Goal: Task Accomplishment & Management: Manage account settings

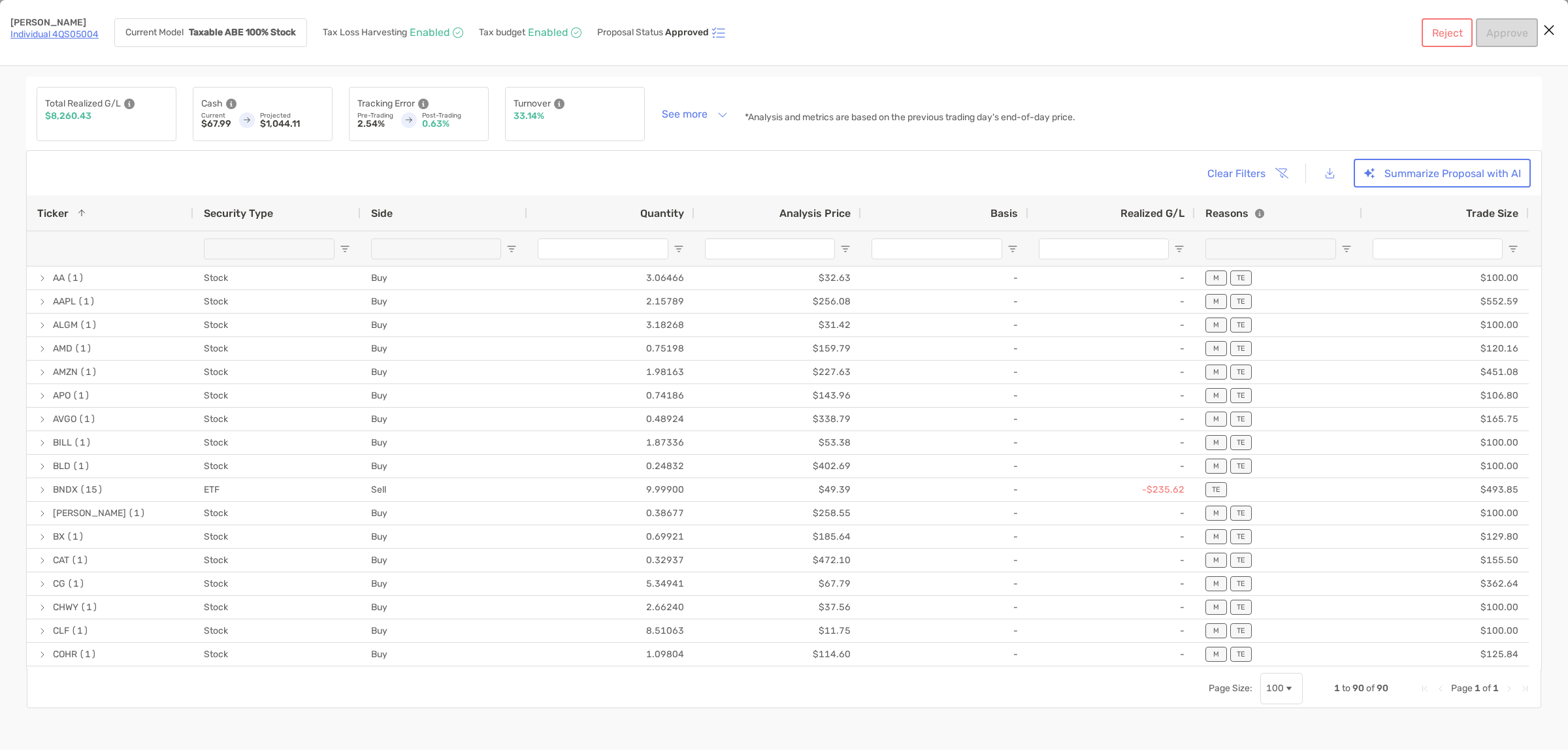
click at [1550, 28] on icon "Close modal" at bounding box center [1549, 29] width 12 height 15
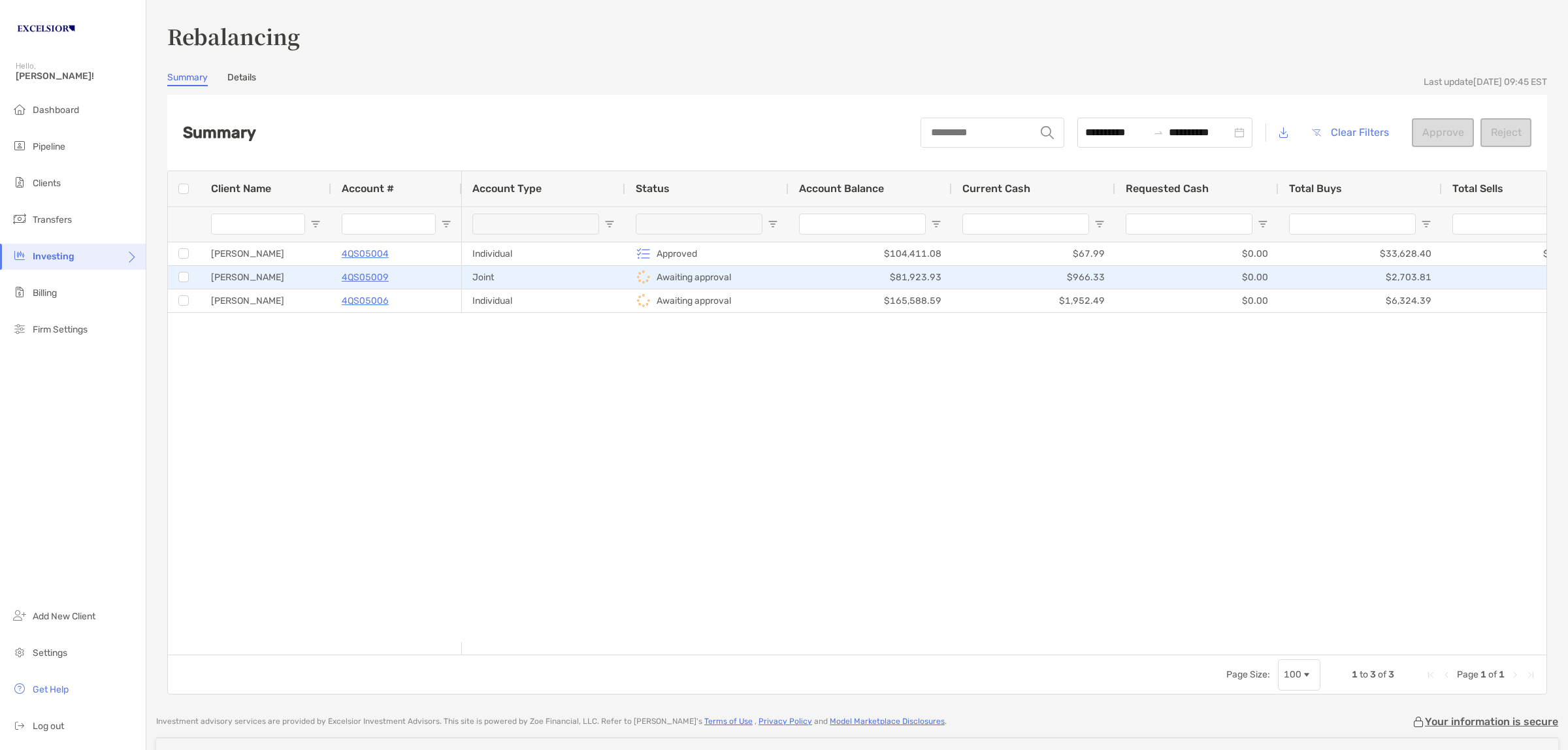
click at [316, 282] on div "[PERSON_NAME]" at bounding box center [266, 278] width 131 height 23
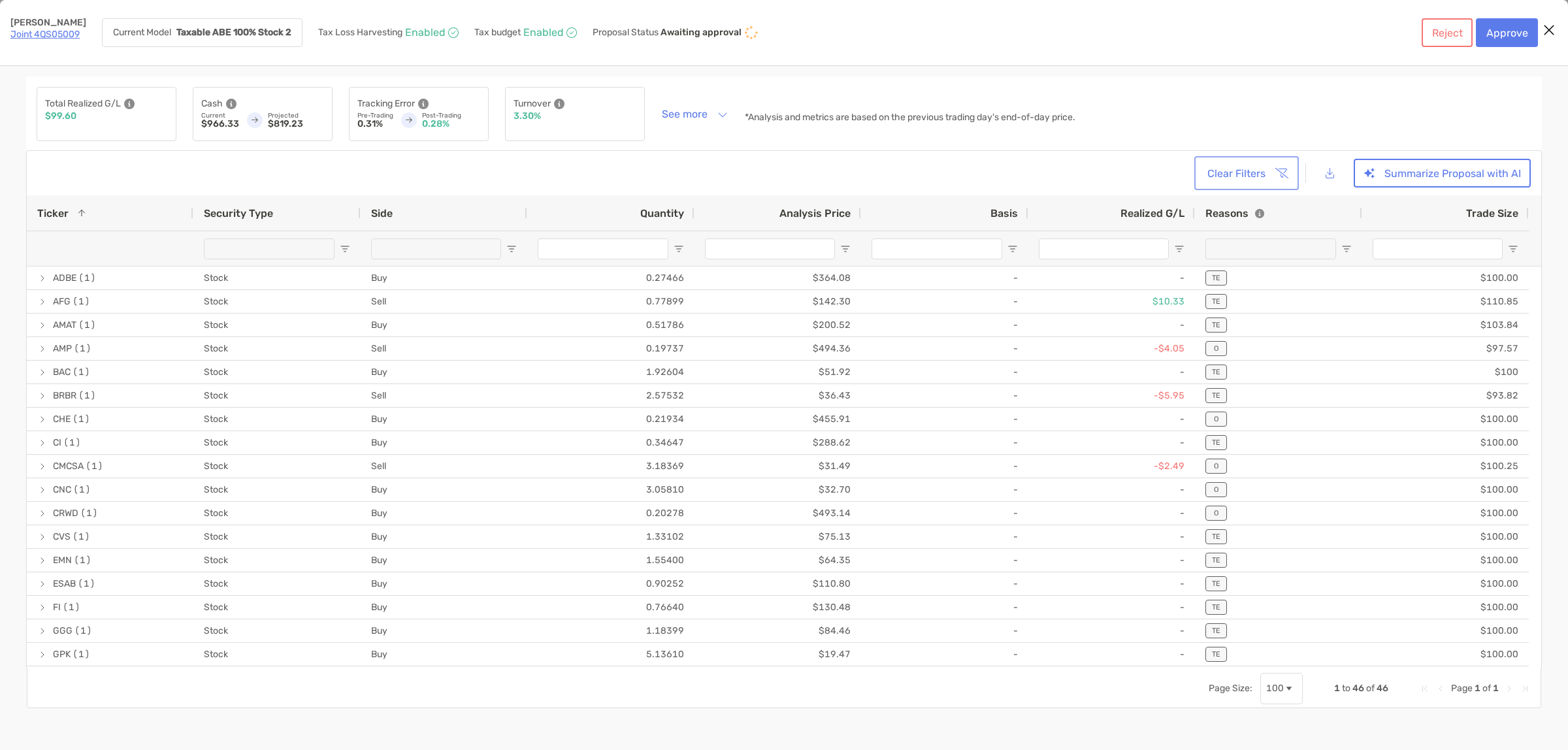
click at [1258, 172] on button "Clear Filters" at bounding box center [1247, 173] width 100 height 29
click at [1330, 172] on button "[object Object]" at bounding box center [1330, 173] width 29 height 28
click at [1428, 170] on button "Summarize Proposal with AI" at bounding box center [1442, 173] width 177 height 29
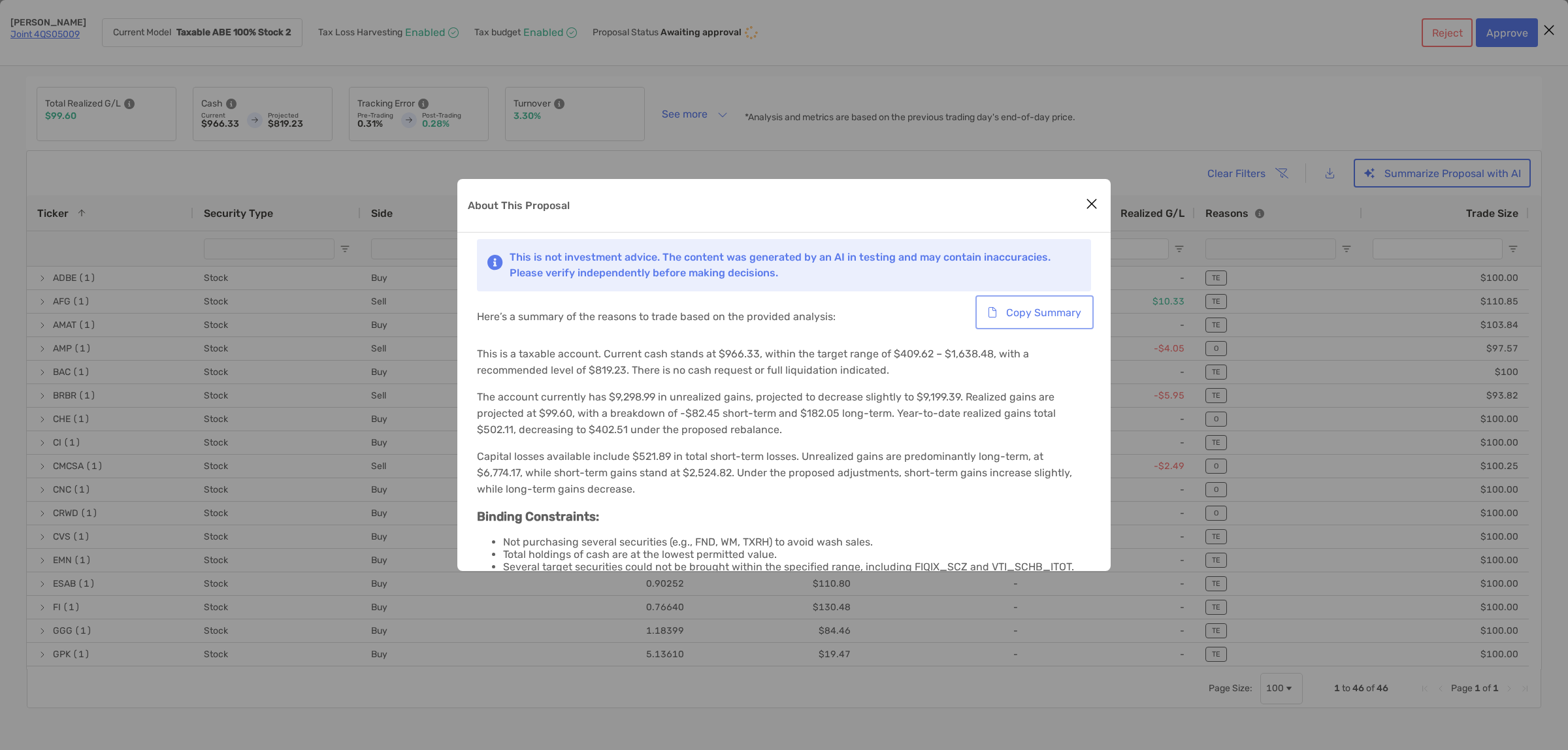
click at [1026, 309] on button "Copy Summary" at bounding box center [1035, 312] width 113 height 29
click at [1092, 198] on icon "Close modal" at bounding box center [1091, 203] width 12 height 15
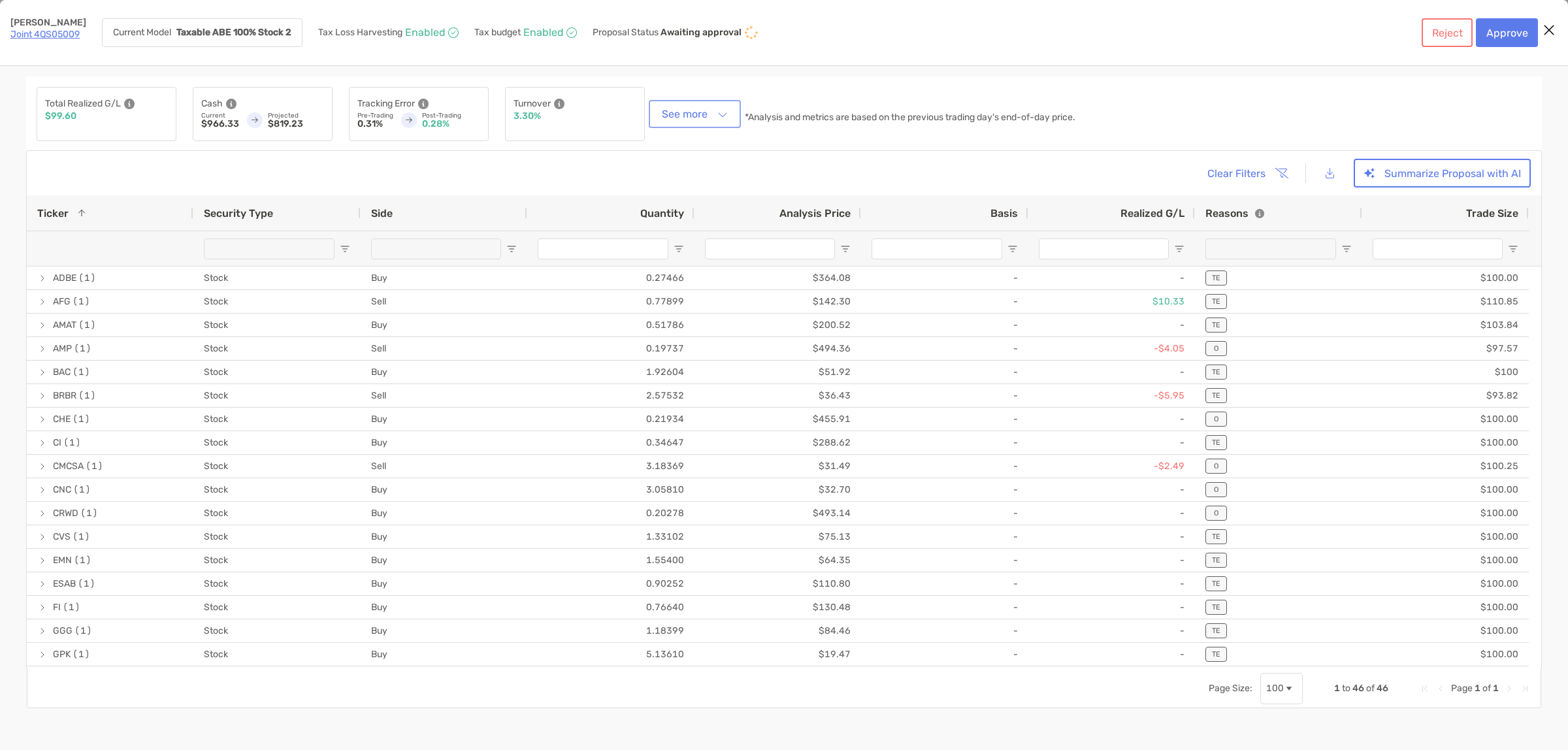
click at [721, 115] on button "See more" at bounding box center [694, 114] width 87 height 23
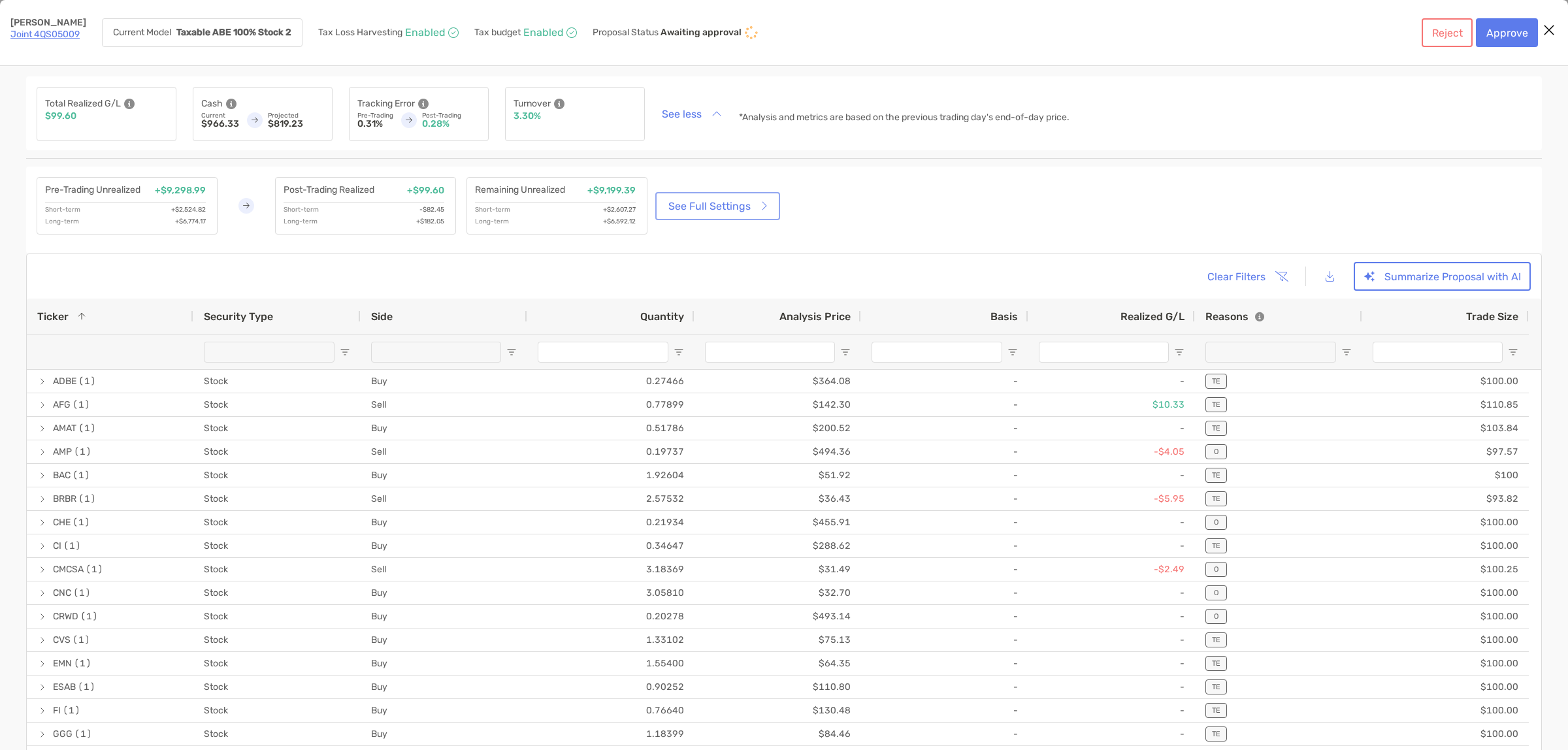
click at [710, 203] on link "See Full Settings" at bounding box center [718, 206] width 120 height 23
click at [1507, 34] on button "Approve" at bounding box center [1507, 33] width 62 height 29
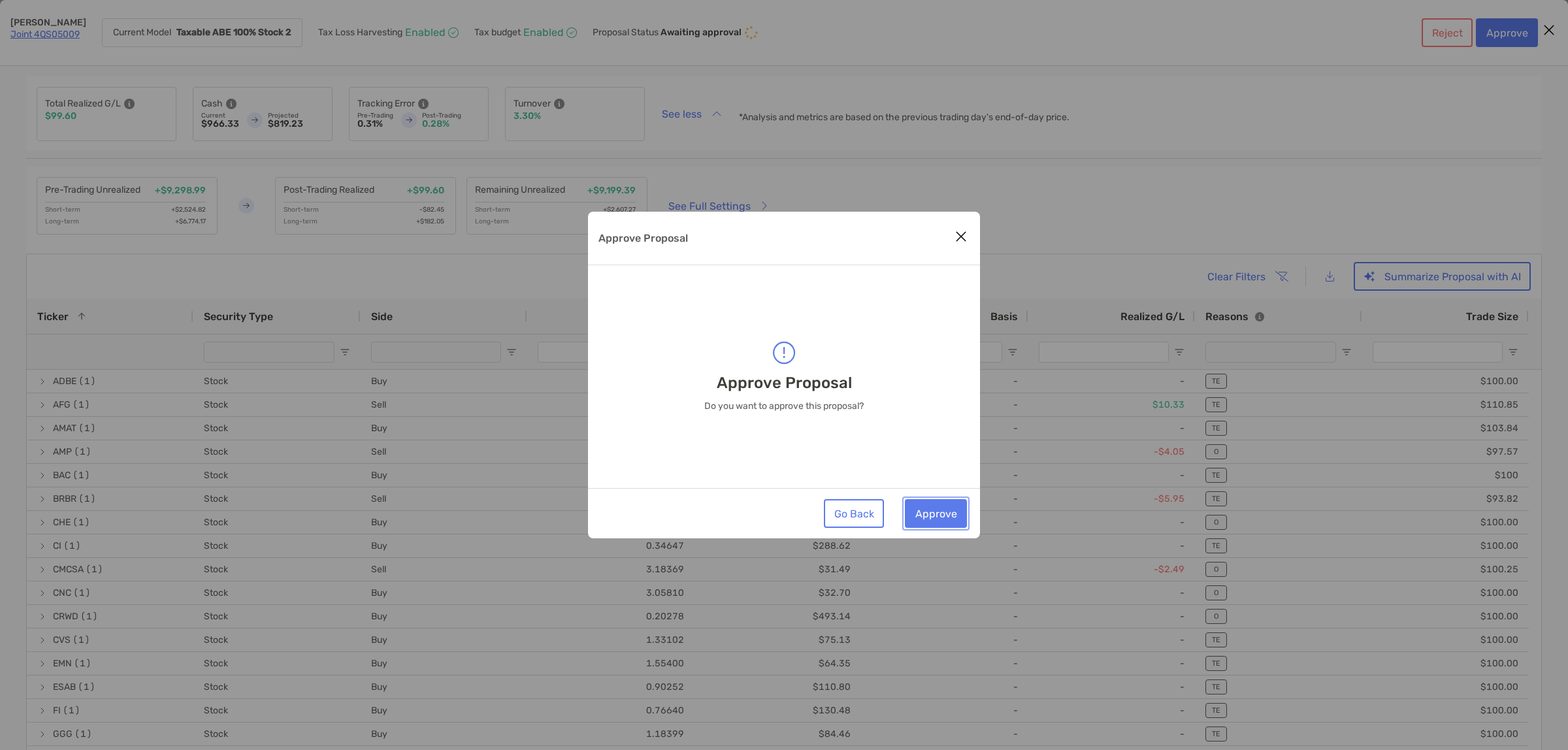
click at [926, 523] on button "Approve" at bounding box center [936, 514] width 62 height 29
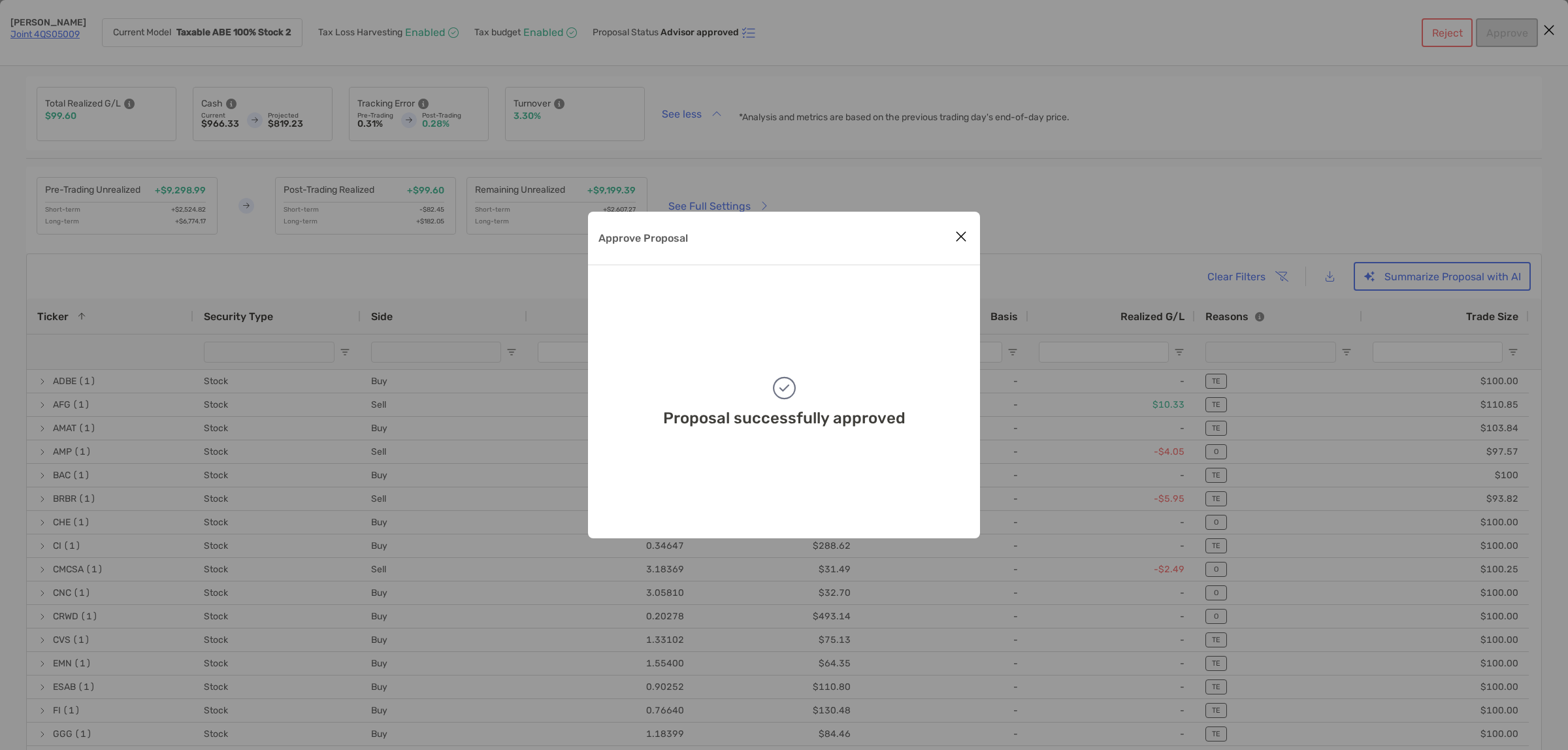
click at [959, 239] on icon "Close modal" at bounding box center [961, 236] width 12 height 15
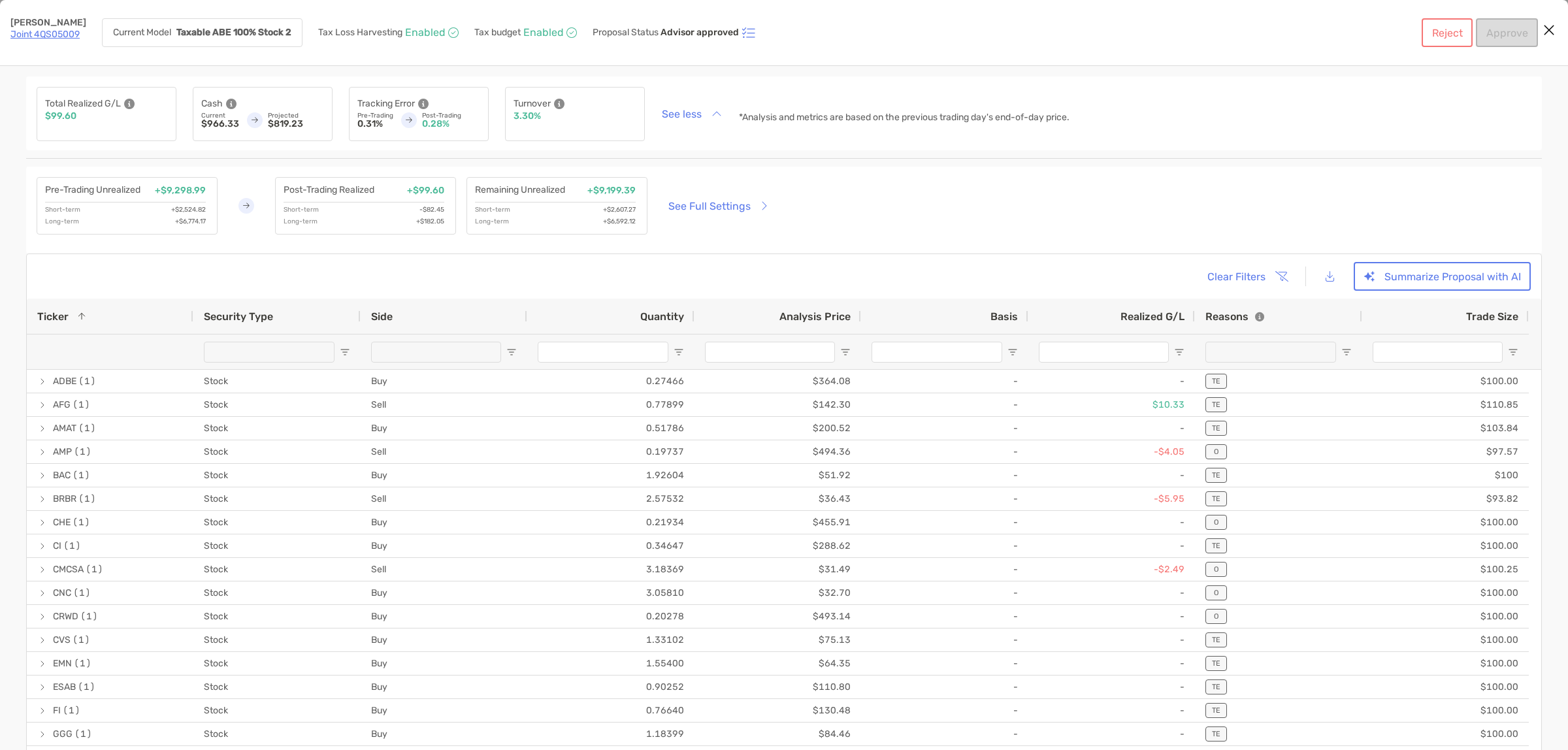
click at [1547, 26] on icon "Close modal" at bounding box center [1549, 29] width 12 height 15
click at [59, 36] on link "Joint 4QS05009" at bounding box center [45, 35] width 70 height 11
click at [66, 31] on link "Joint 4QS05009" at bounding box center [45, 35] width 70 height 11
click at [29, 31] on link "Joint 4QS05009" at bounding box center [45, 35] width 70 height 11
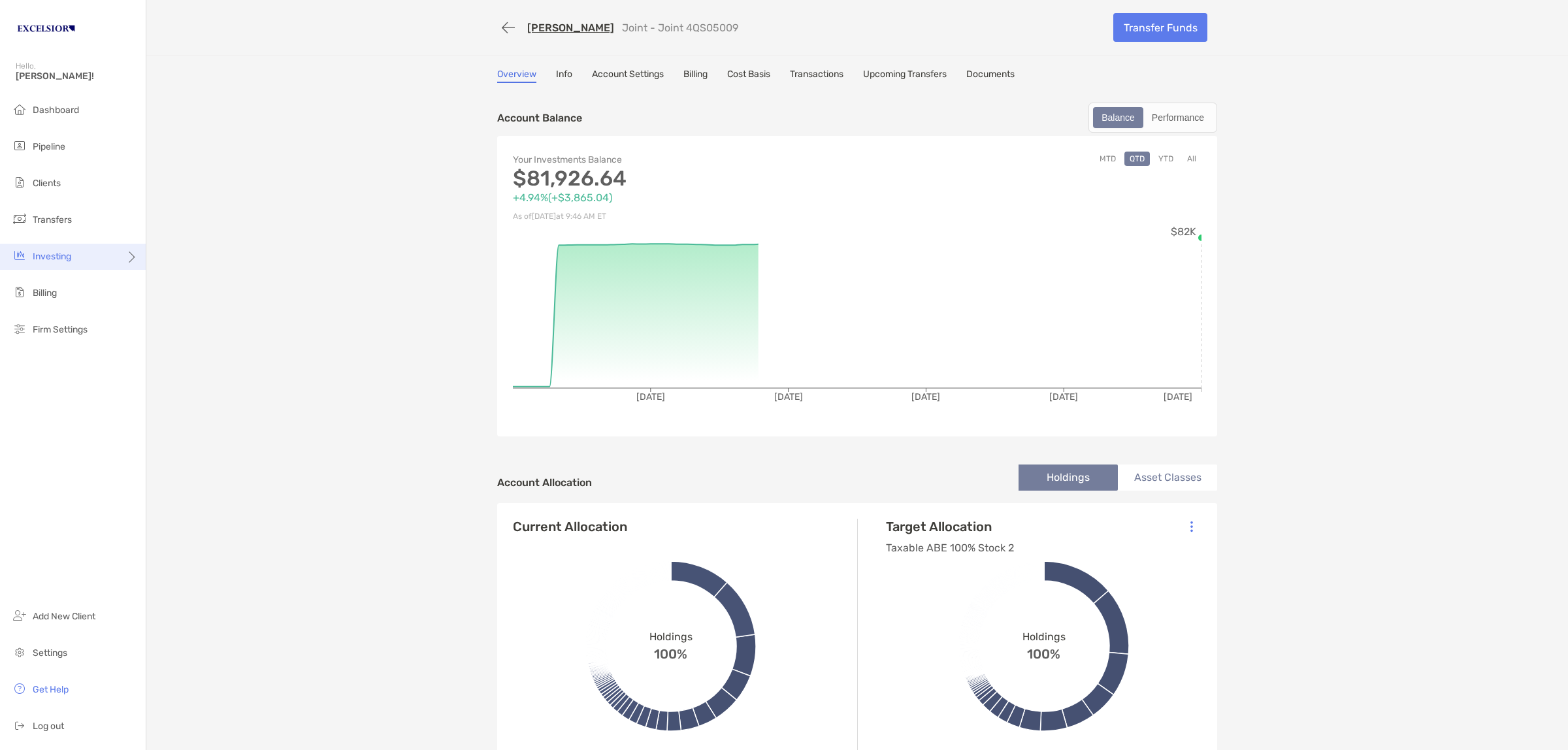
click at [73, 253] on div "Investing" at bounding box center [73, 256] width 146 height 26
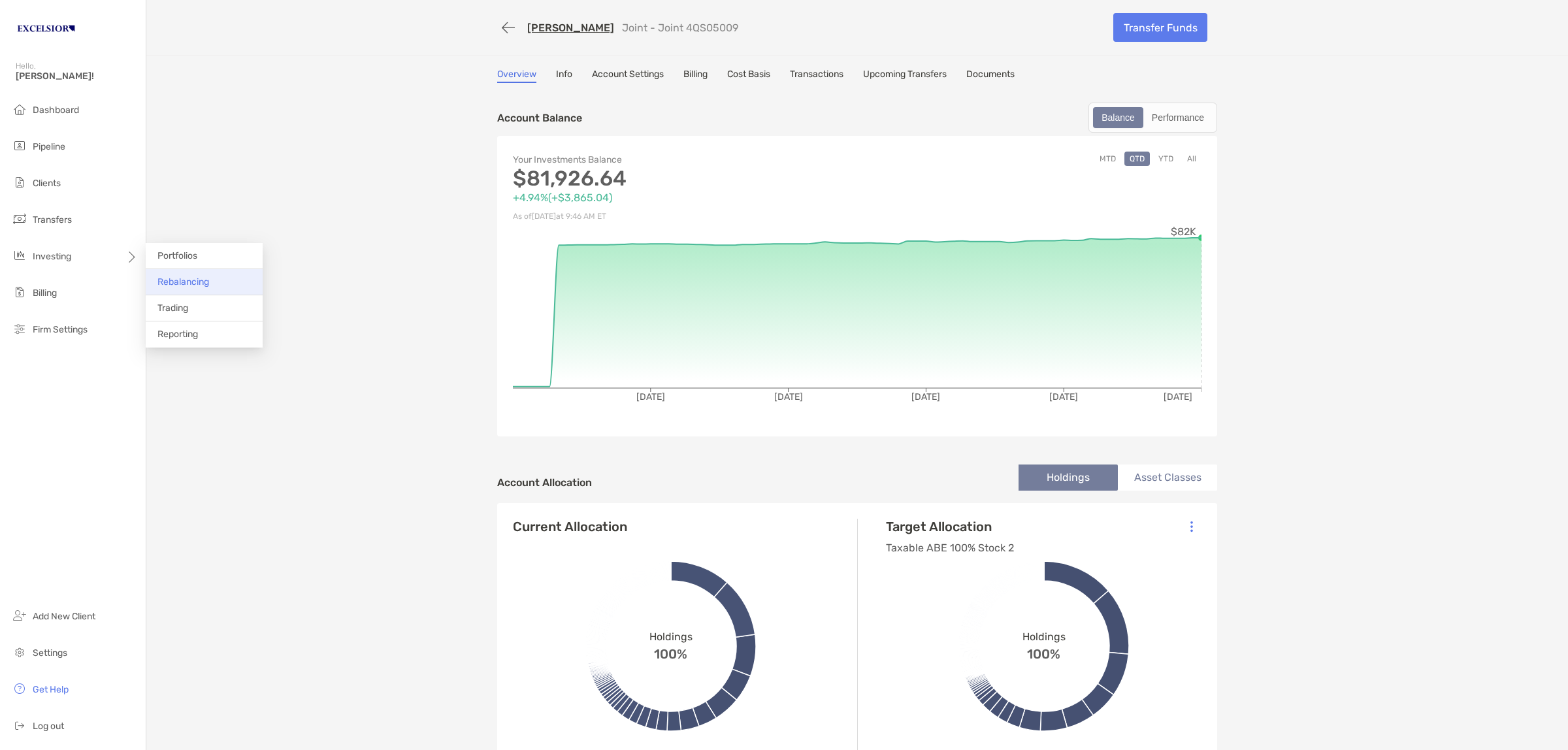
click at [204, 281] on span "Rebalancing" at bounding box center [184, 282] width 52 height 11
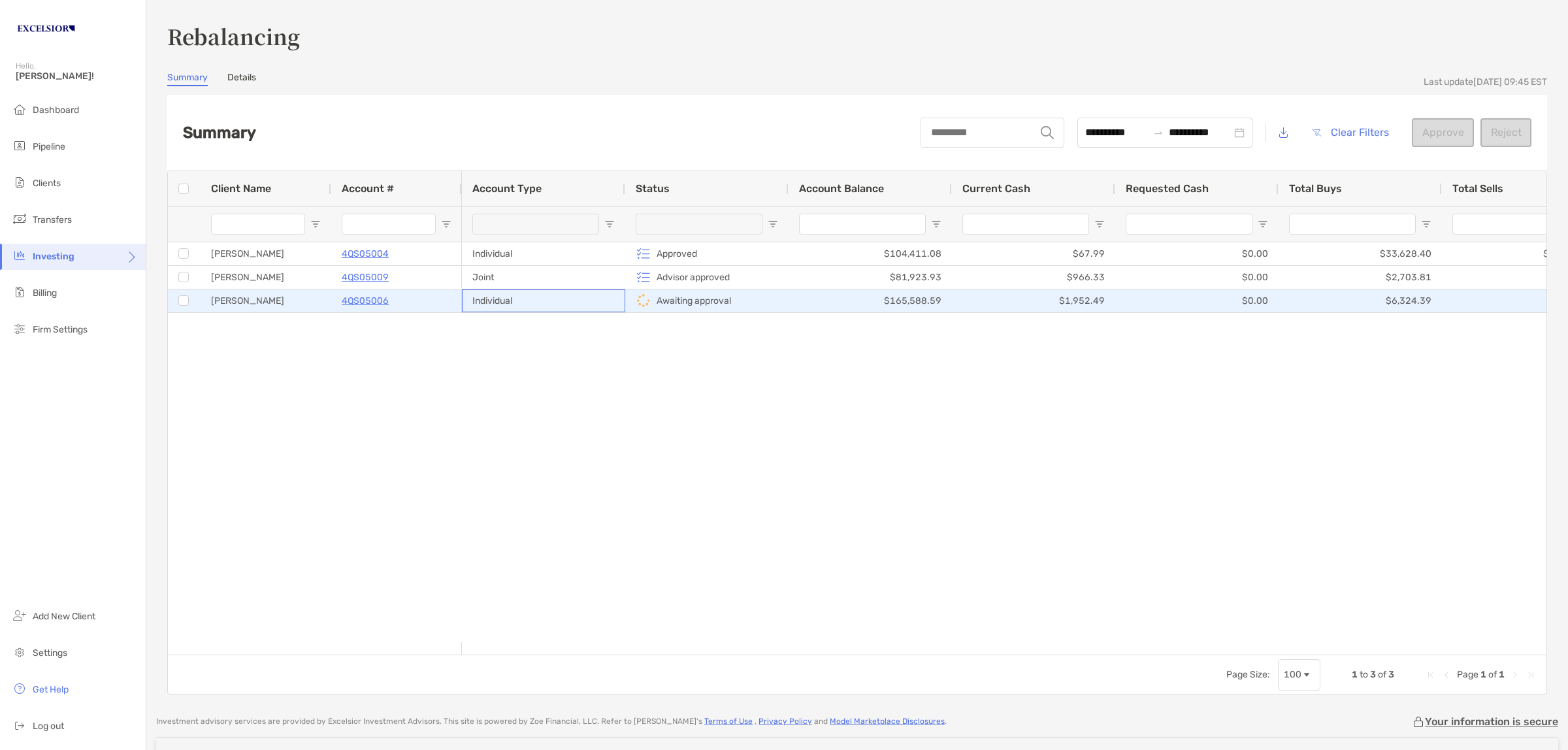
click at [557, 304] on div "Individual" at bounding box center [544, 301] width 163 height 23
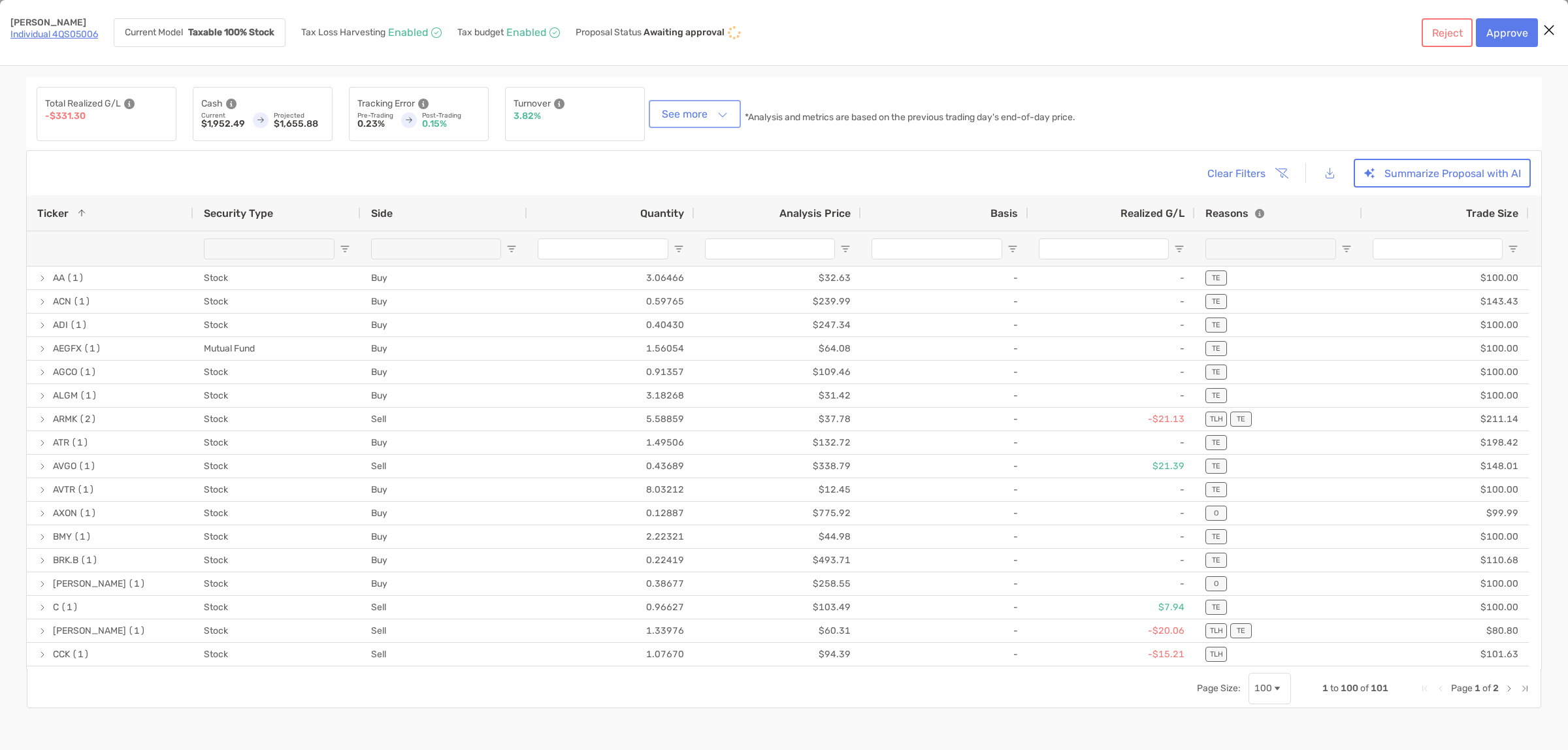
click at [710, 117] on button "See more" at bounding box center [694, 114] width 87 height 23
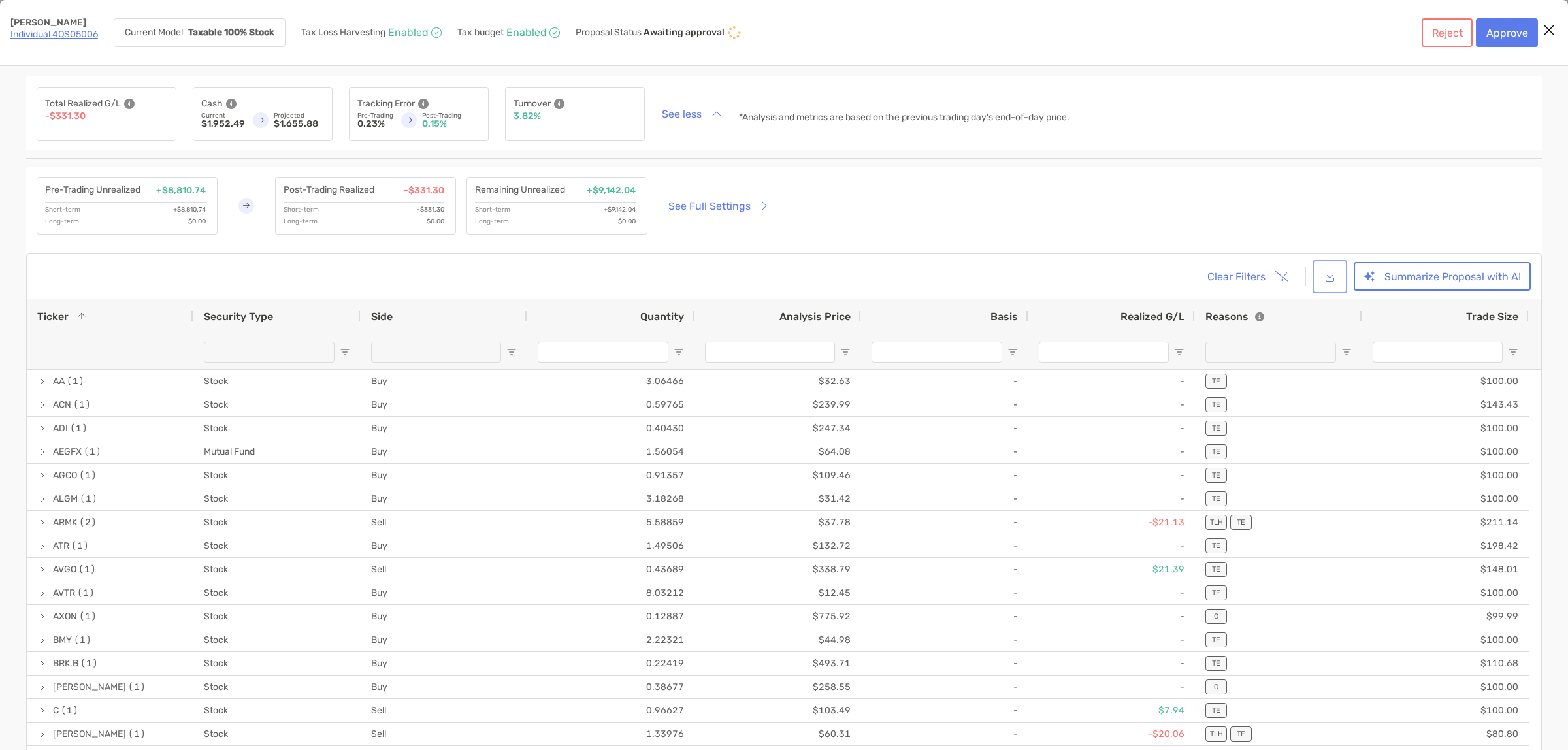
click at [1337, 279] on button "[object Object]" at bounding box center [1330, 277] width 29 height 28
click at [1407, 273] on button "Summarize Proposal with AI" at bounding box center [1442, 277] width 177 height 29
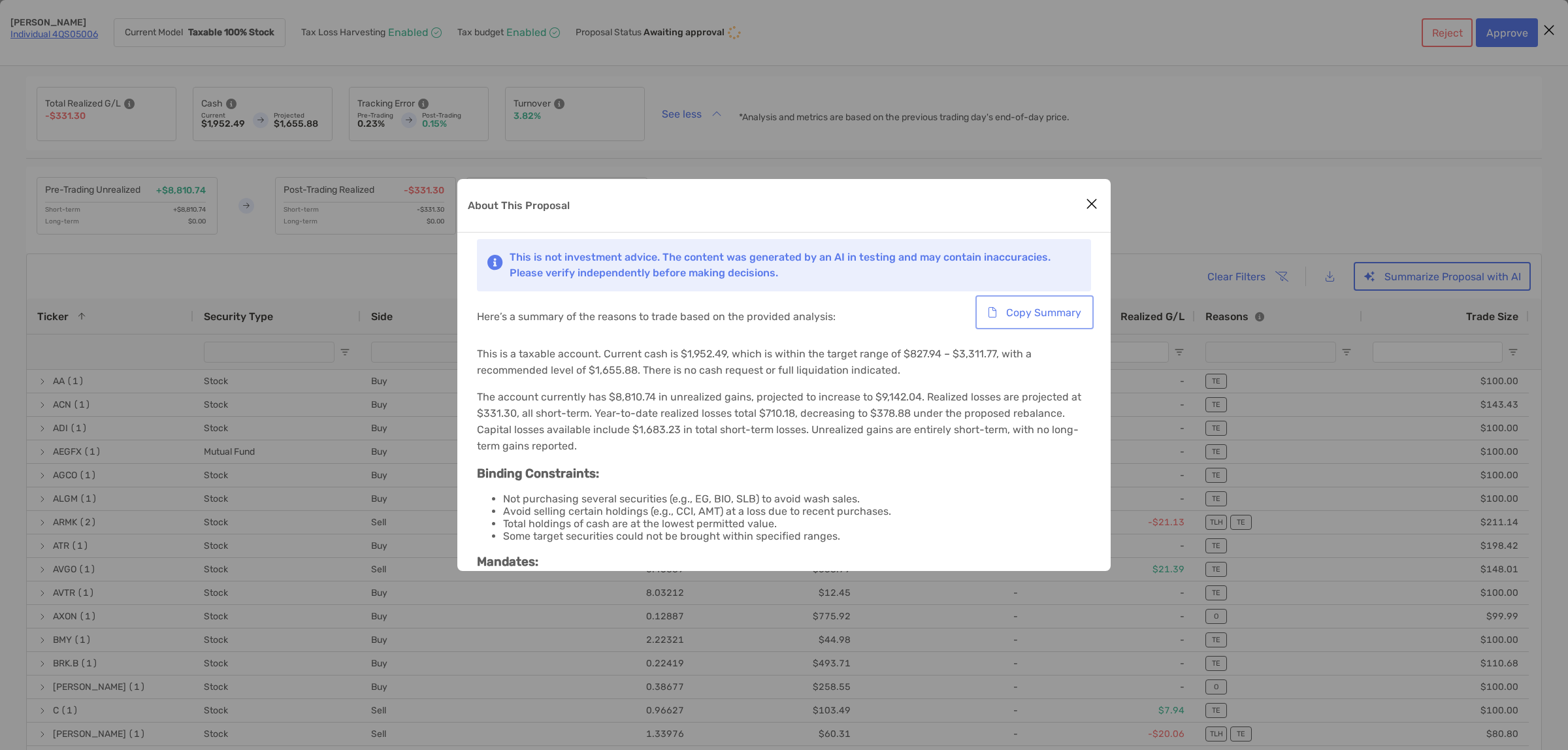
click at [1020, 312] on button "Copy Summary" at bounding box center [1035, 312] width 113 height 29
click at [1095, 206] on icon "Close modal" at bounding box center [1091, 203] width 12 height 15
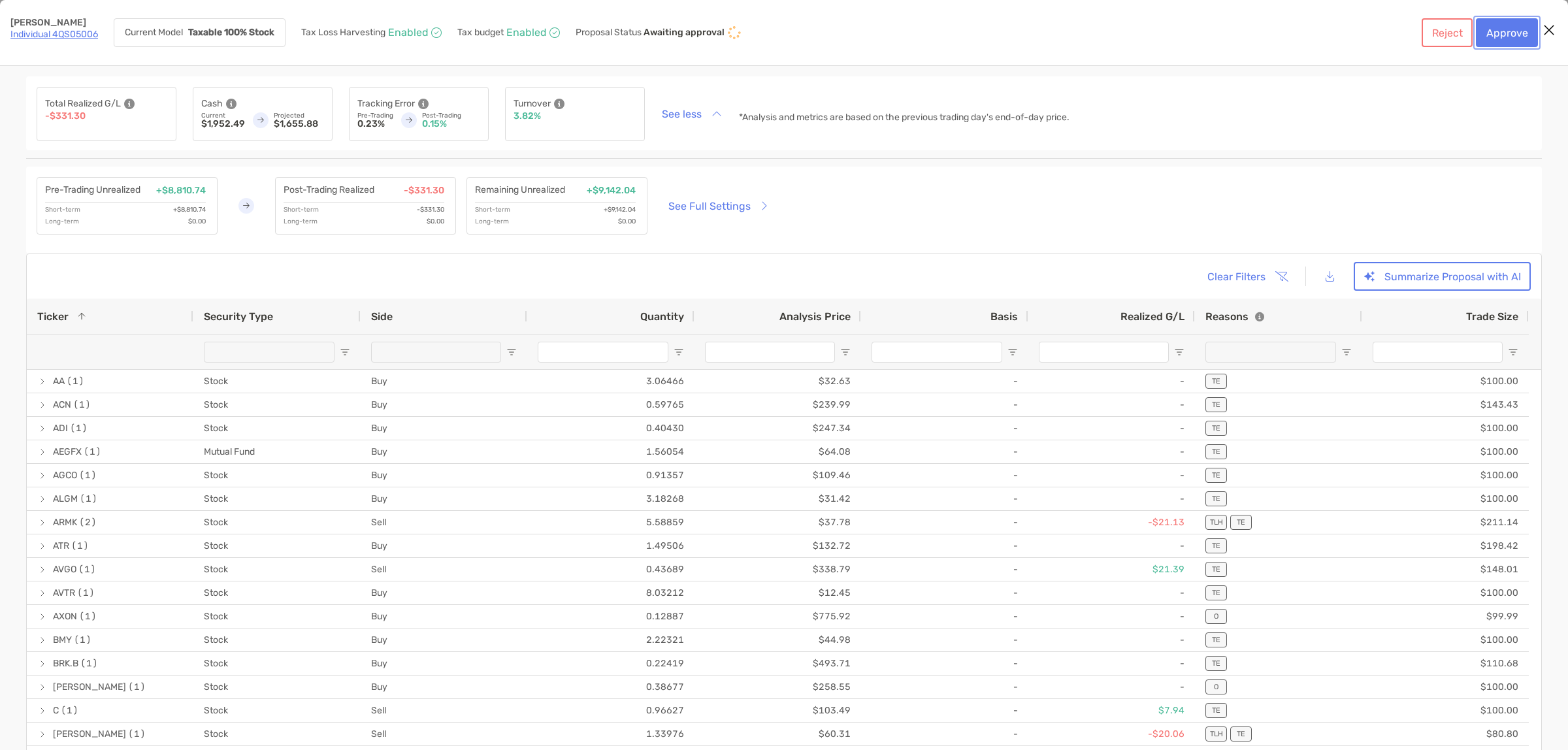
click at [1502, 33] on button "Approve" at bounding box center [1507, 33] width 62 height 29
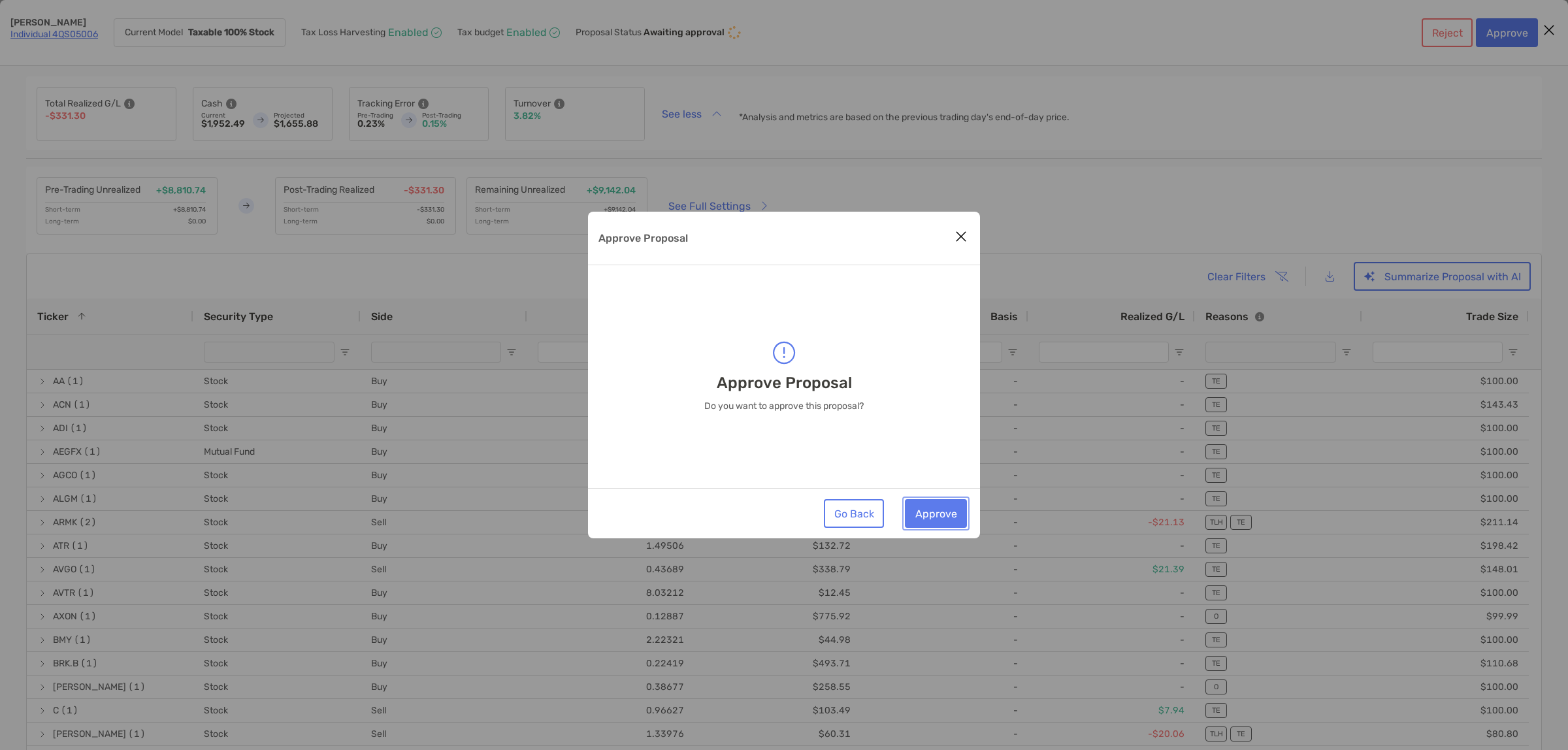
click at [949, 511] on button "Approve" at bounding box center [936, 514] width 62 height 29
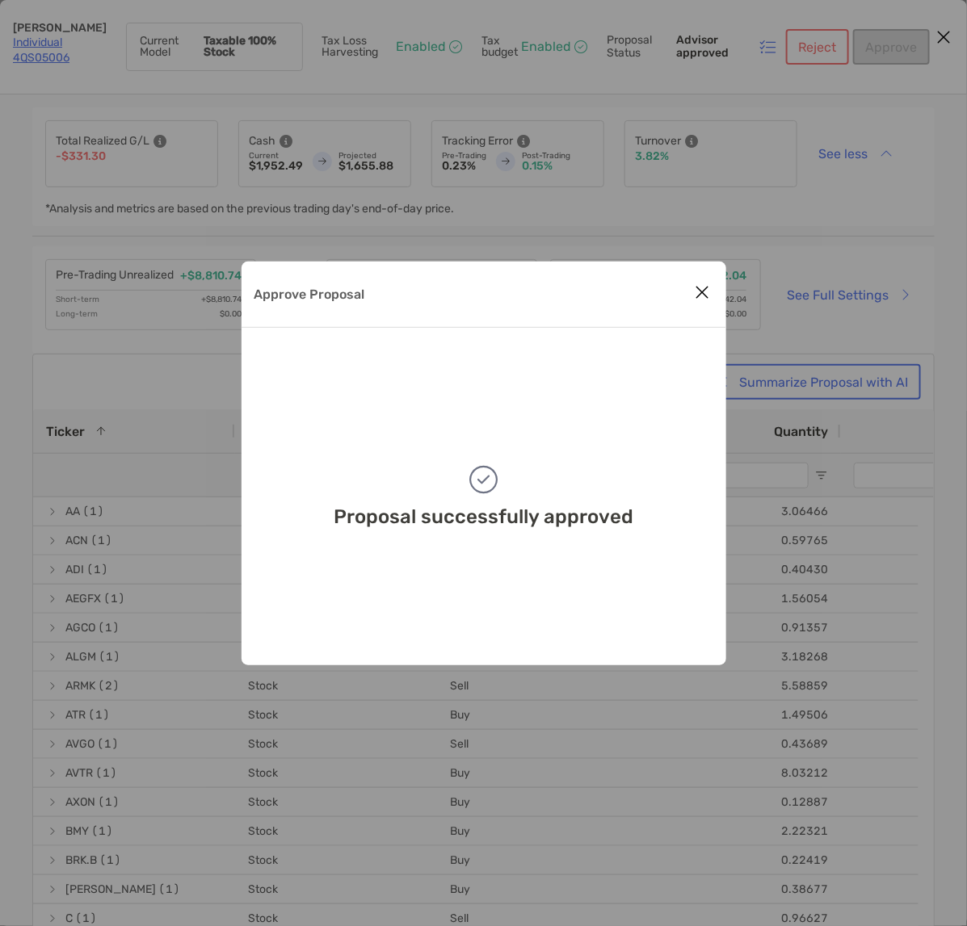
click at [709, 288] on button "Close modal" at bounding box center [703, 293] width 24 height 24
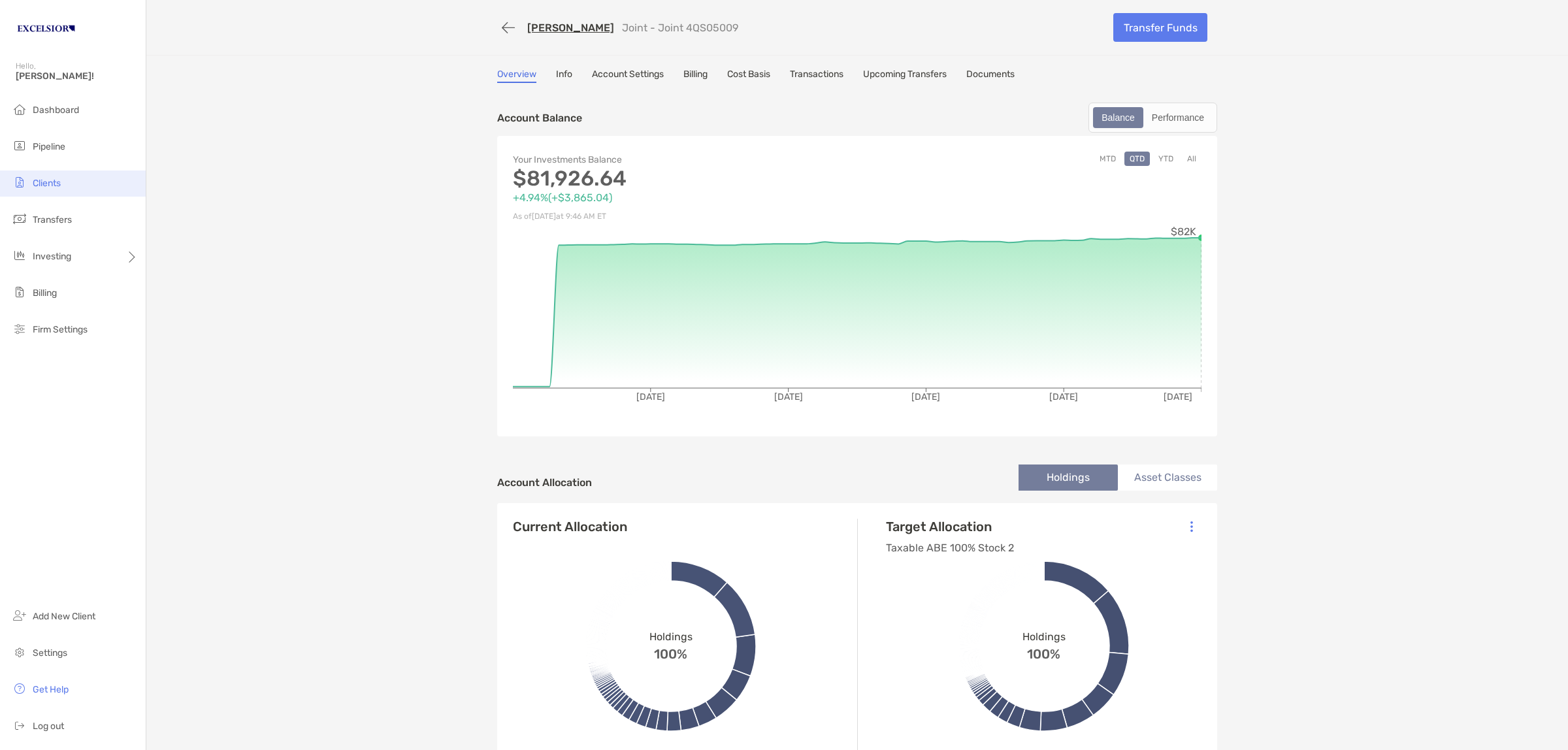
click at [44, 185] on span "Clients" at bounding box center [46, 184] width 28 height 11
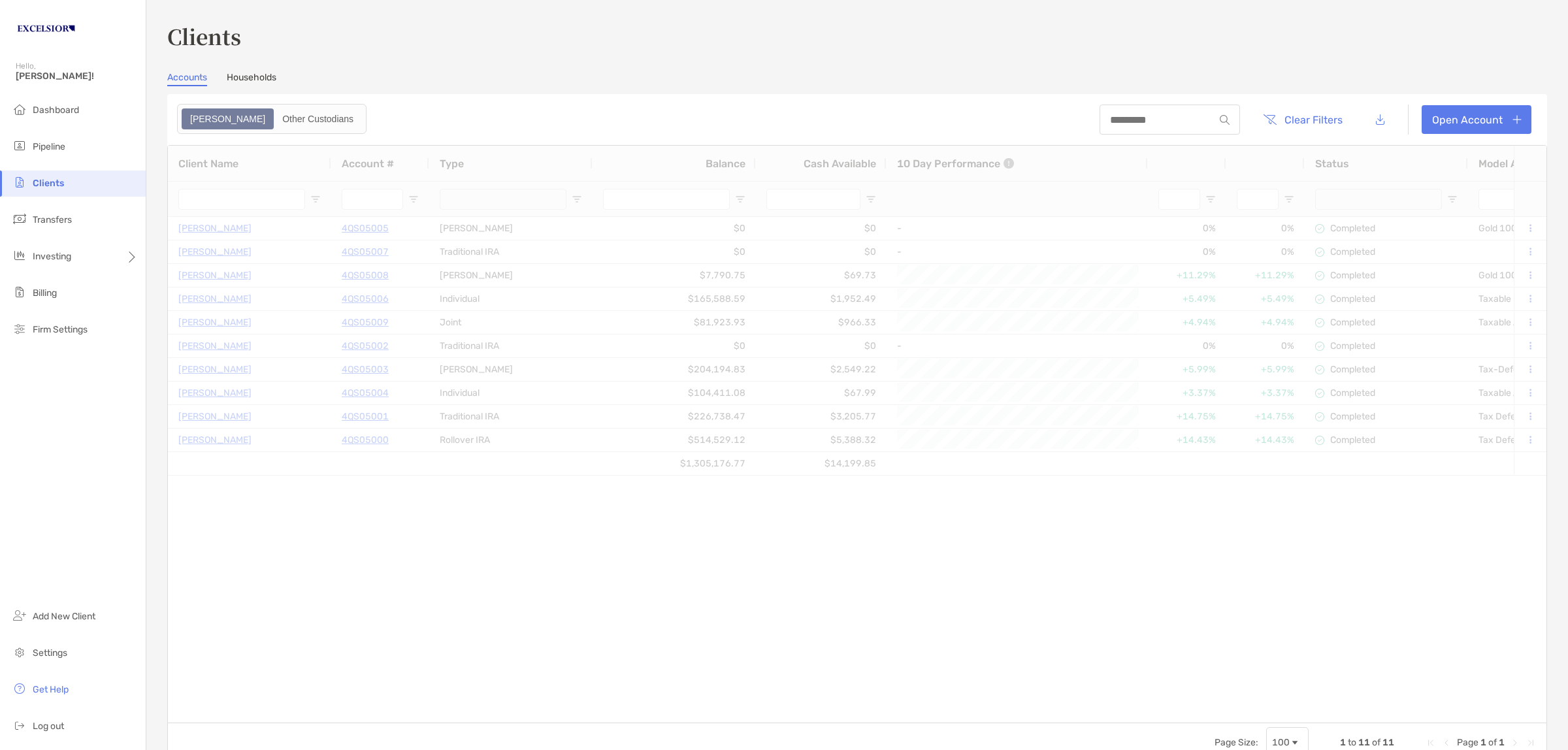
type input "**********"
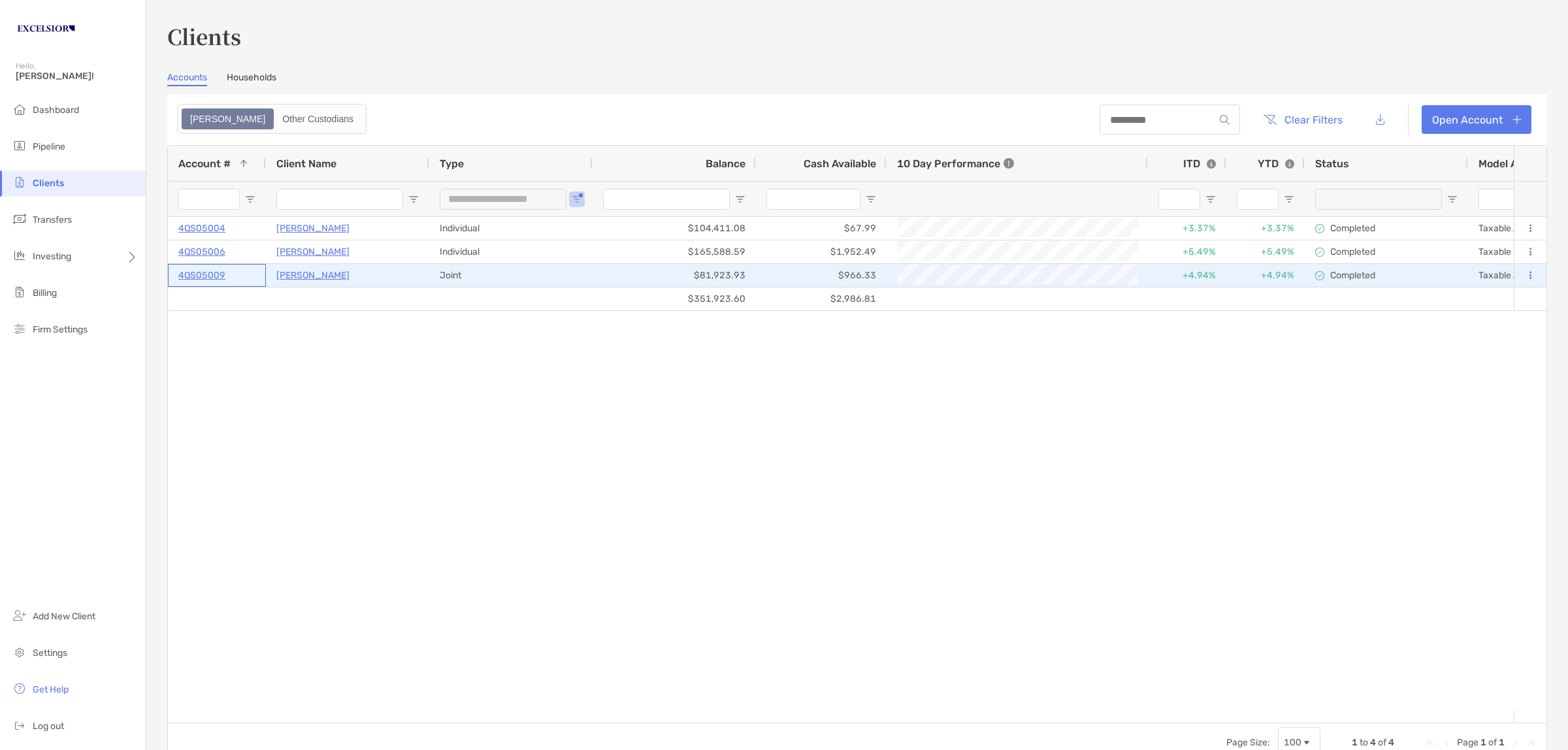
click at [206, 272] on p "4QS05009" at bounding box center [201, 275] width 47 height 16
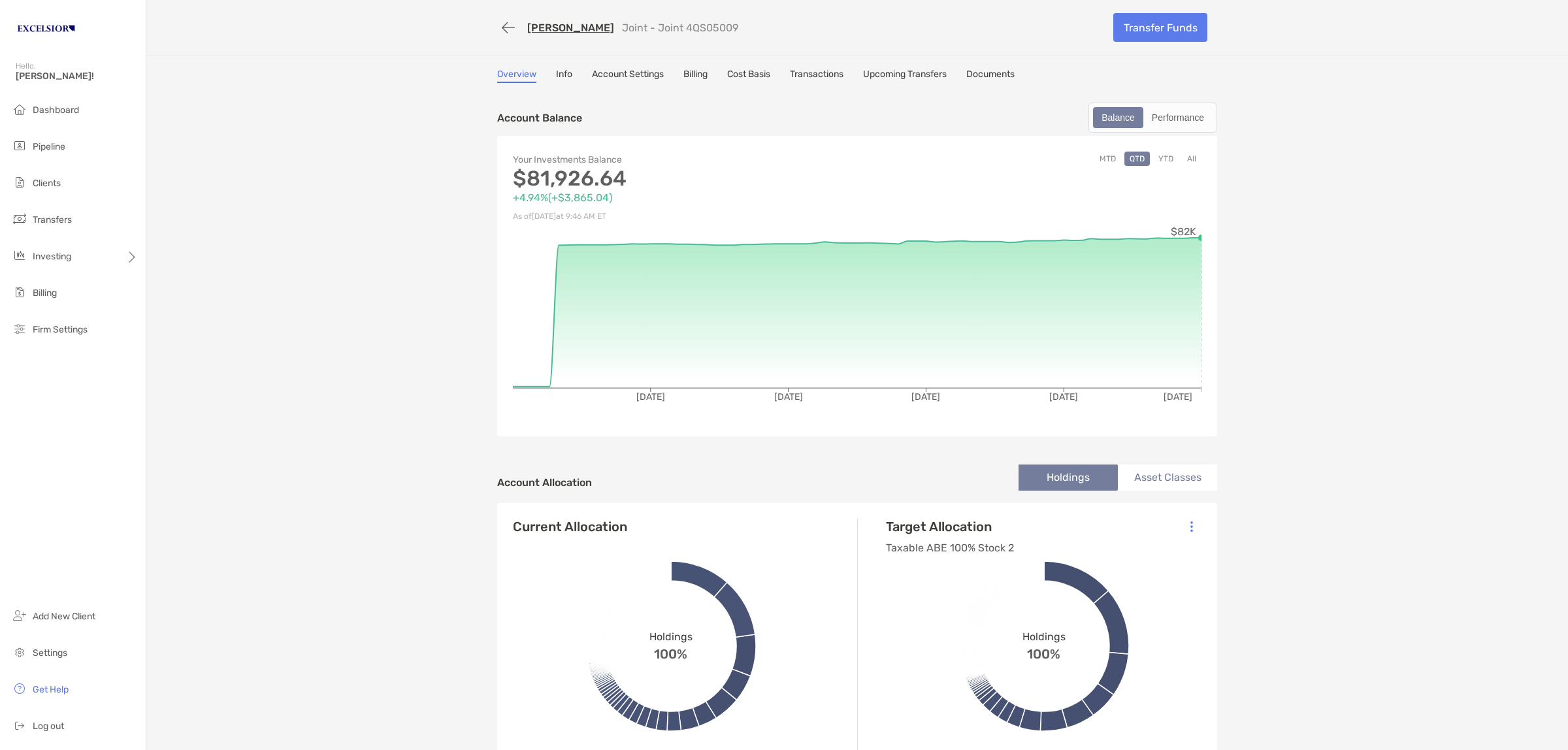
click at [564, 26] on link "[PERSON_NAME]" at bounding box center [570, 28] width 87 height 12
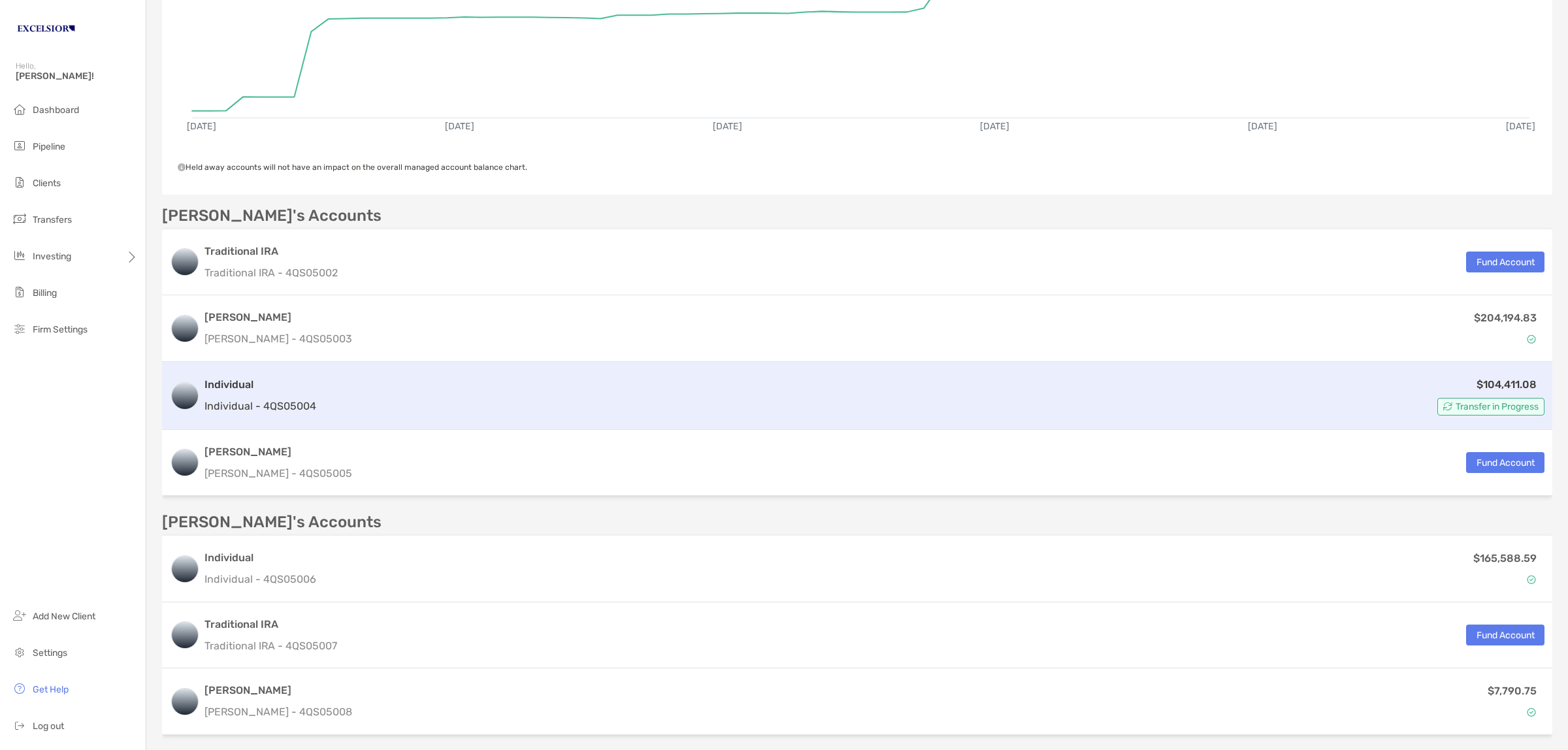
scroll to position [327, 0]
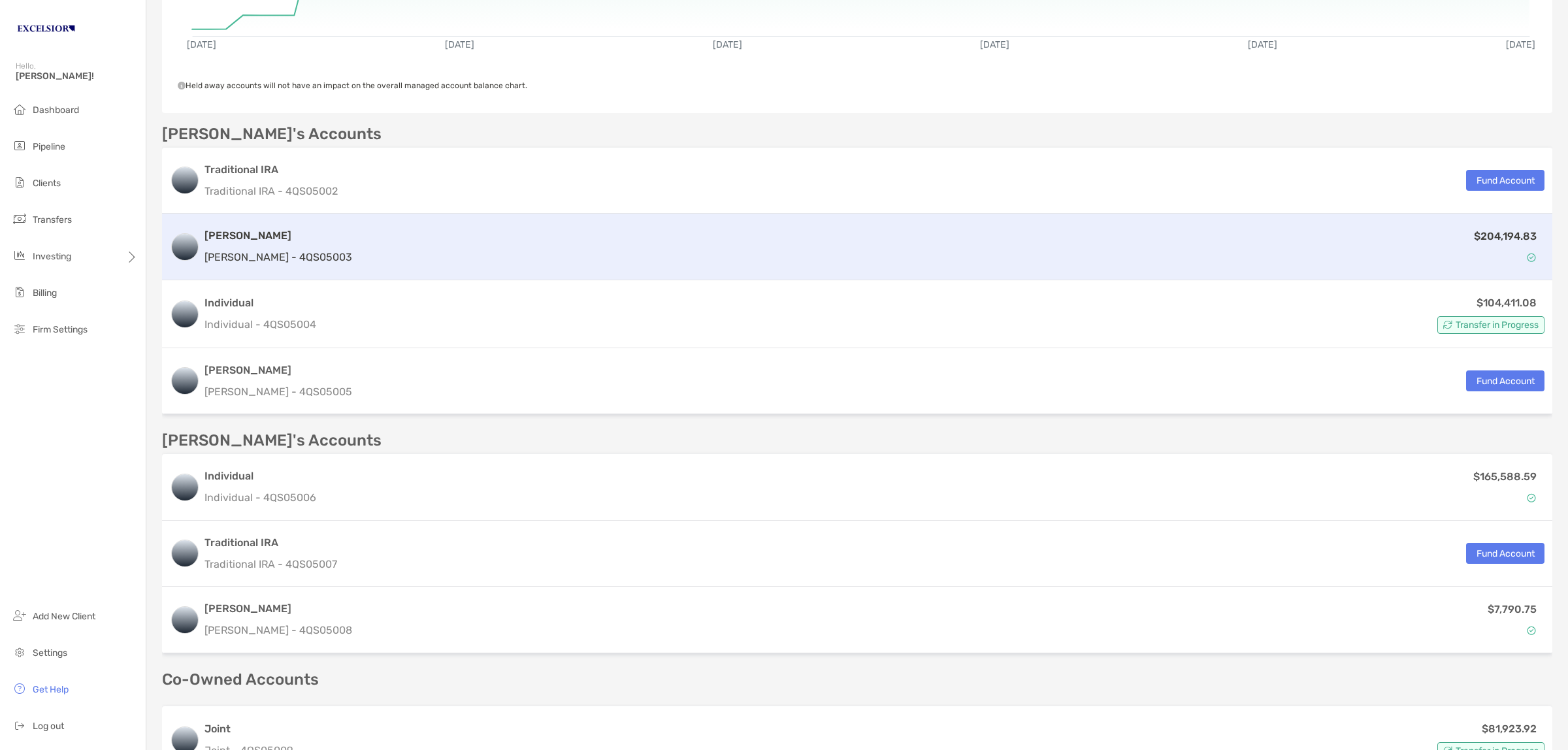
click at [358, 253] on div "$204,194.83" at bounding box center [951, 247] width 1187 height 38
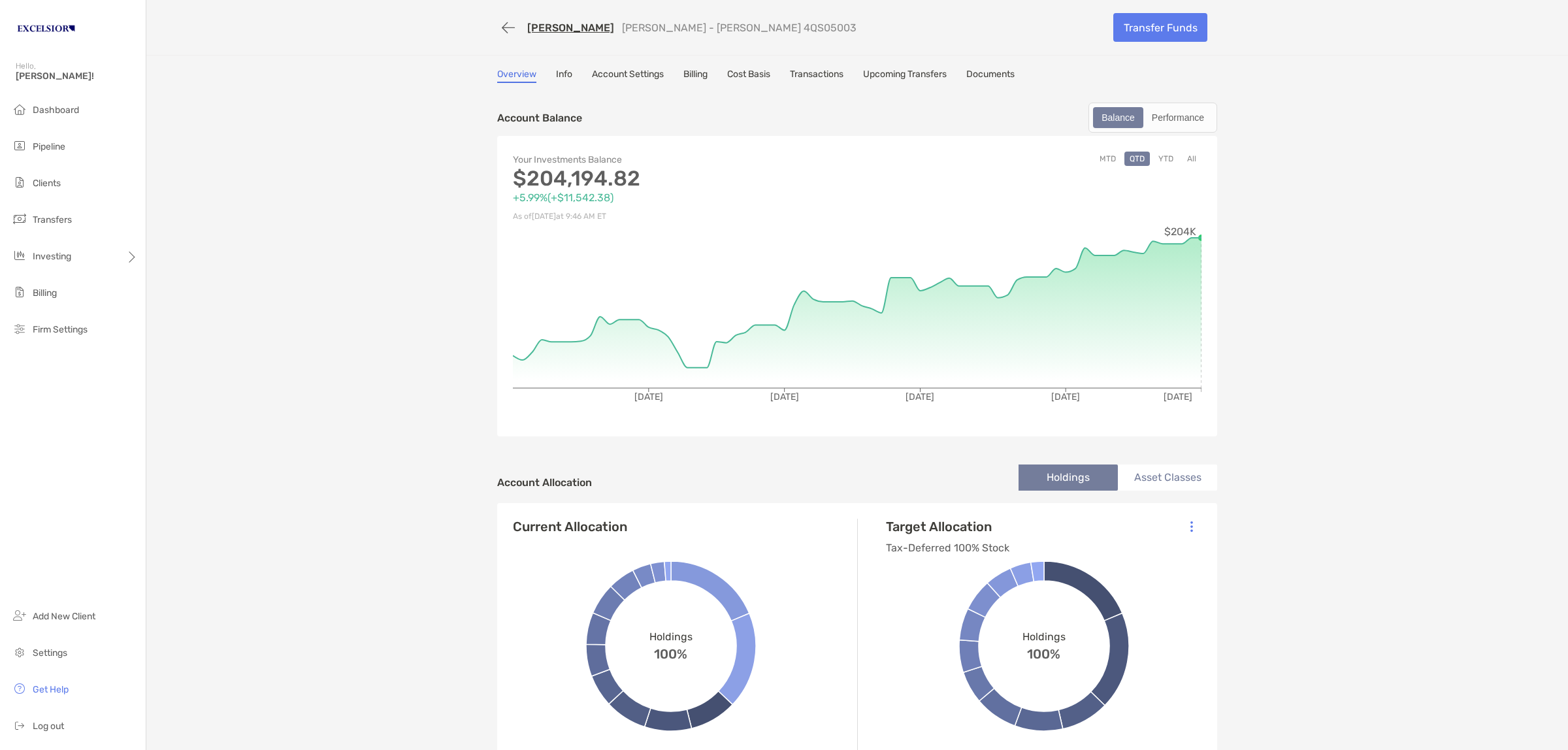
scroll to position [163, 0]
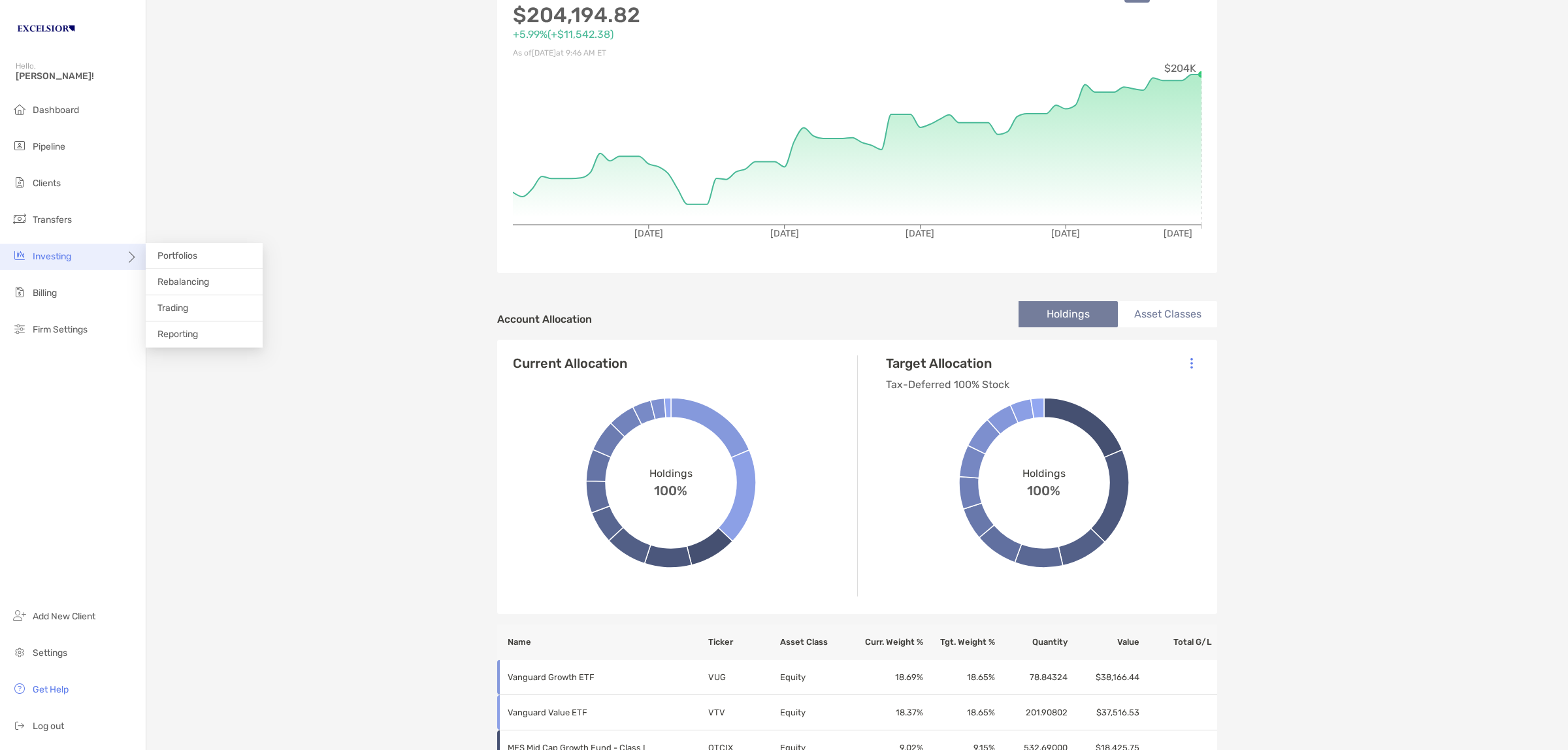
click at [46, 256] on span "Investing" at bounding box center [52, 256] width 39 height 11
click at [175, 260] on span "Portfolios" at bounding box center [177, 256] width 40 height 11
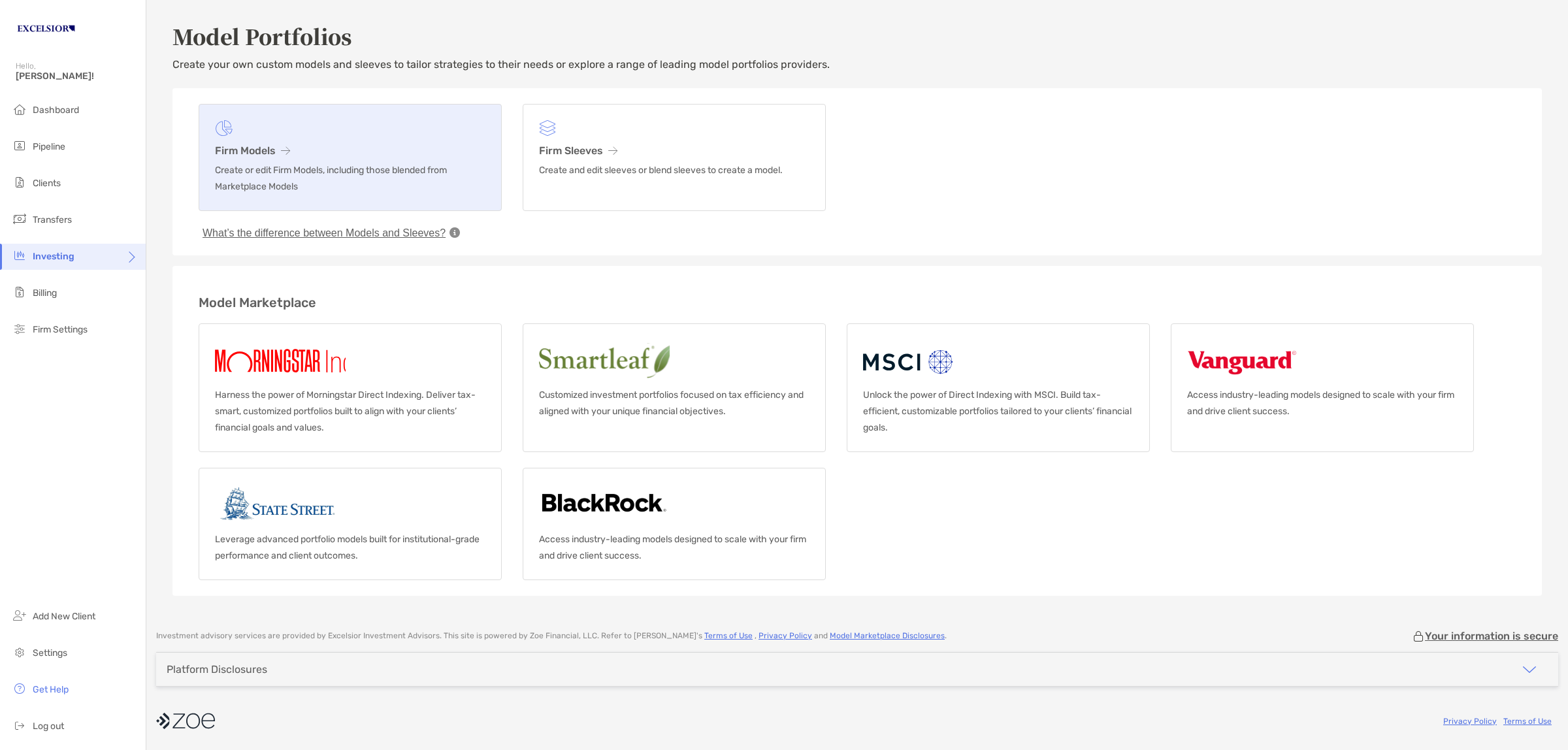
click at [234, 145] on h3 "Firm Models" at bounding box center [350, 150] width 270 height 12
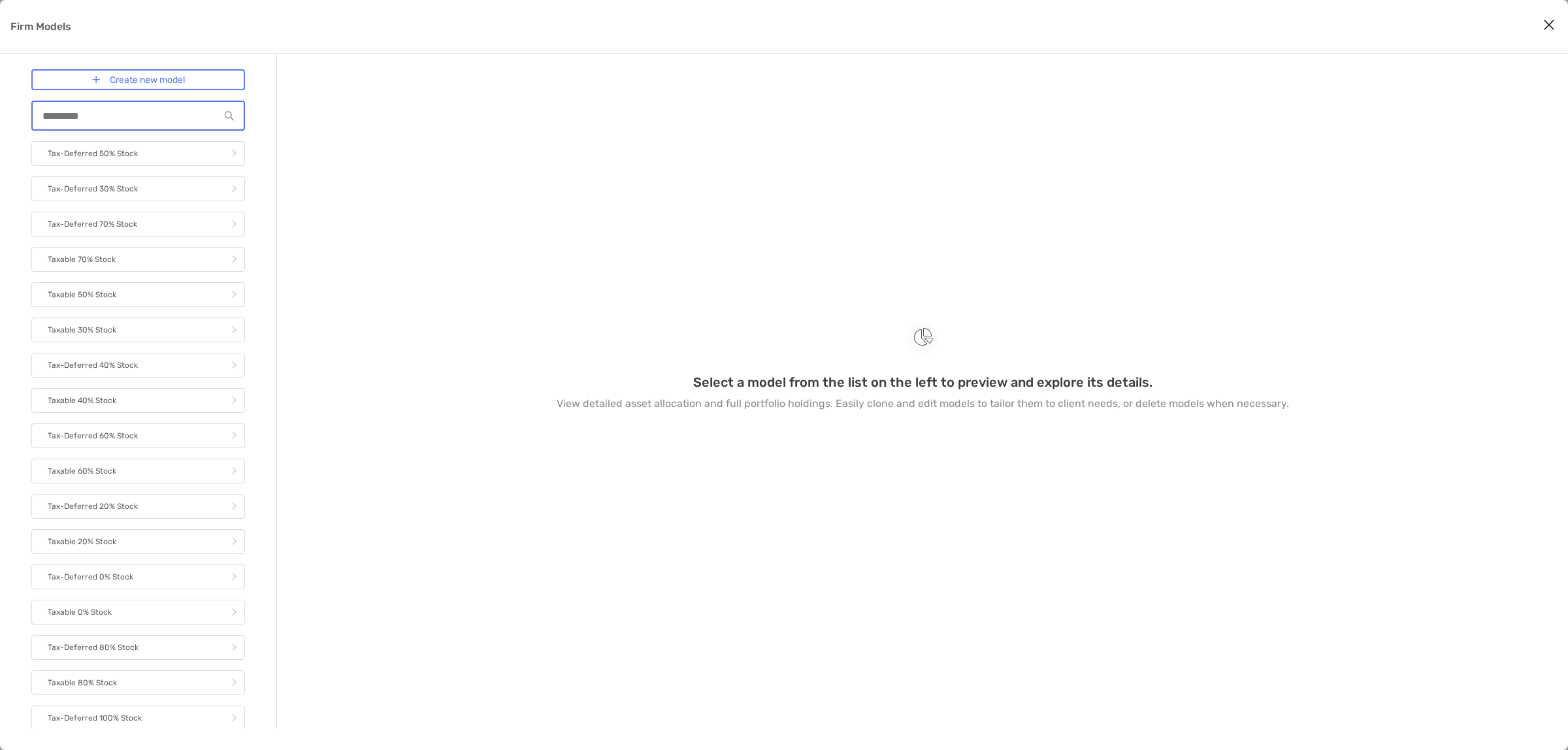
click at [113, 119] on input "Firm Models" at bounding box center [125, 116] width 187 height 11
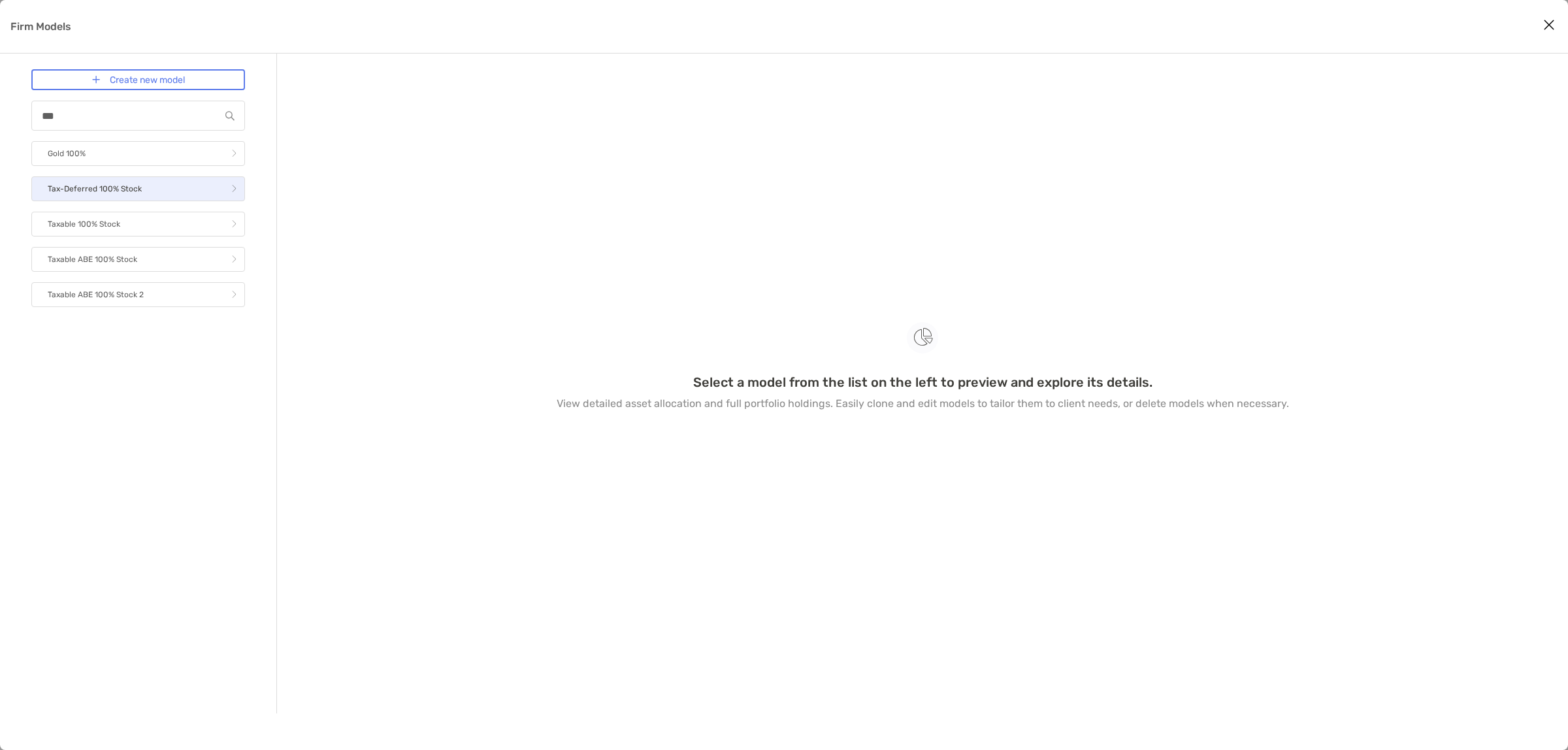
click at [117, 184] on p "Tax-Deferred 100% Stock" at bounding box center [95, 189] width 94 height 16
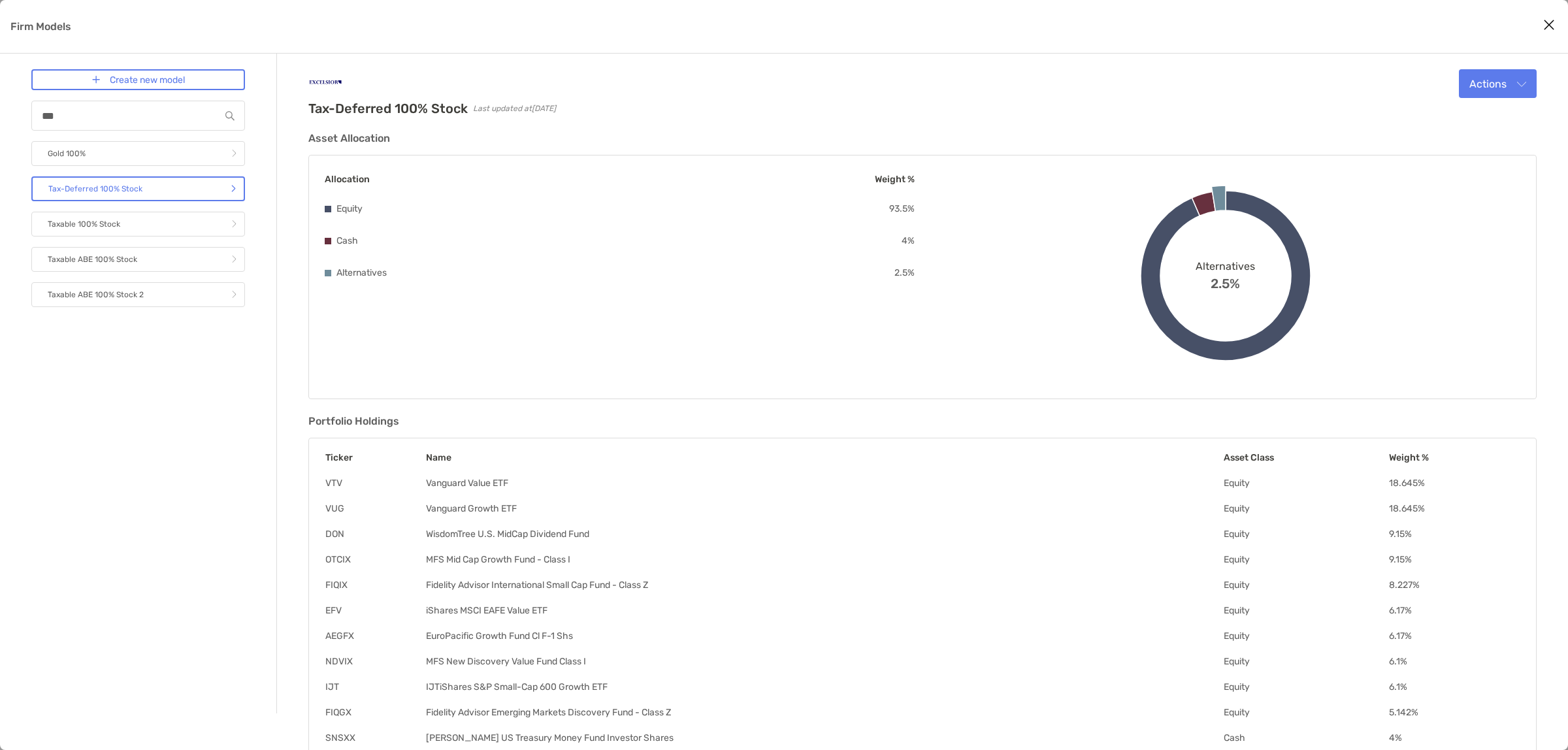
scroll to position [70, 0]
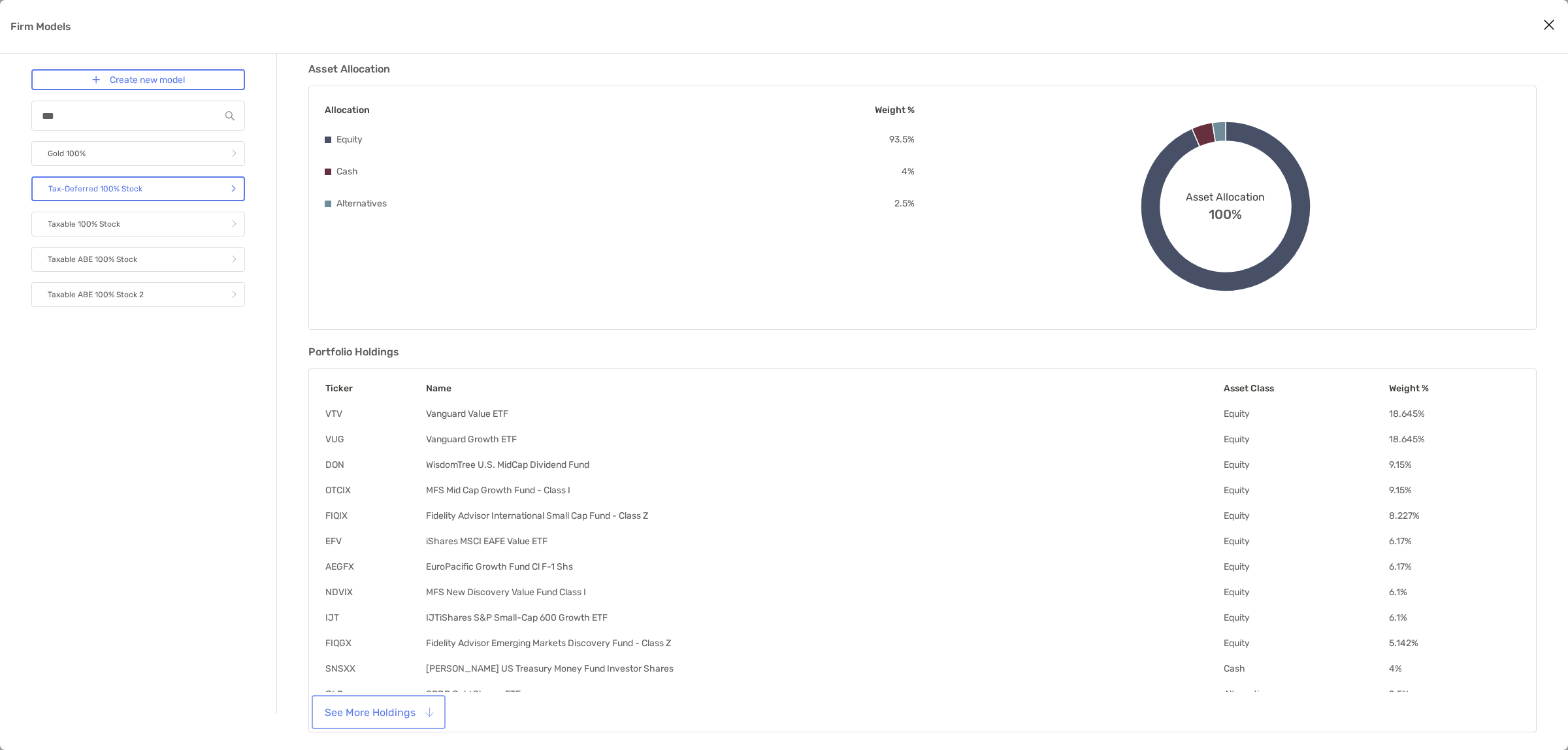
click at [370, 709] on button "See More Holdings" at bounding box center [378, 713] width 129 height 29
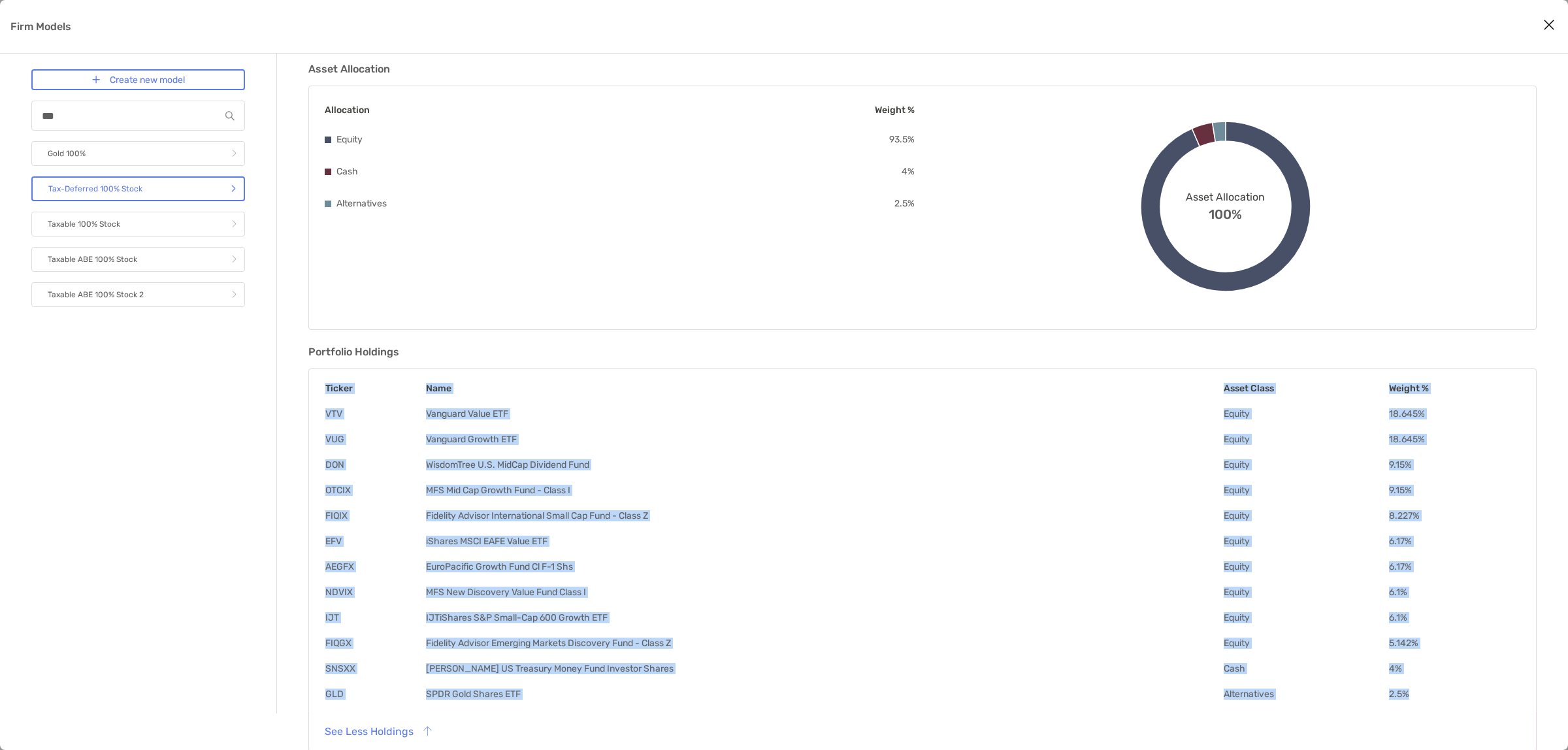
drag, startPoint x: 322, startPoint y: 409, endPoint x: 1435, endPoint y: 689, distance: 1147.7
click at [1435, 693] on div "Ticker Name Asset Class Weight % VTV Vanguard Value ETF Equity 18.645 % VUG Van…" at bounding box center [922, 540] width 1228 height 345
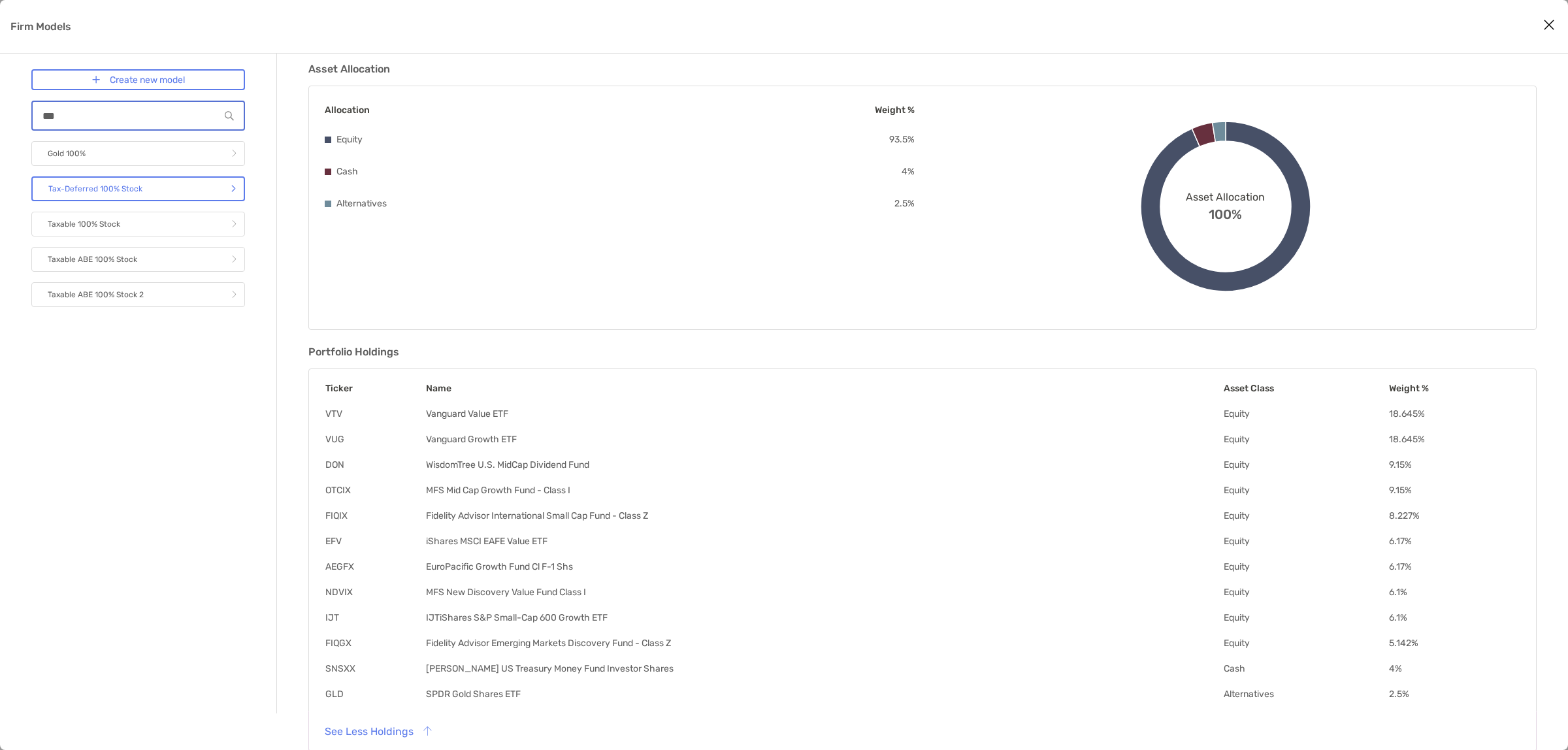
drag, startPoint x: 100, startPoint y: 111, endPoint x: 0, endPoint y: 108, distance: 100.0
click at [0, 108] on div "Create new model *** Gold 100% Tax-Deferred 100% Stock Taxable 100% Stock Taxab…" at bounding box center [138, 383] width 277 height 660
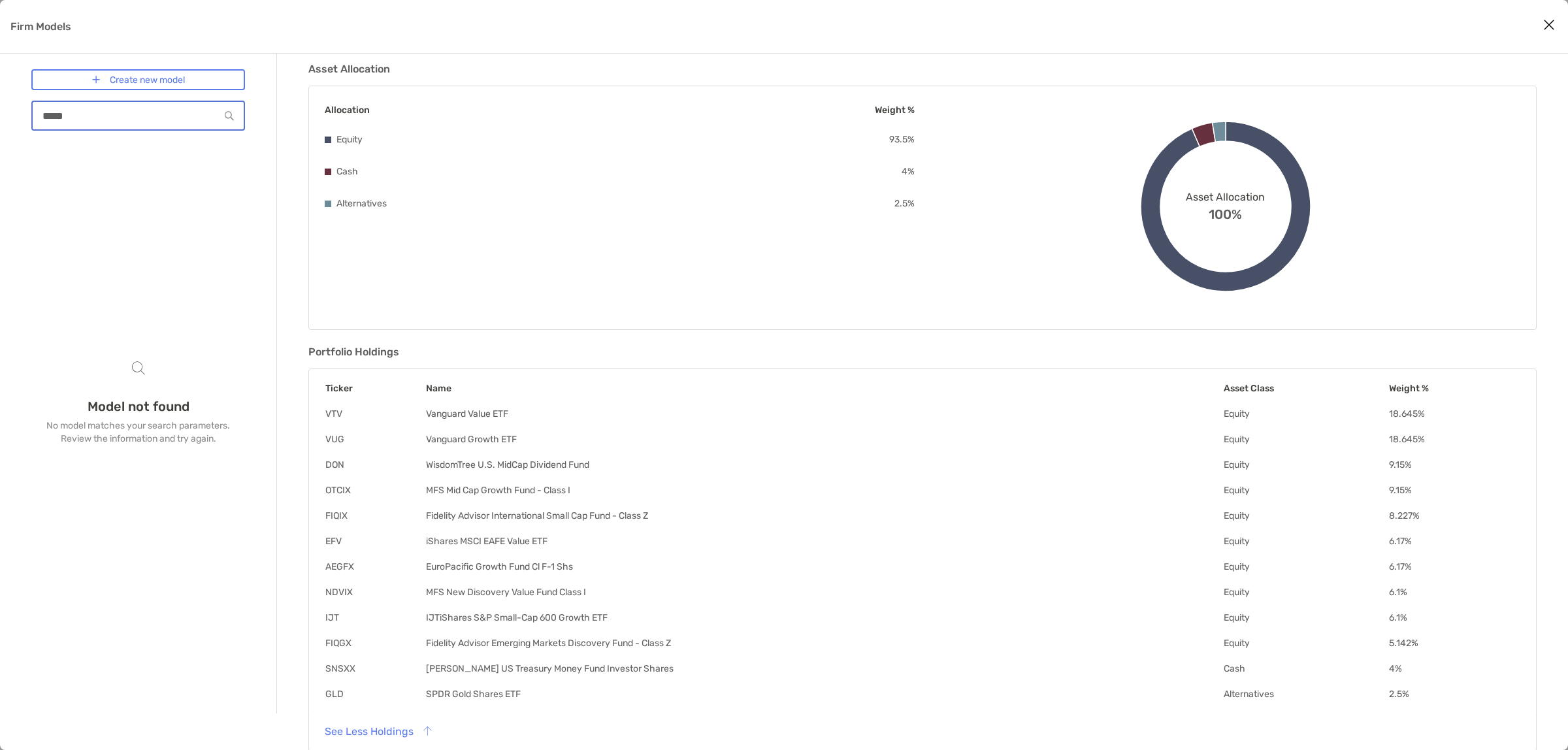
scroll to position [0, 0]
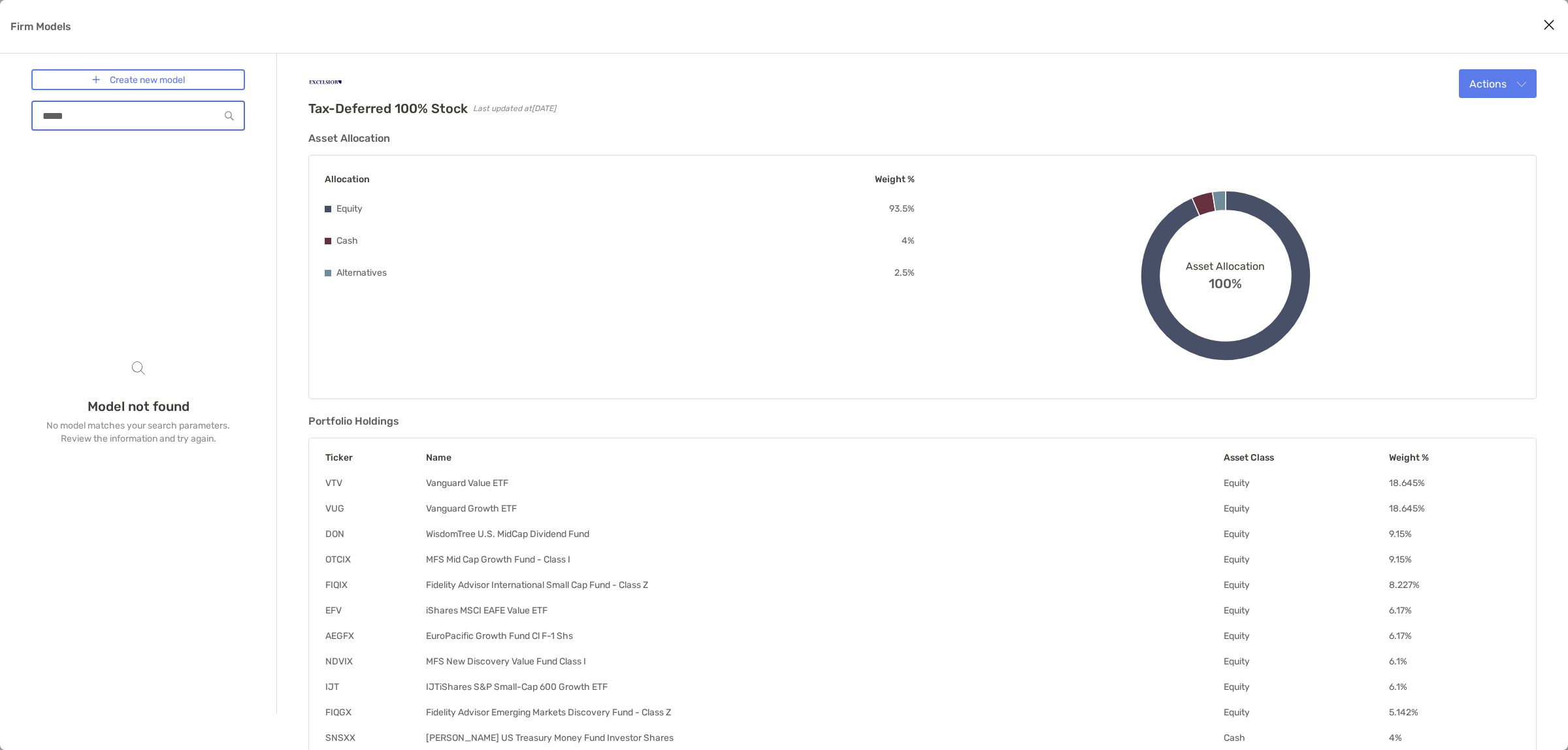
type input "*****"
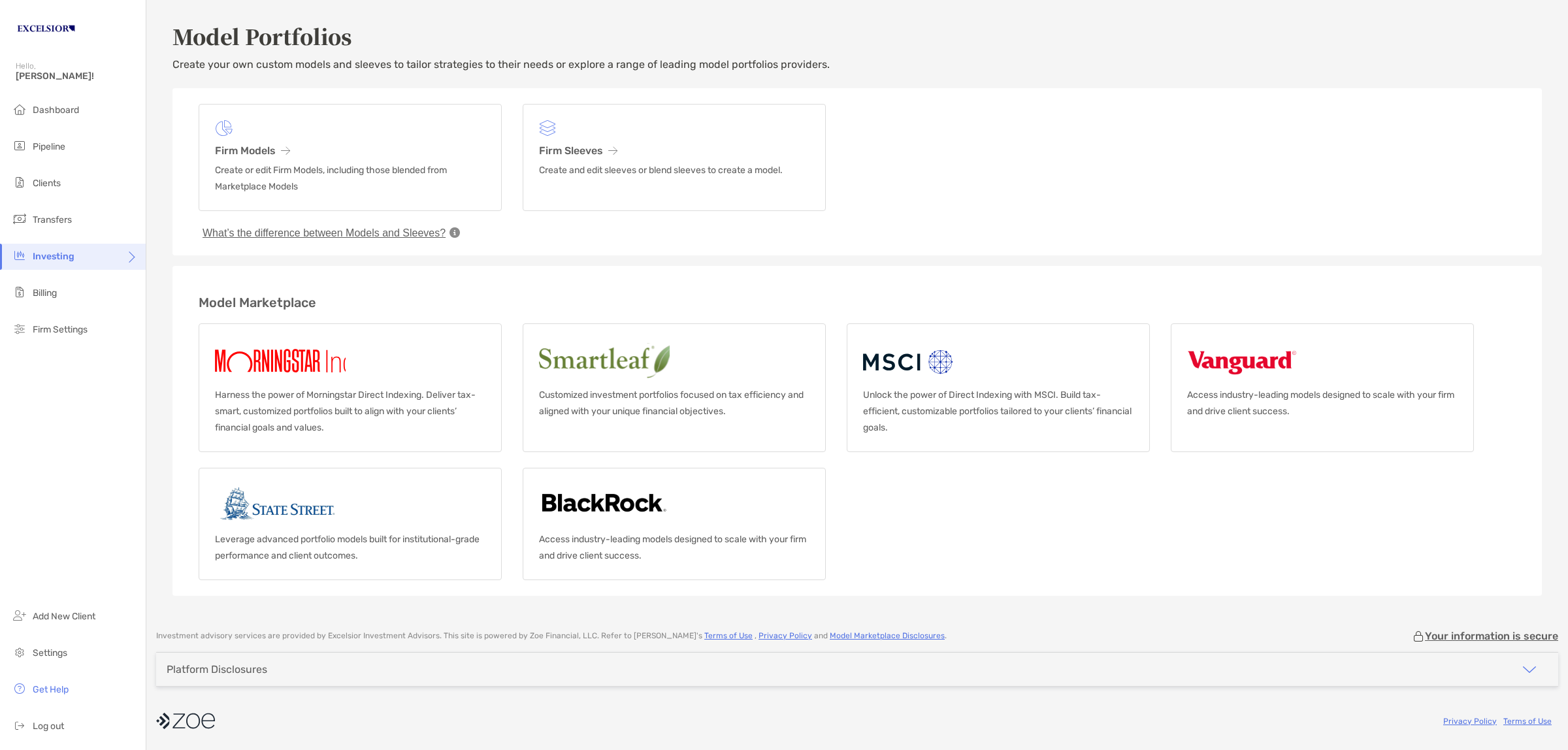
click at [53, 252] on span "Investing" at bounding box center [53, 256] width 42 height 11
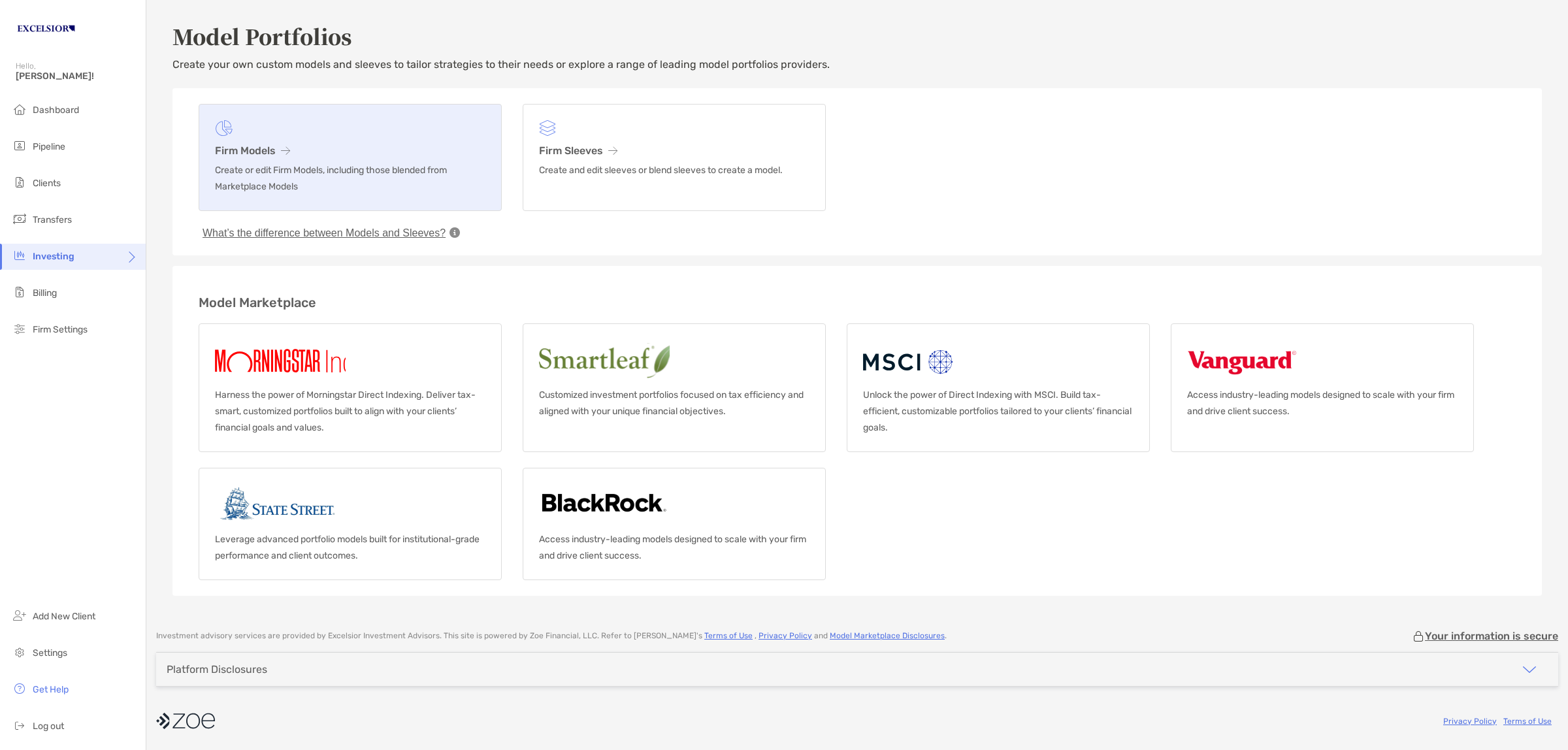
click at [243, 149] on h3 "Firm Models" at bounding box center [350, 150] width 270 height 12
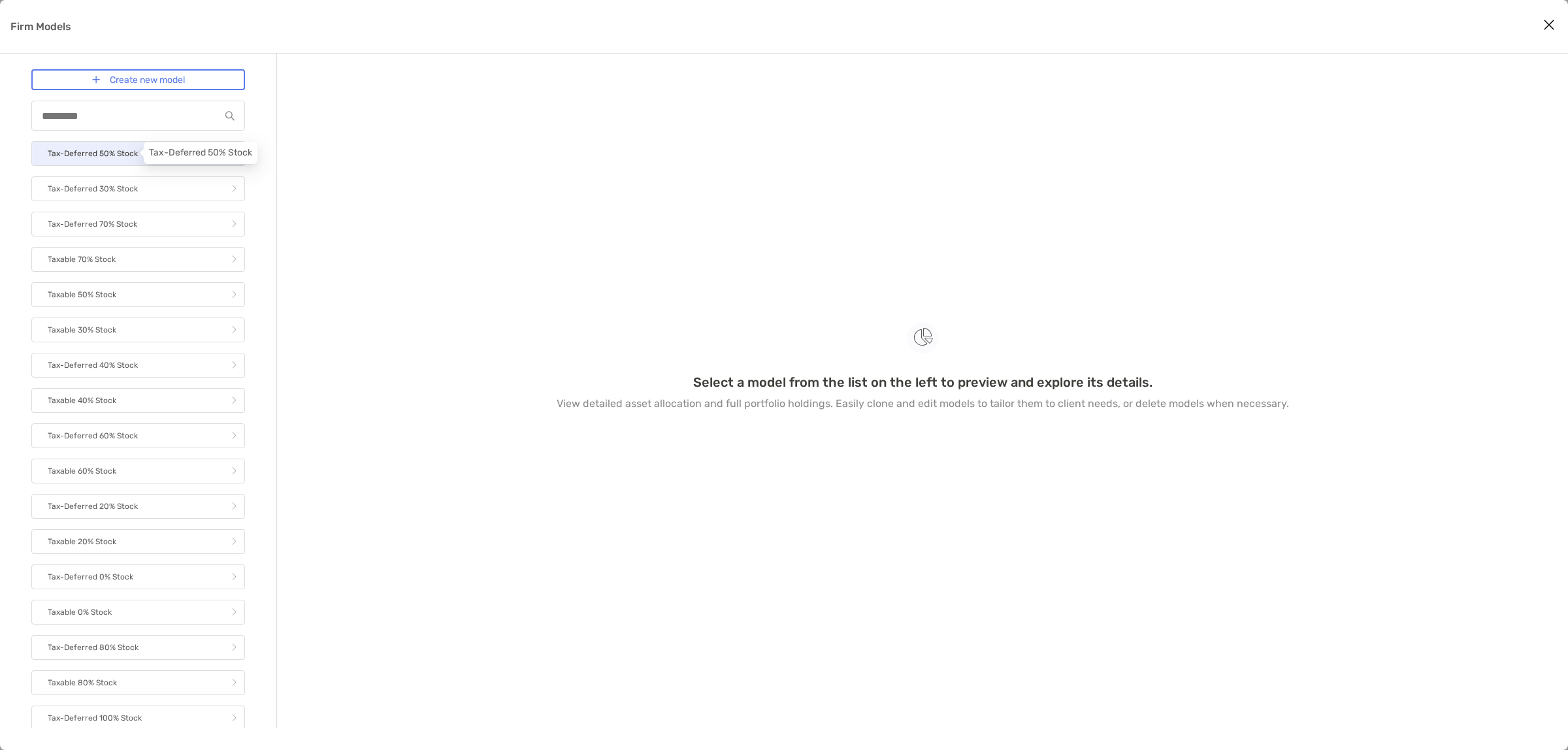
click at [101, 150] on p "Tax-Deferred 50% Stock" at bounding box center [92, 154] width 90 height 16
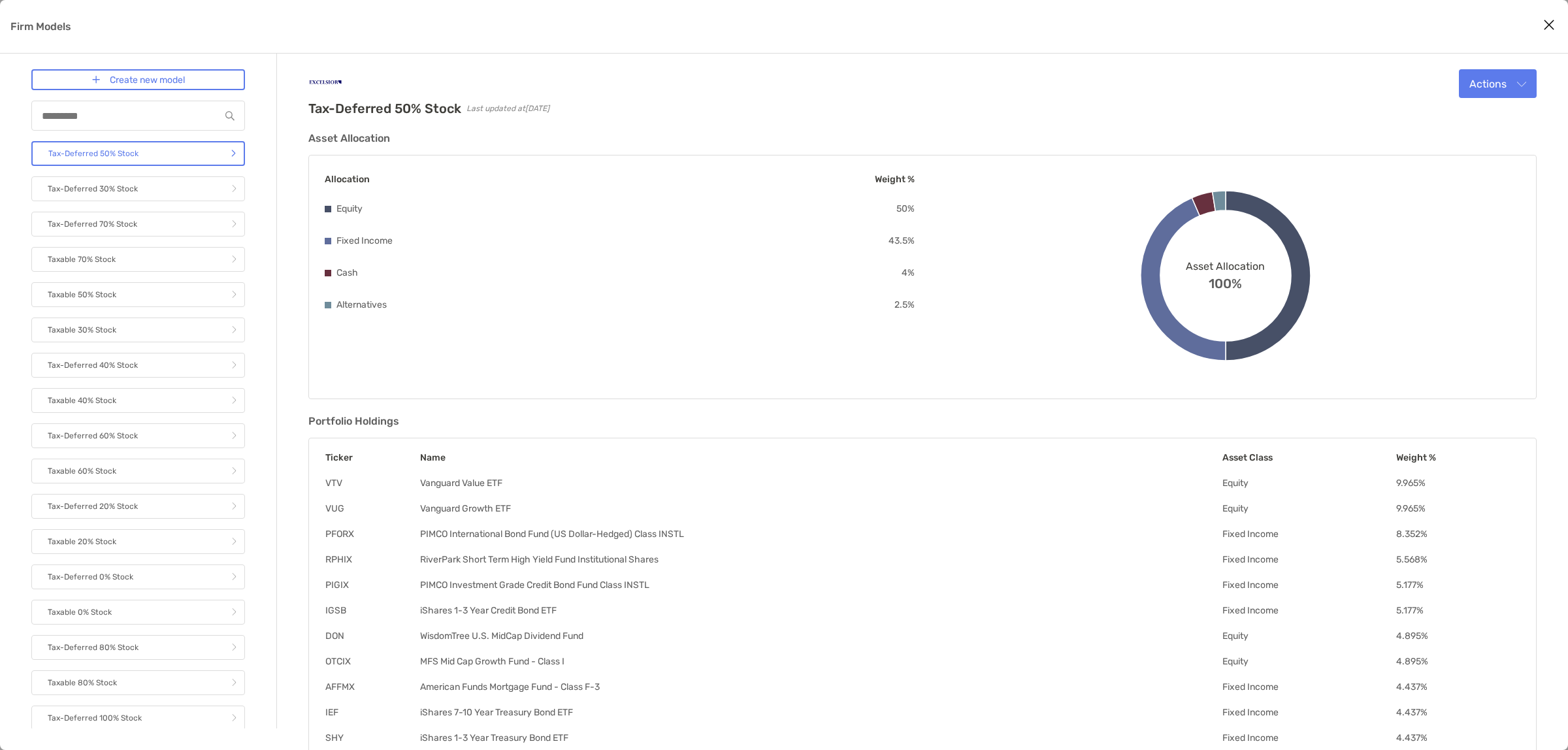
scroll to position [70, 0]
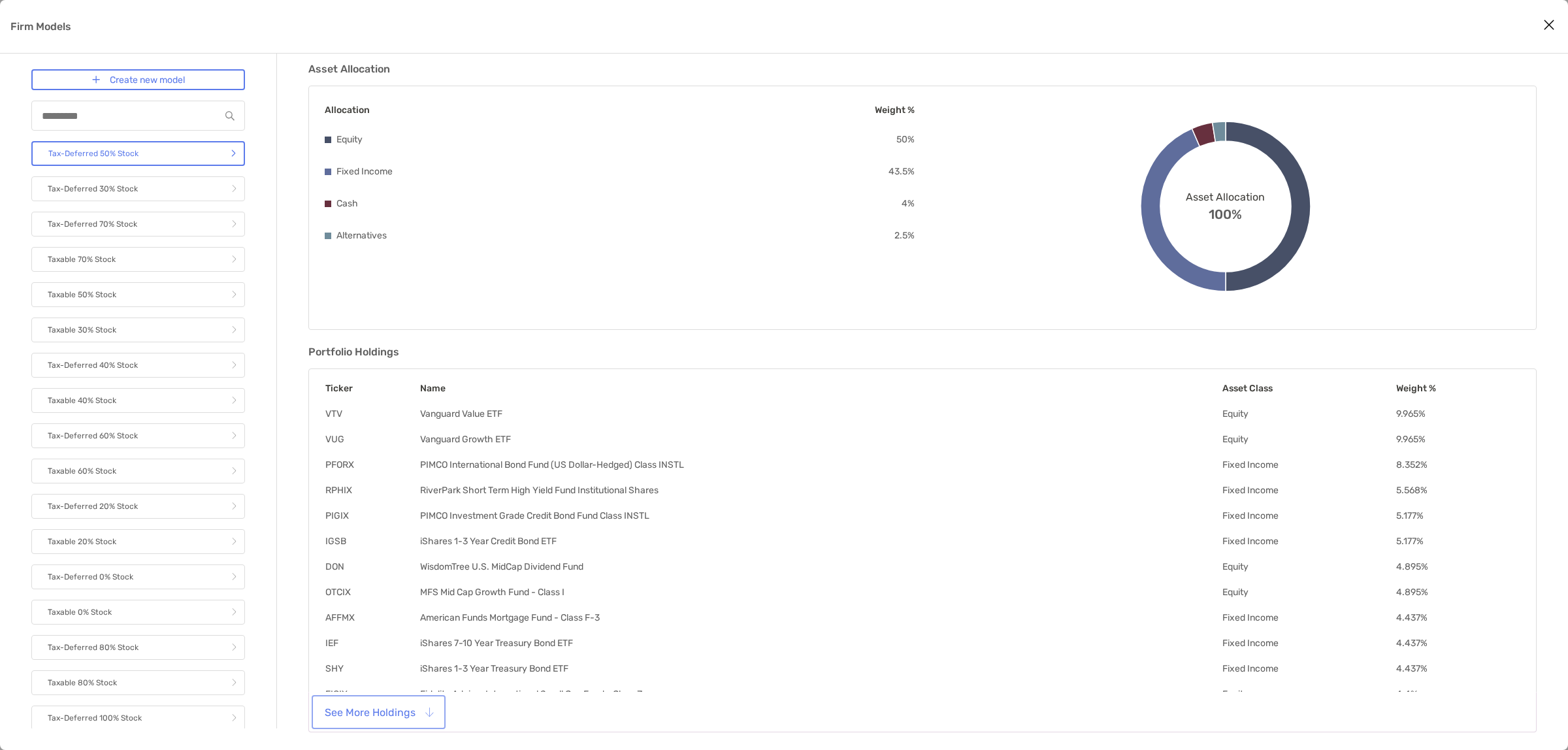
click at [374, 714] on button "See More Holdings" at bounding box center [378, 713] width 129 height 29
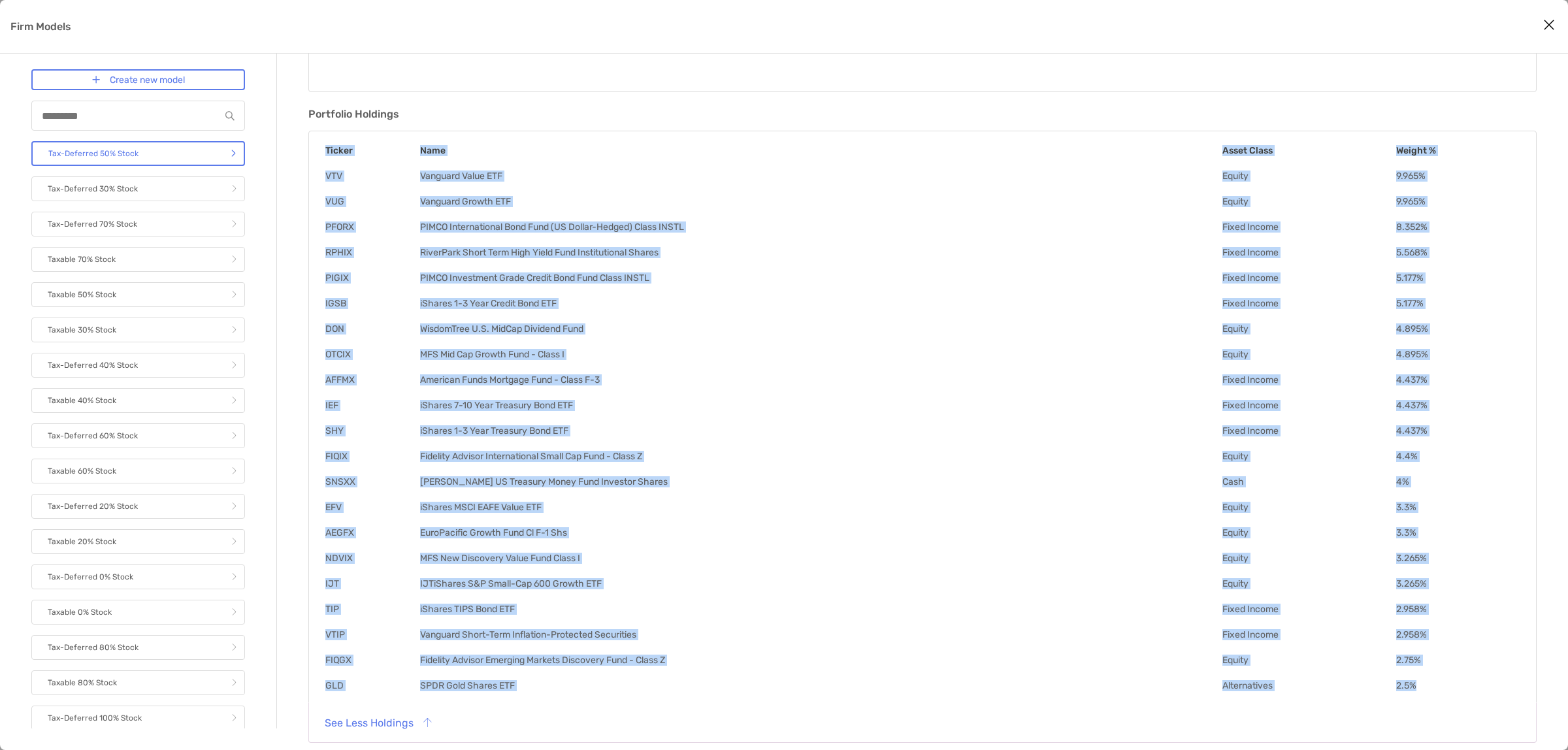
drag, startPoint x: 316, startPoint y: 168, endPoint x: 1439, endPoint y: 684, distance: 1235.9
click at [1439, 684] on div "Ticker Name Asset Class Weight % VTV Vanguard Value ETF Equity 9.965 % VUG Vang…" at bounding box center [922, 418] width 1228 height 575
copy table "Ticker Name Asset Class Weight % VTV Vanguard Value ETF Equity 9.965 % VUG Vang…"
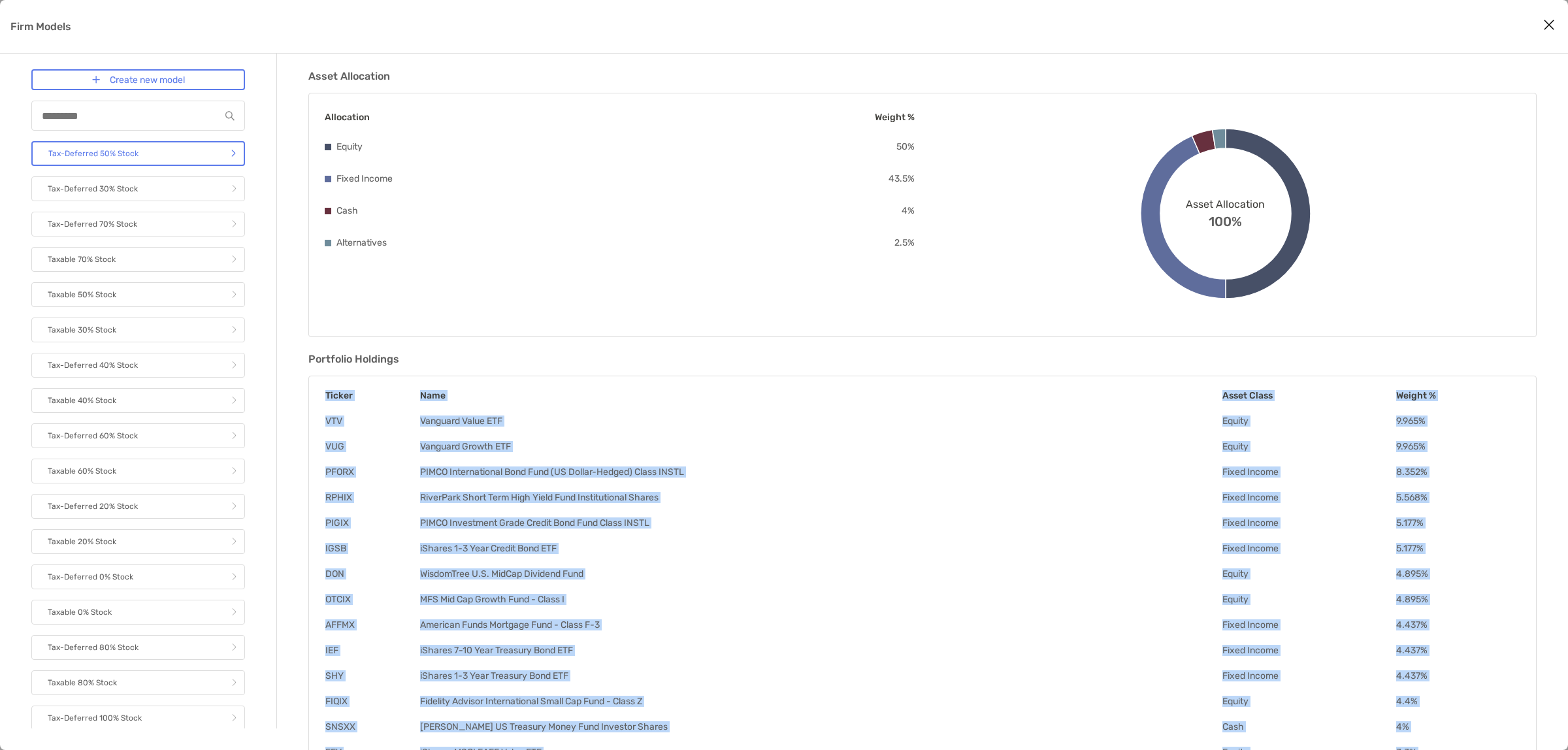
scroll to position [0, 0]
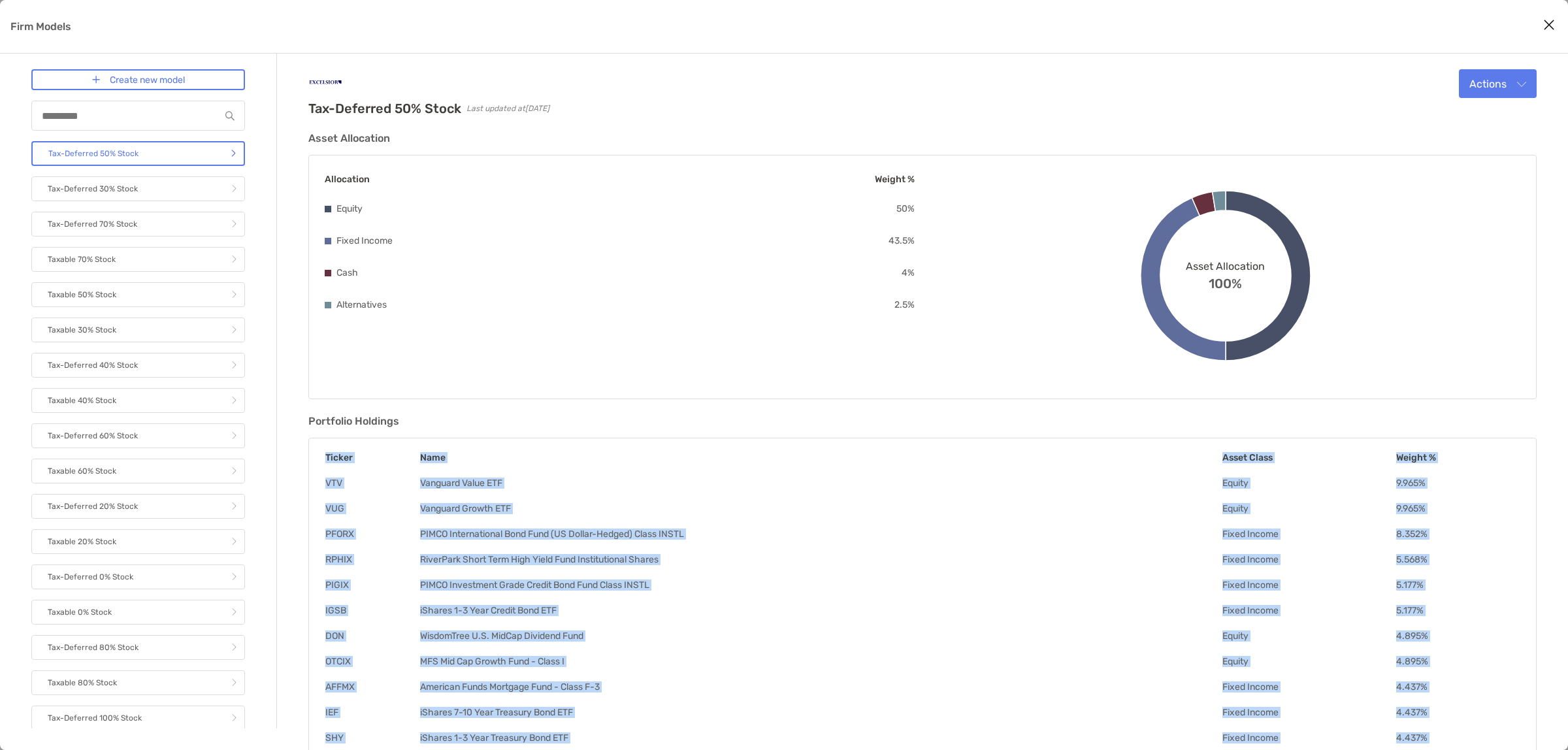
click at [1549, 23] on icon "Close modal" at bounding box center [1549, 24] width 12 height 15
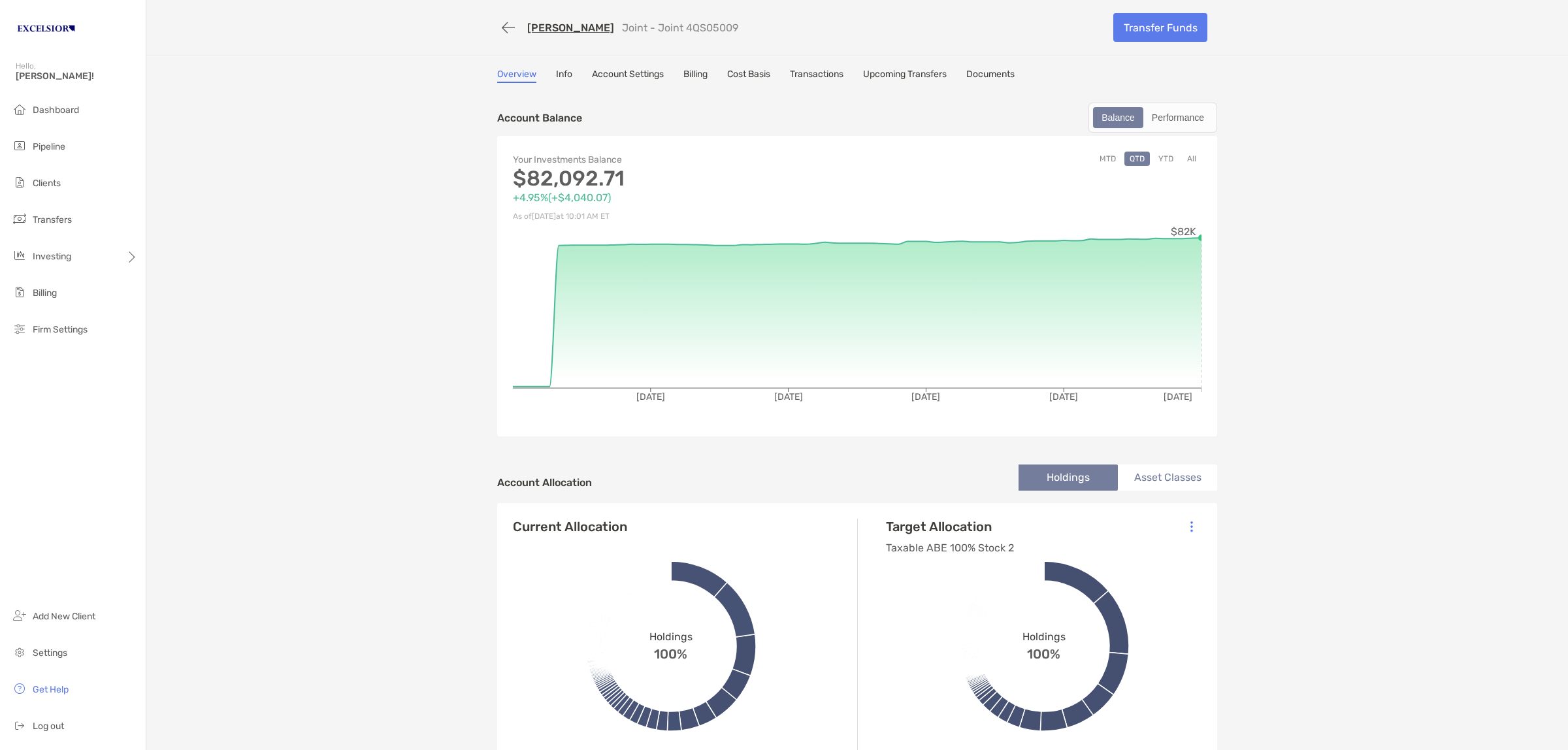
click at [556, 70] on link "Info" at bounding box center [564, 76] width 16 height 15
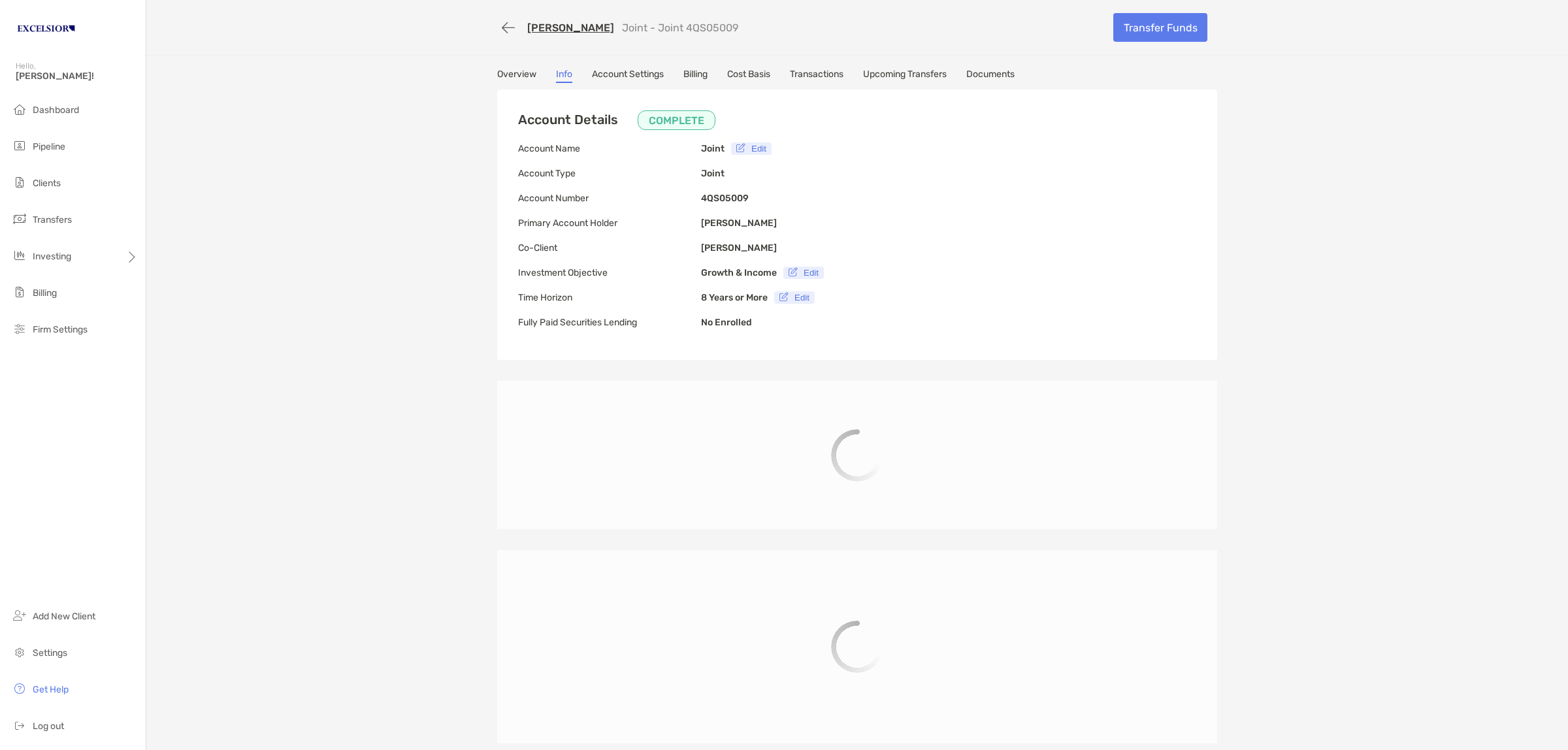
type input "**********"
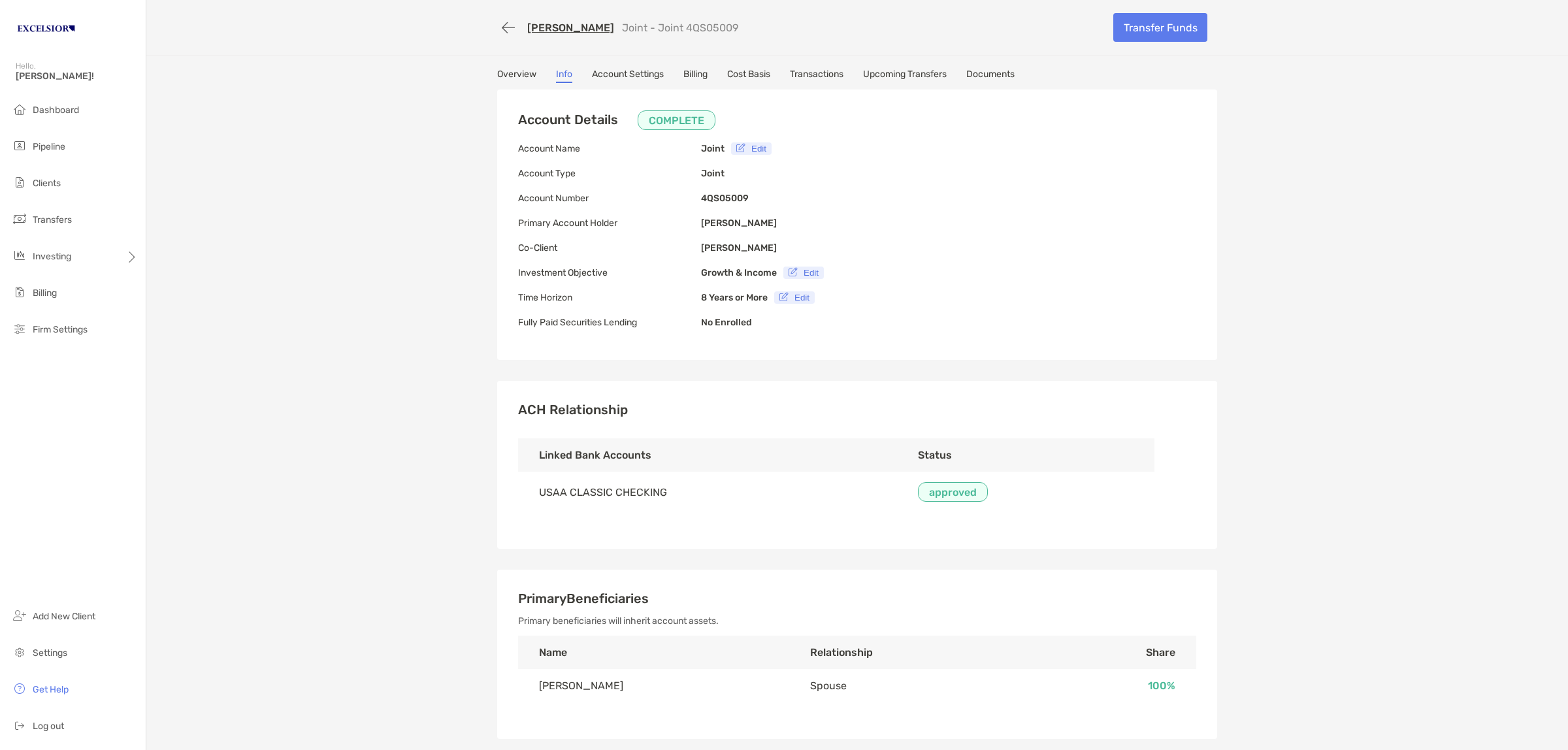
type input "**********"
click at [739, 70] on link "Cost Basis" at bounding box center [748, 76] width 43 height 15
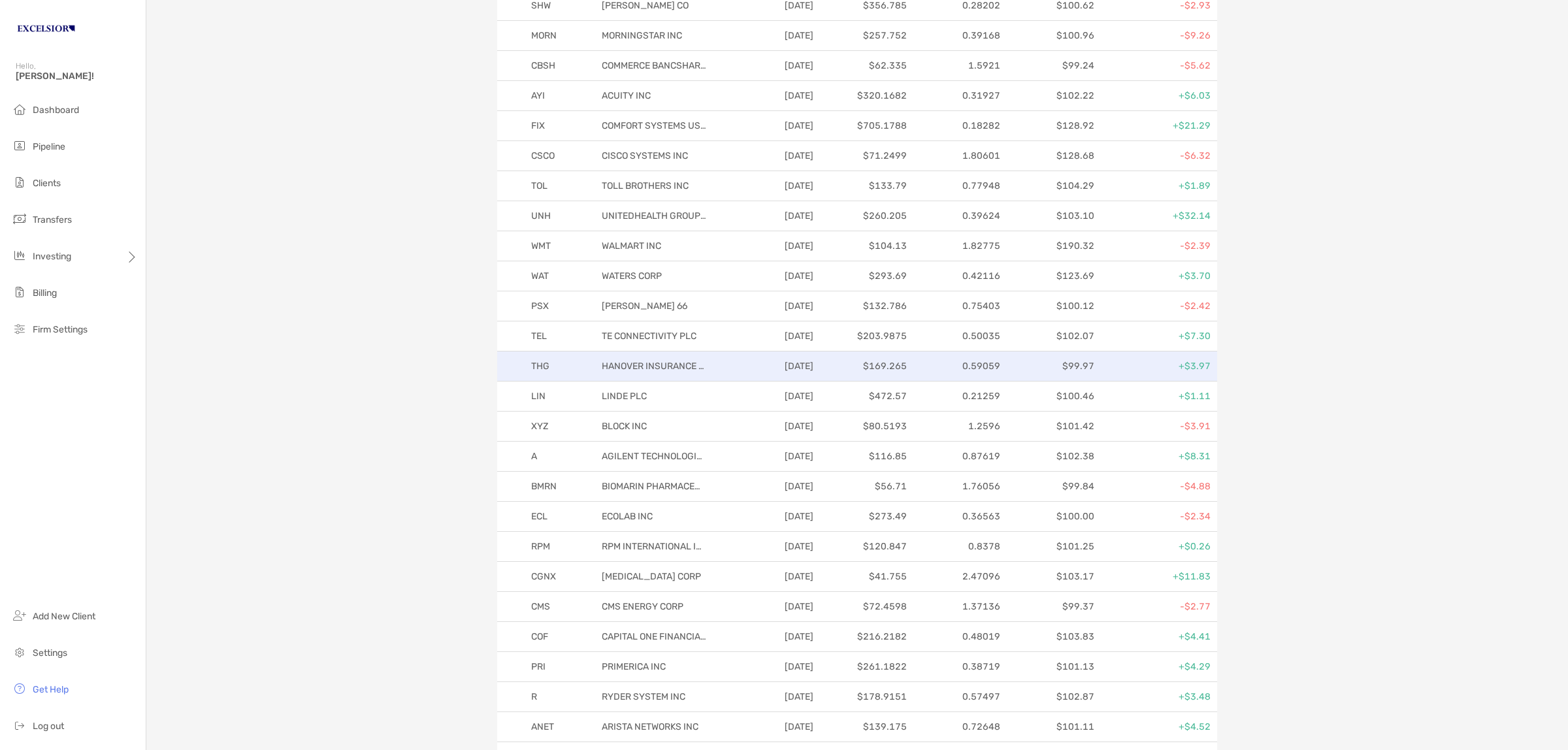
scroll to position [2287, 0]
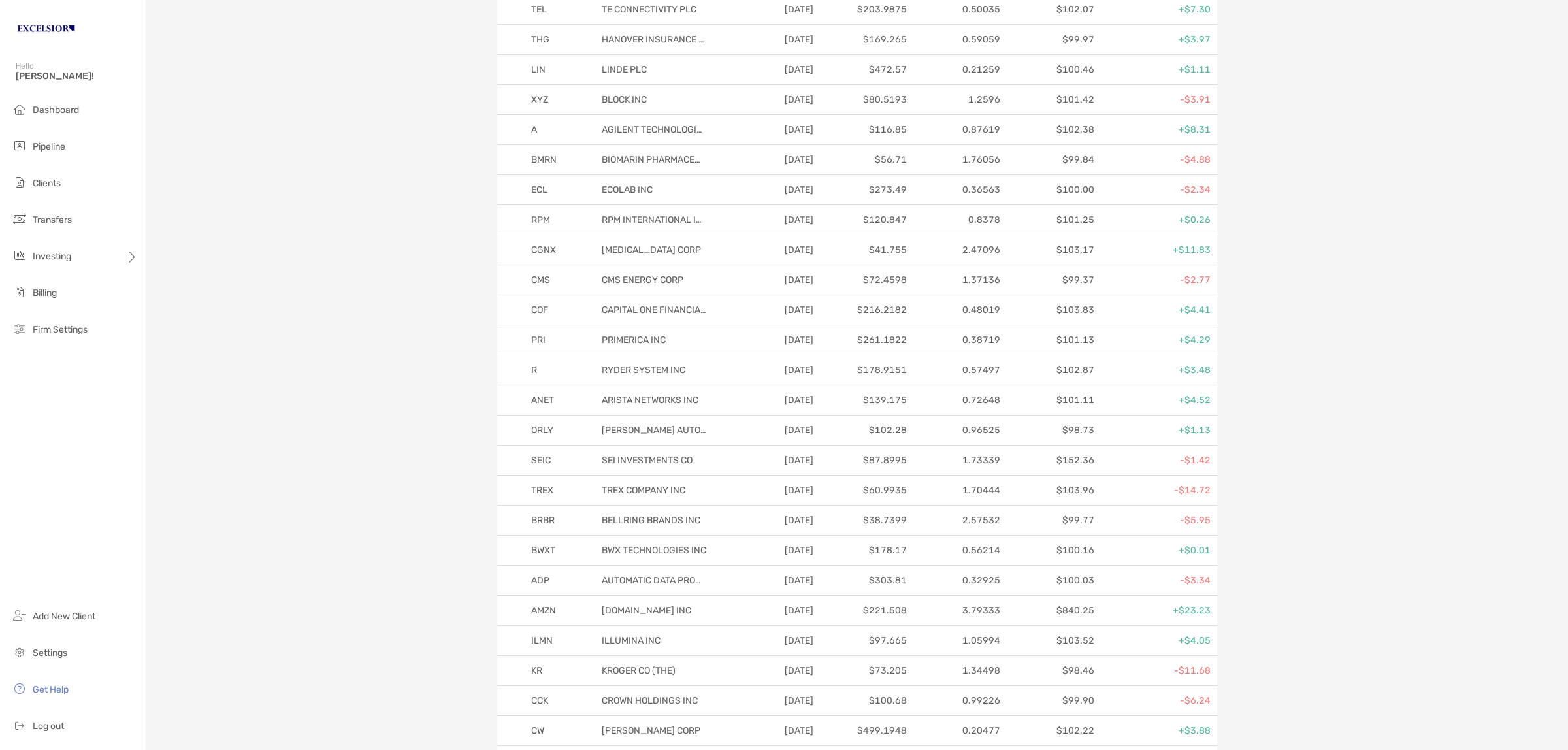
drag, startPoint x: 319, startPoint y: 570, endPoint x: 320, endPoint y: 551, distance: 19.0
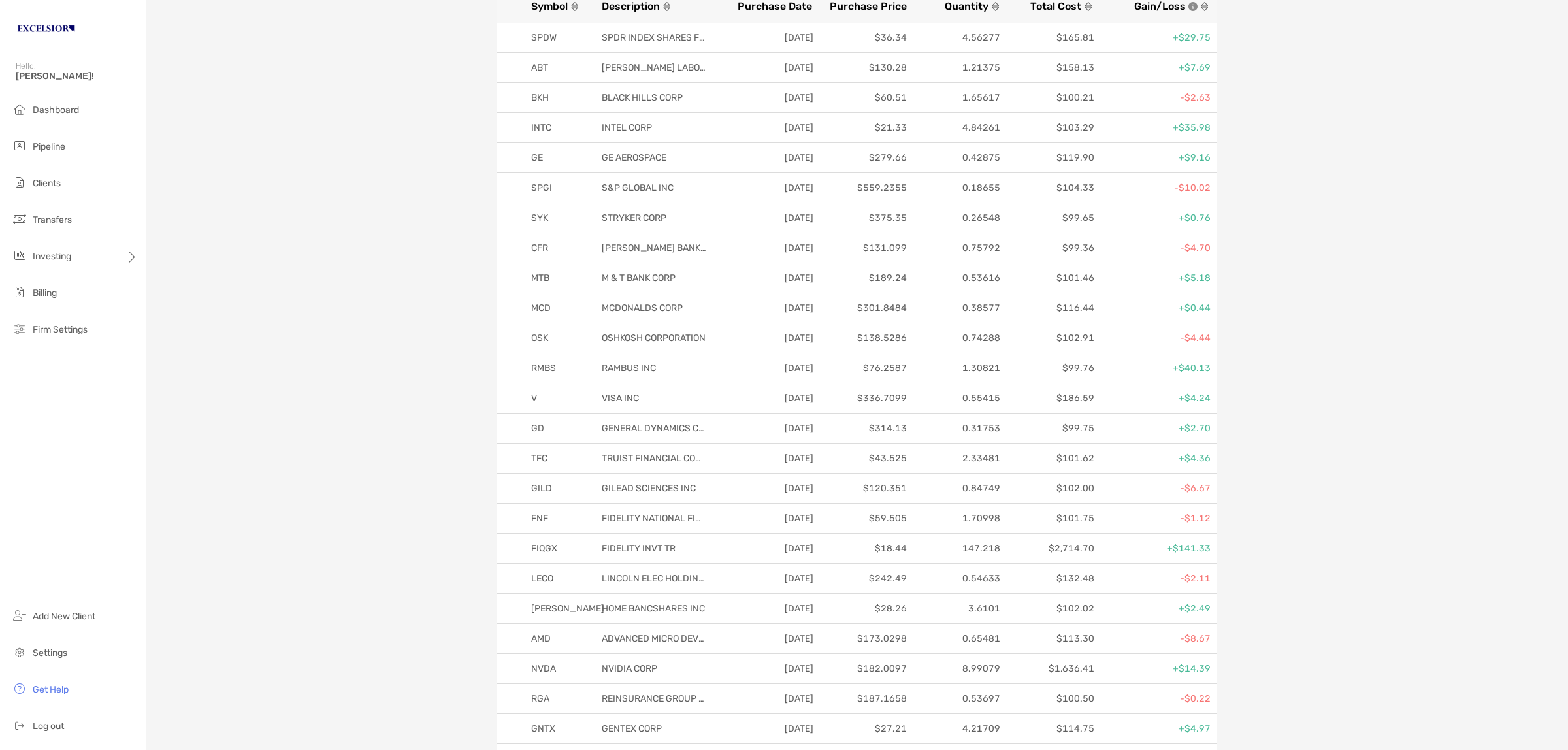
scroll to position [0, 0]
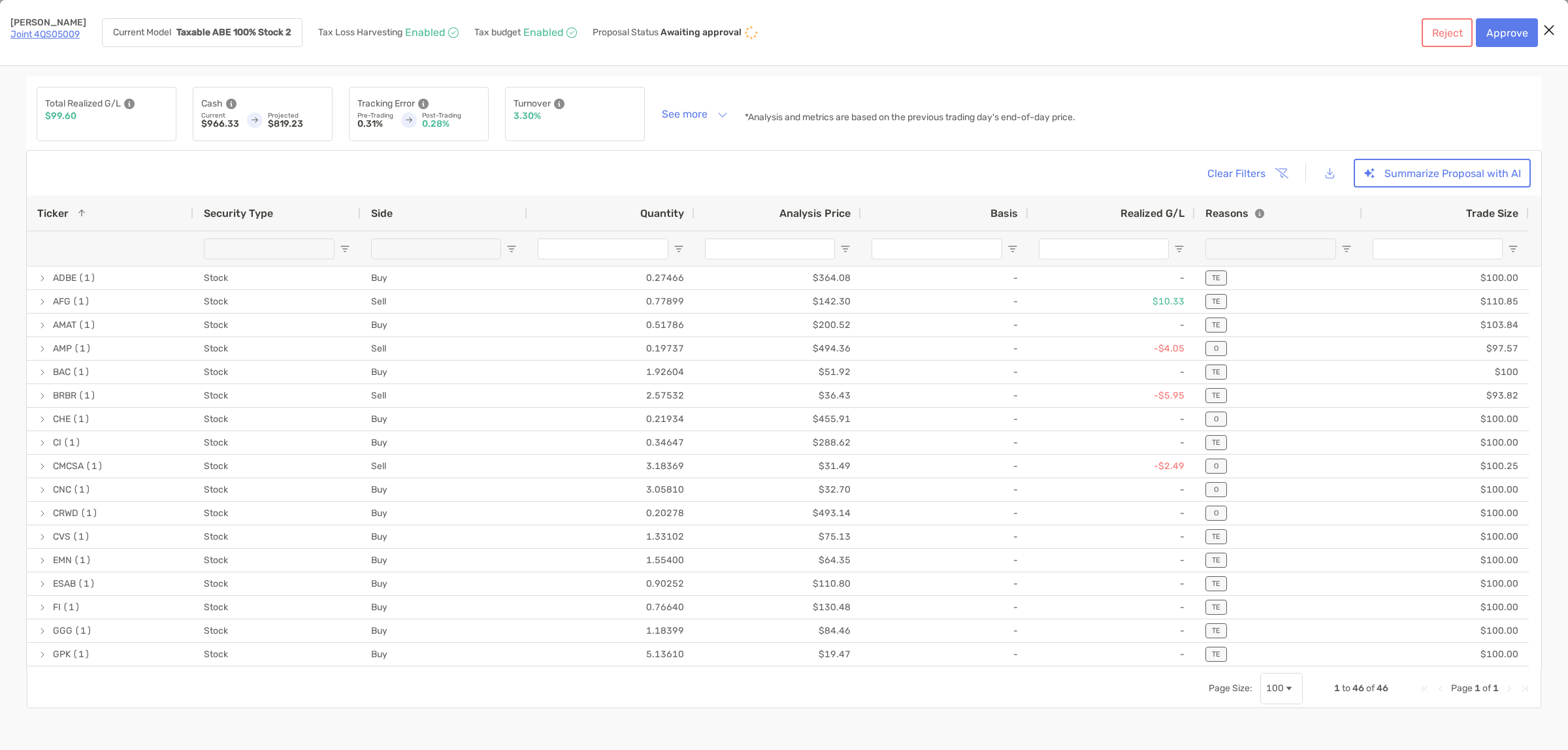
click at [61, 30] on link "Joint 4QS05009" at bounding box center [45, 35] width 70 height 11
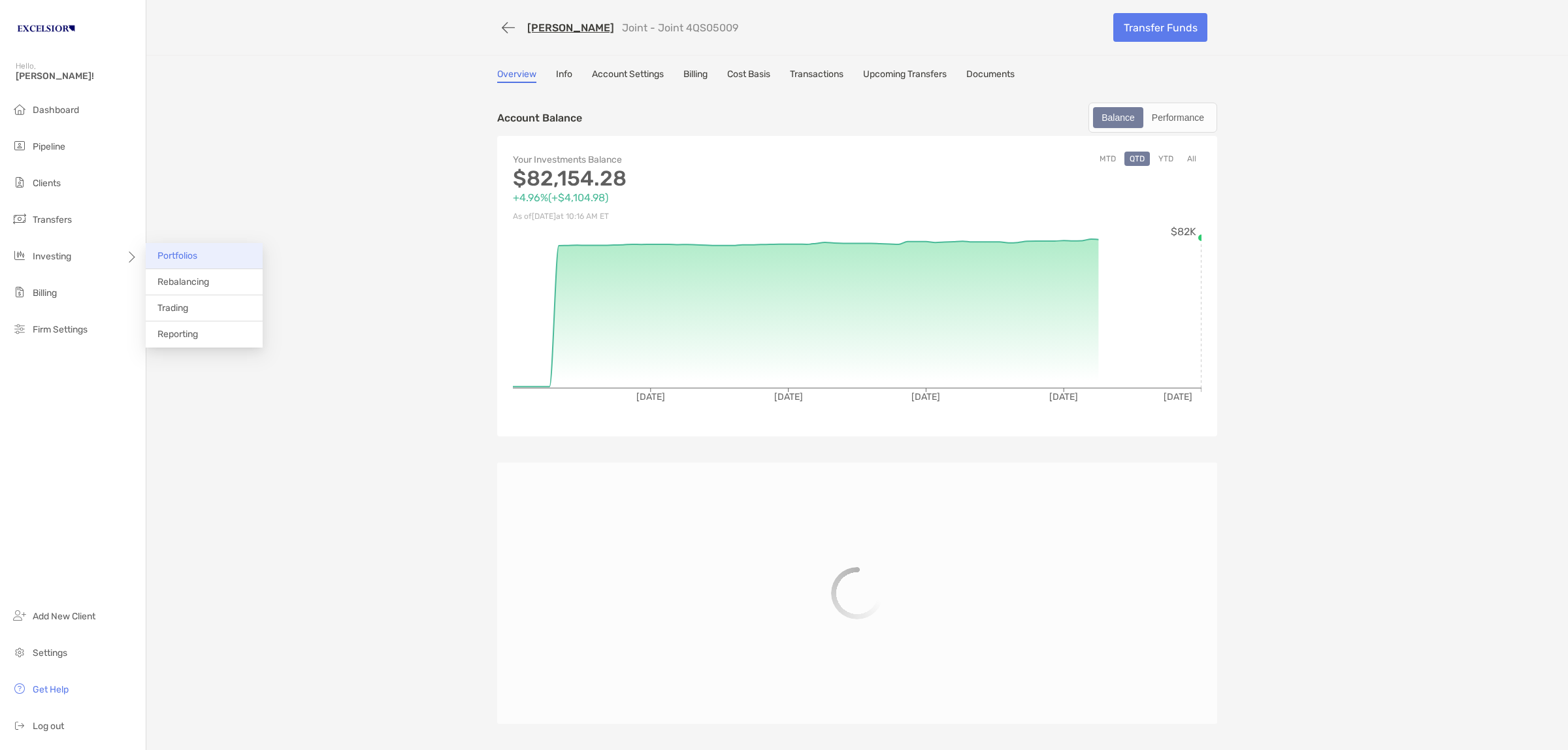
click at [210, 253] on li "Portfolios" at bounding box center [204, 256] width 117 height 26
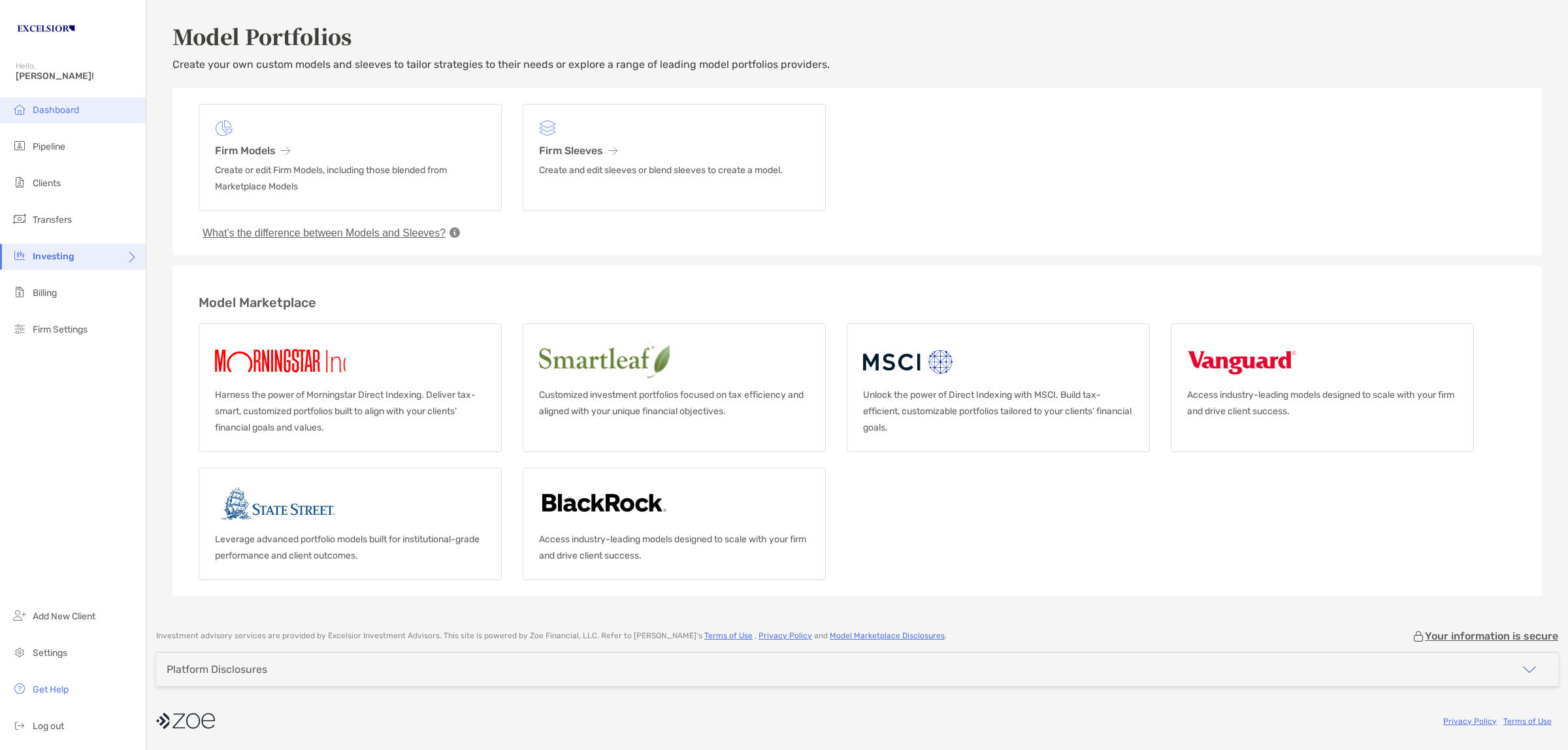
click at [59, 100] on li "Dashboard" at bounding box center [73, 110] width 146 height 26
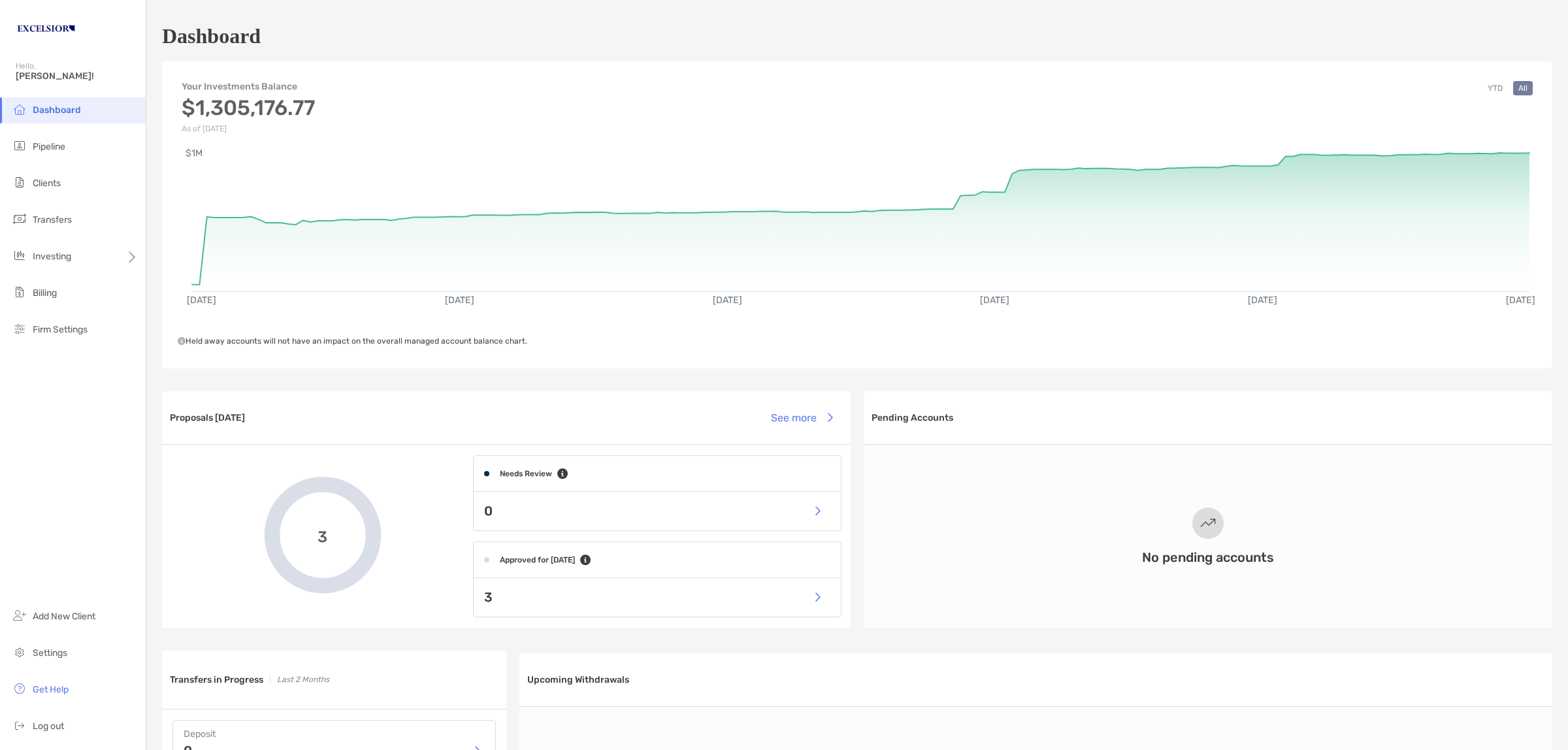
click at [730, 593] on div "3" at bounding box center [658, 598] width 367 height 39
click at [56, 148] on span "Pipeline" at bounding box center [49, 146] width 32 height 11
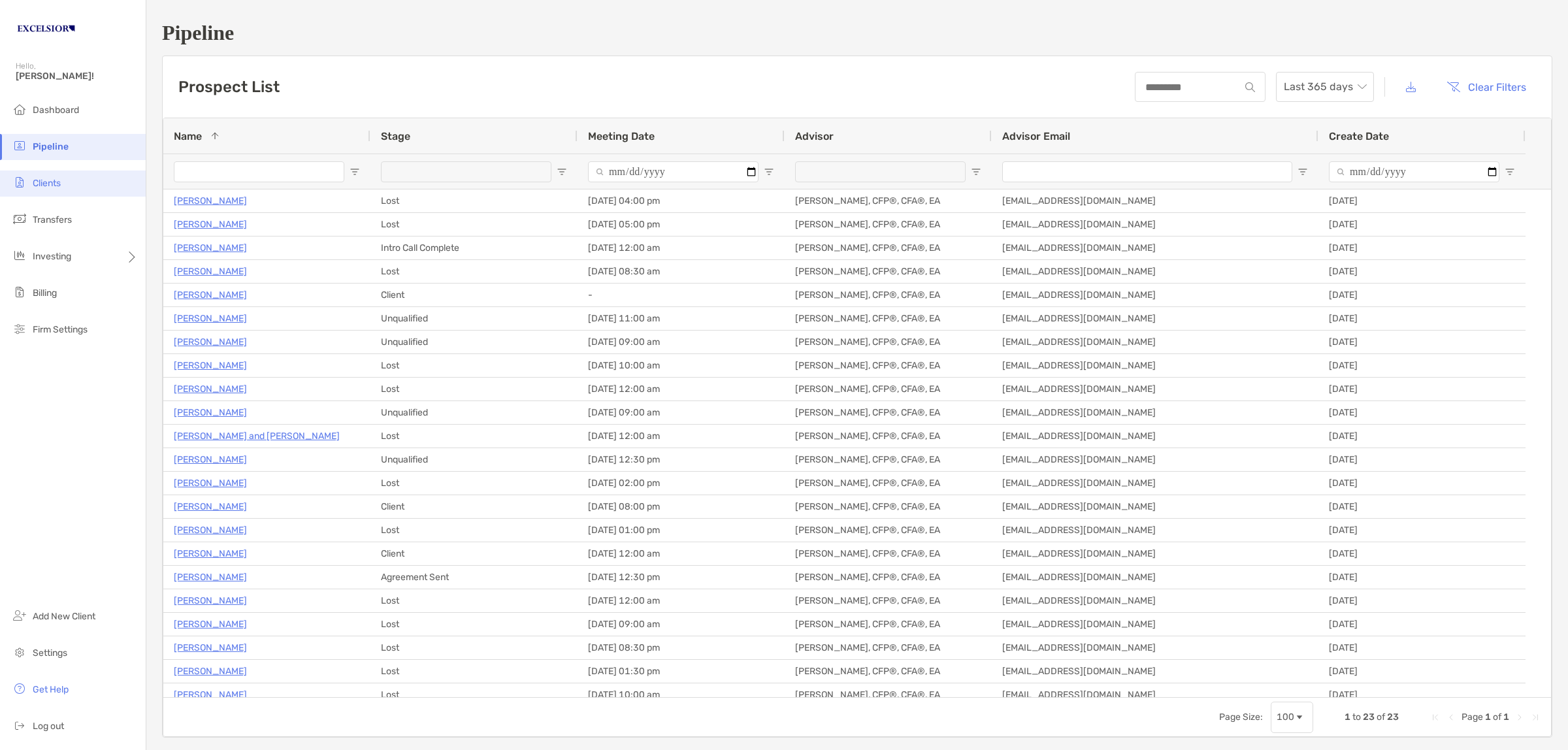
click at [53, 183] on span "Clients" at bounding box center [46, 184] width 28 height 11
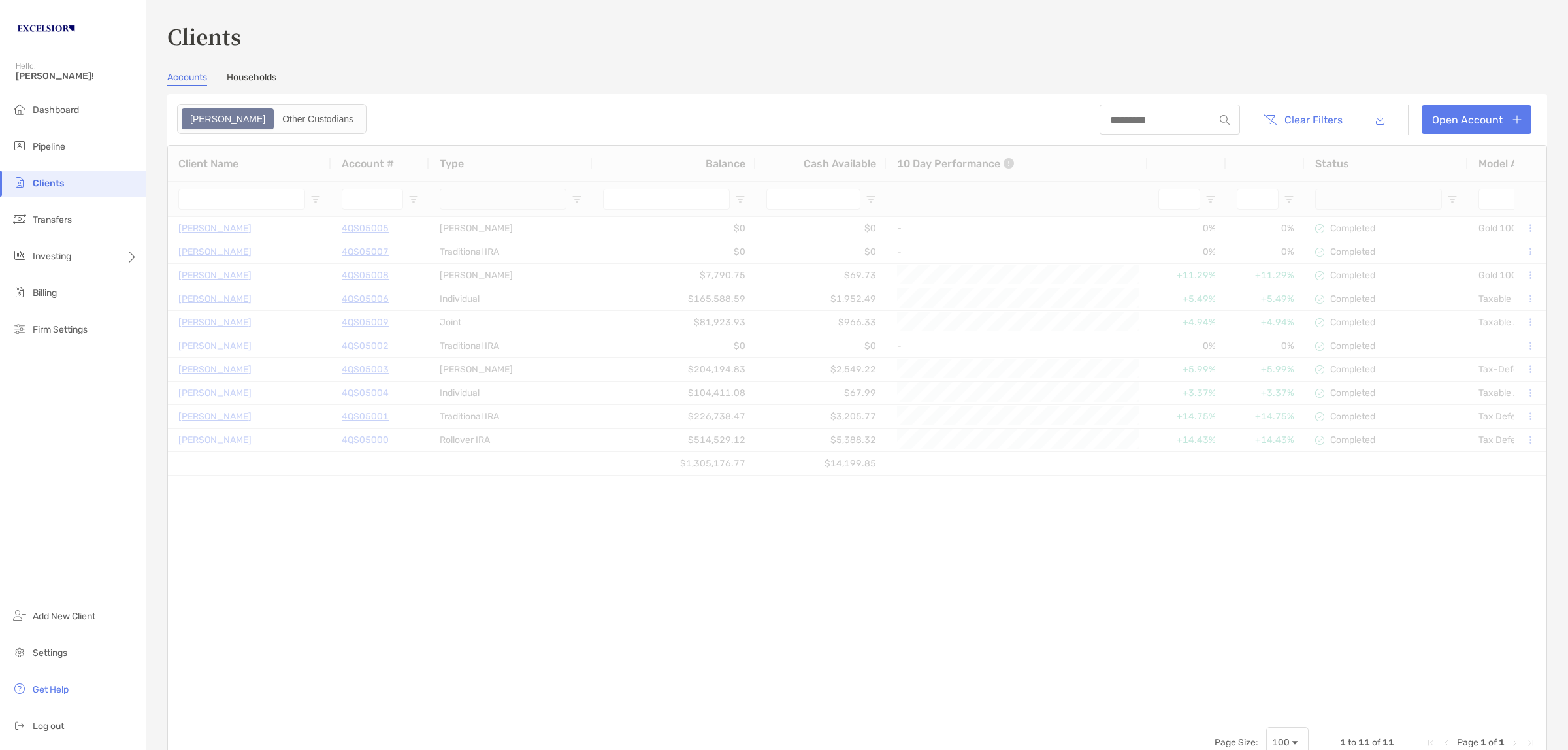
type input "**********"
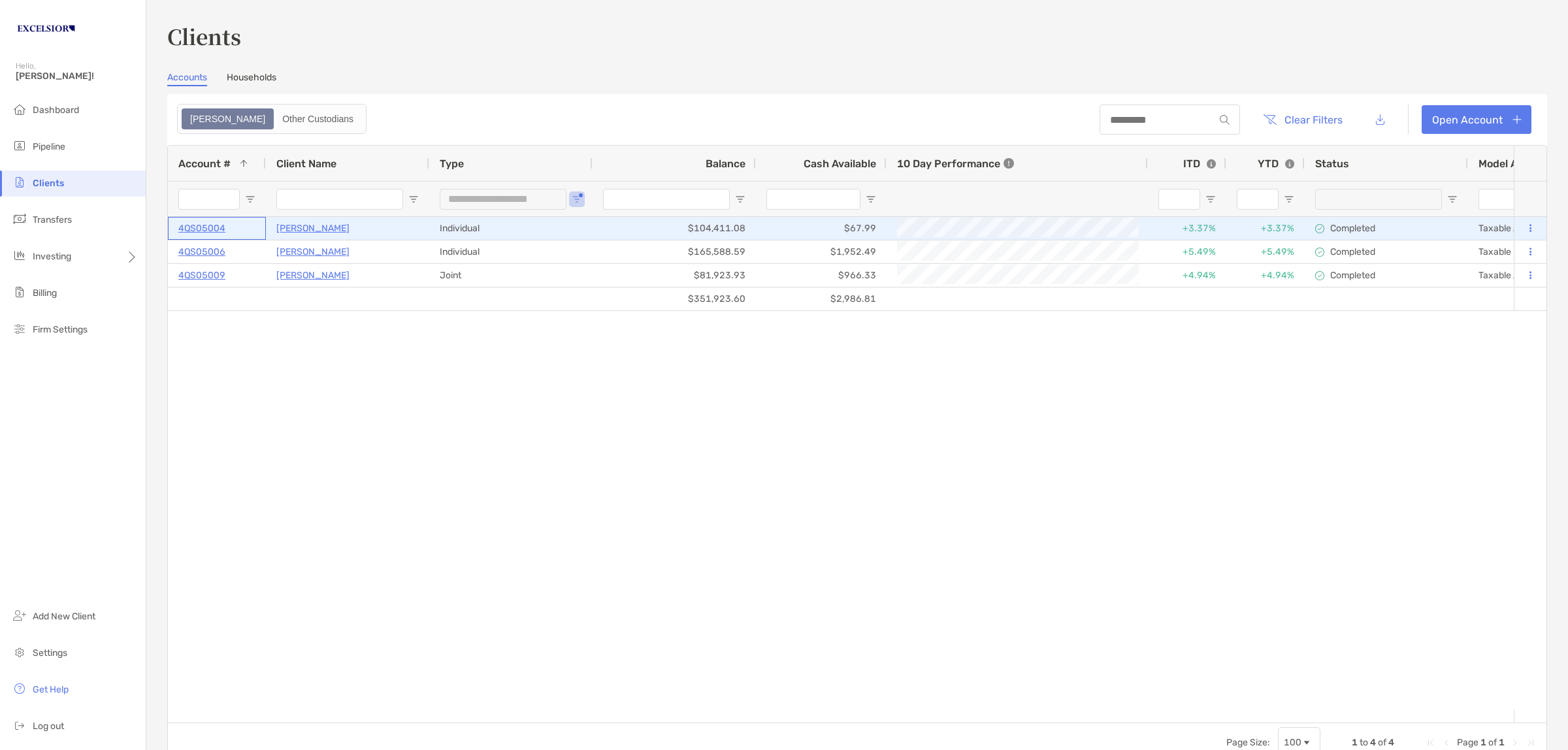
click at [202, 222] on p "4QS05004" at bounding box center [201, 228] width 47 height 16
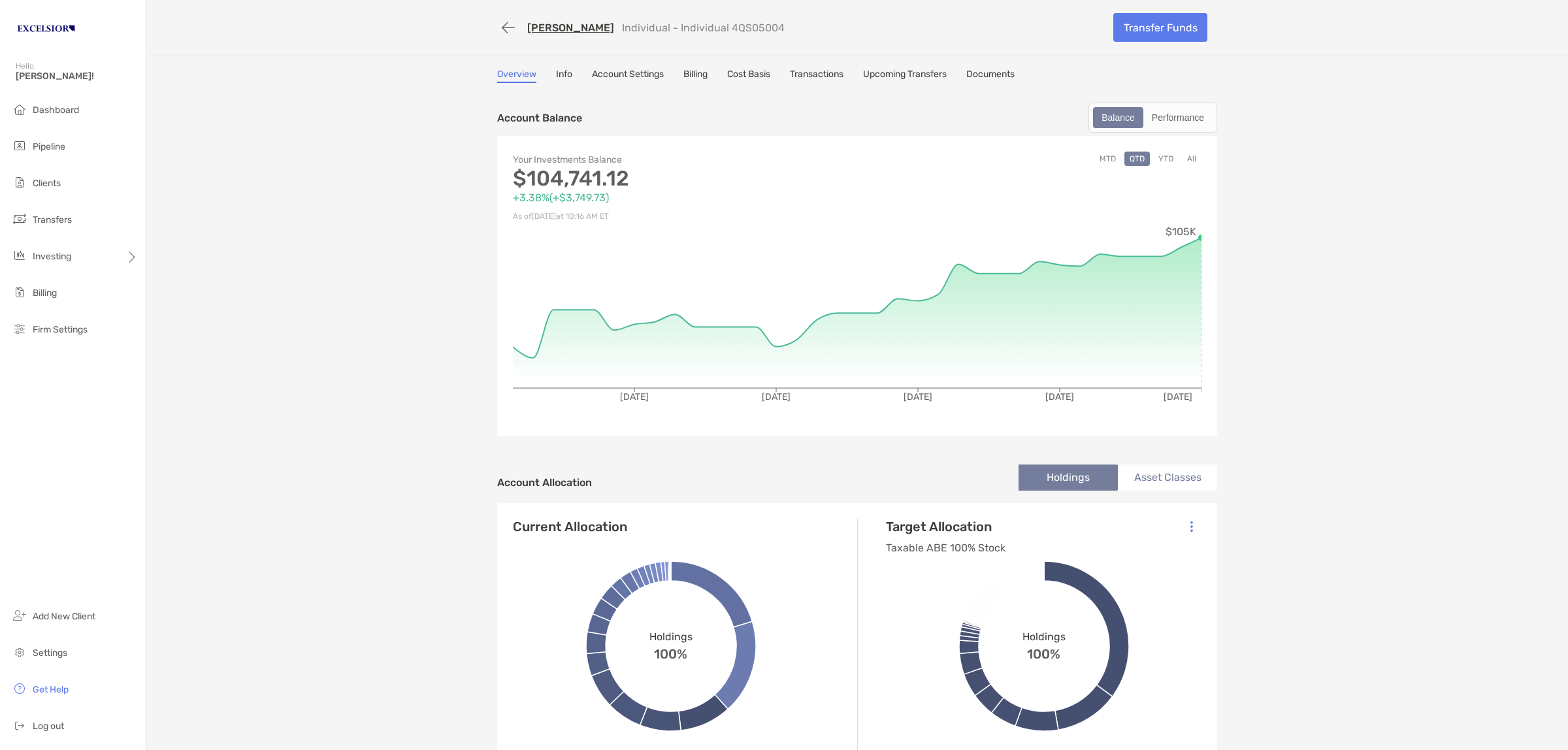
click at [572, 26] on link "[PERSON_NAME]" at bounding box center [570, 28] width 87 height 12
click at [185, 256] on span "Portfolios" at bounding box center [177, 256] width 40 height 11
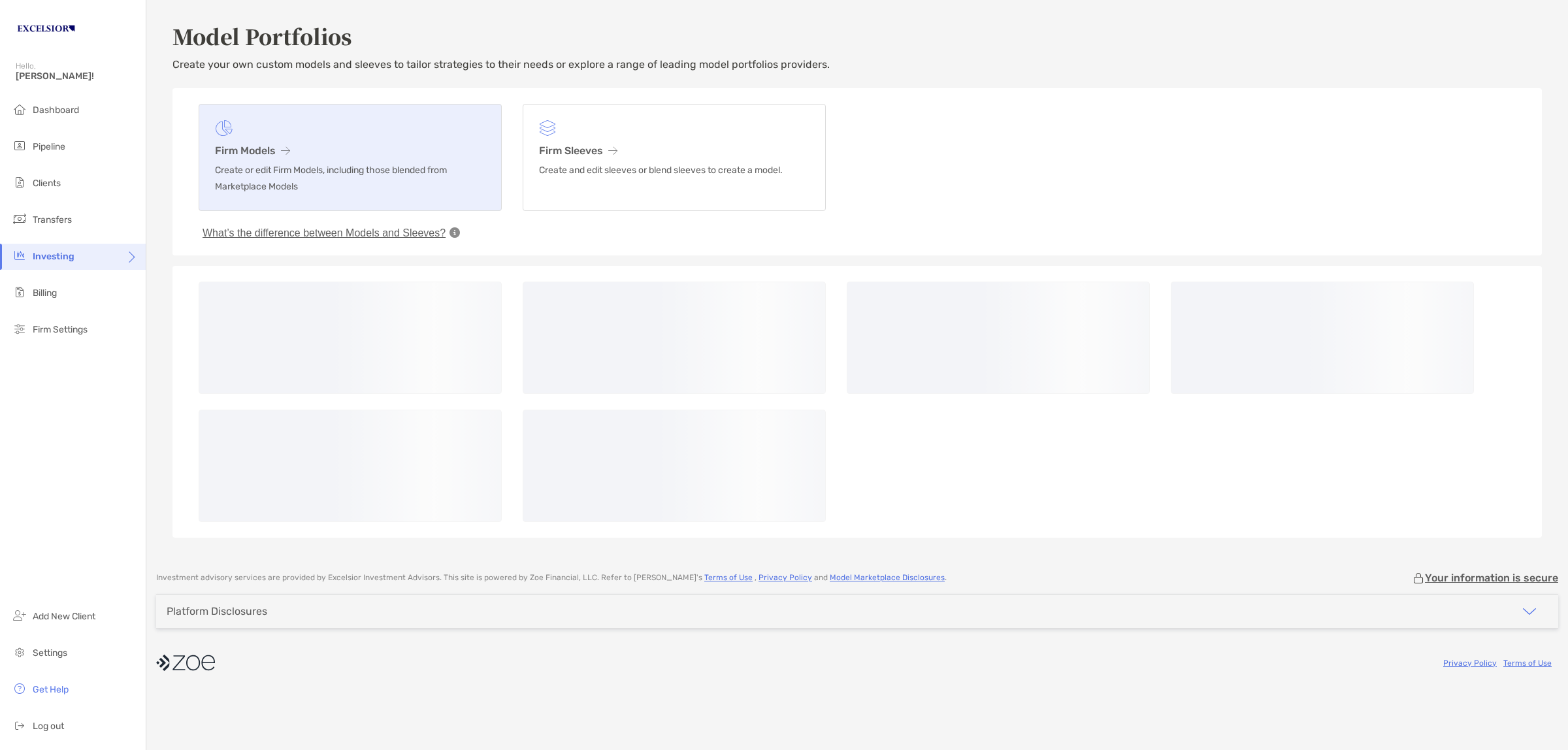
click at [250, 151] on h3 "Firm Models" at bounding box center [350, 150] width 270 height 12
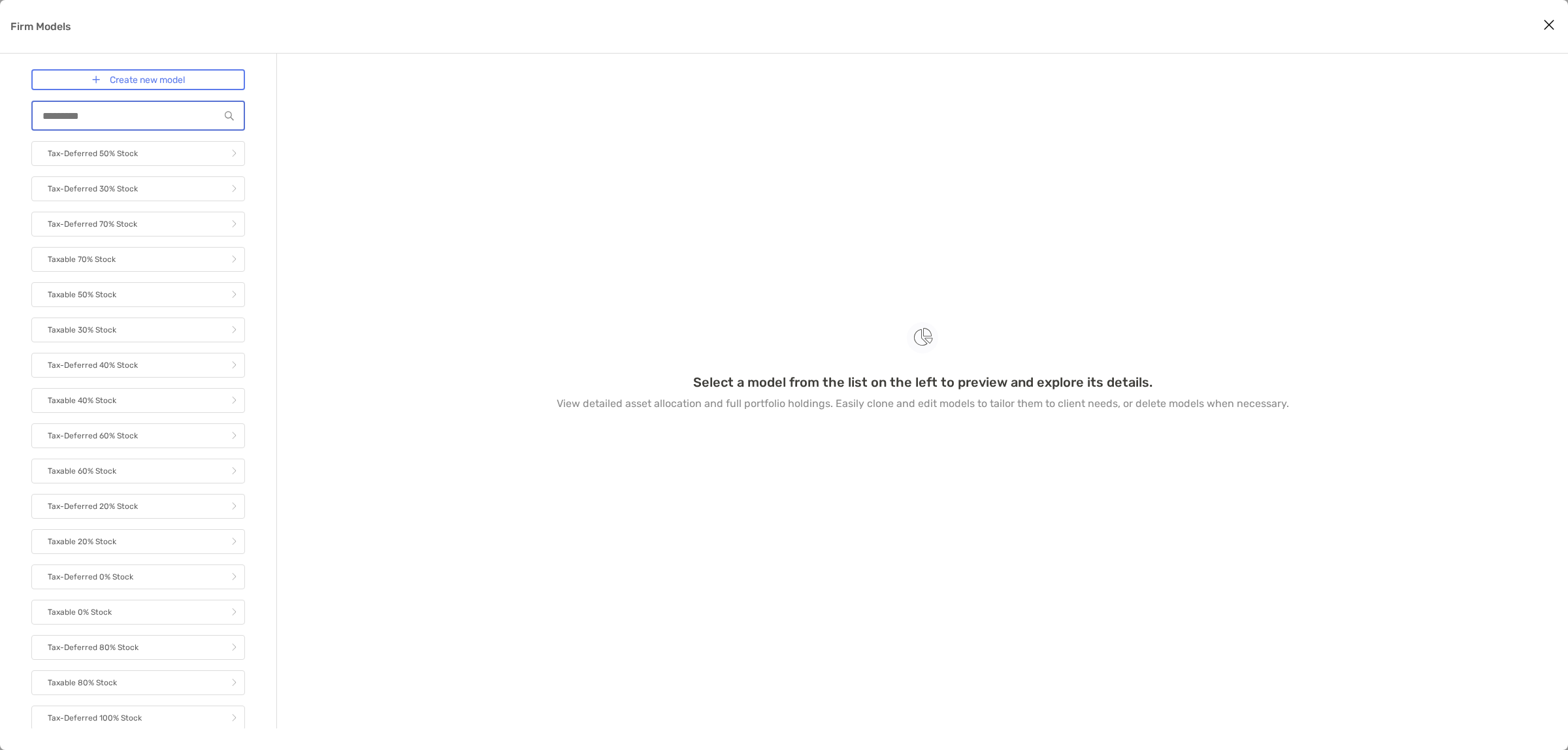
click at [107, 118] on input "Firm Models" at bounding box center [125, 116] width 187 height 11
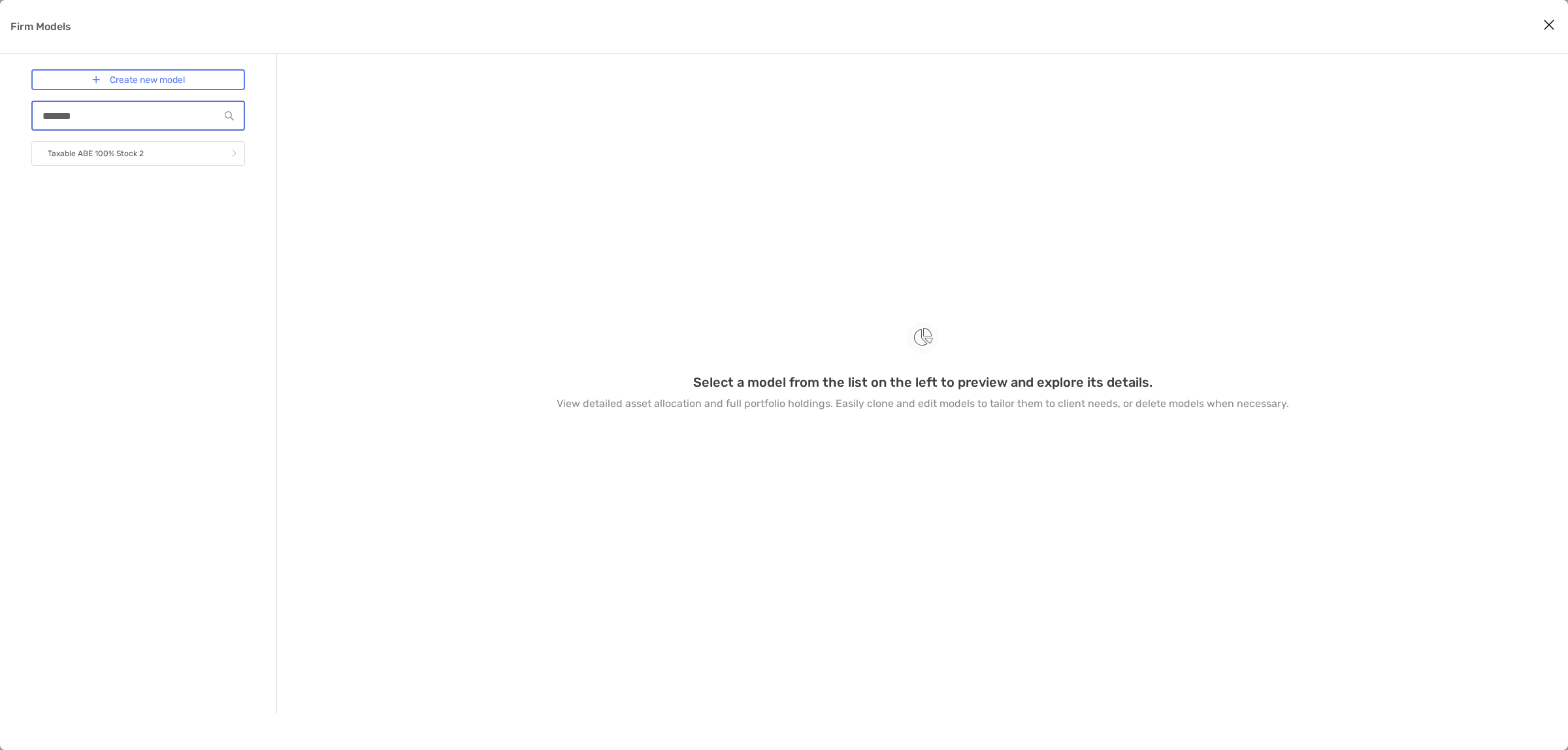
type input "*******"
click at [129, 161] on link "Taxable ABE 100% Stock 2" at bounding box center [138, 153] width 214 height 25
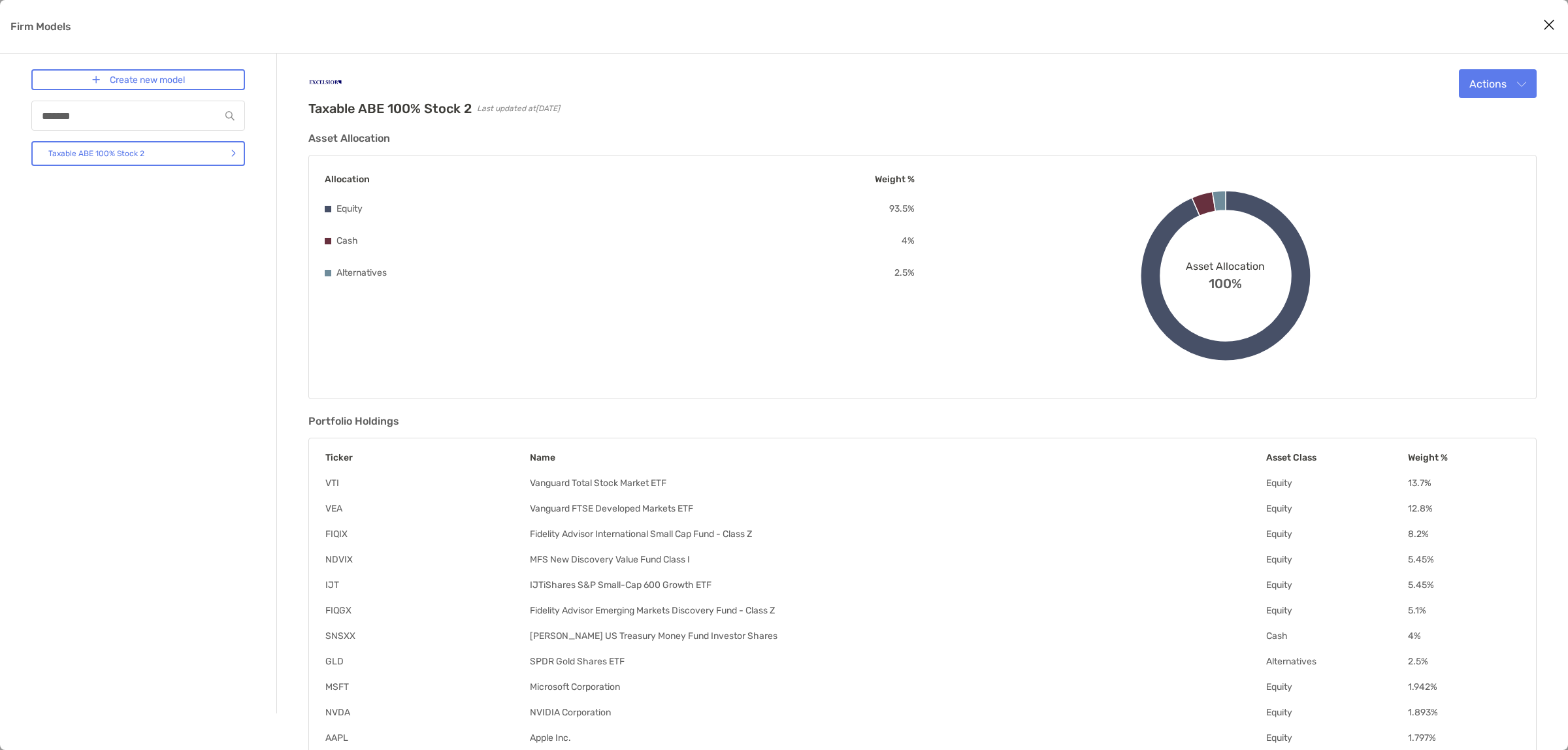
click at [222, 234] on div "Create new model ******* Taxable ABE 100% Stock 2" at bounding box center [138, 383] width 214 height 629
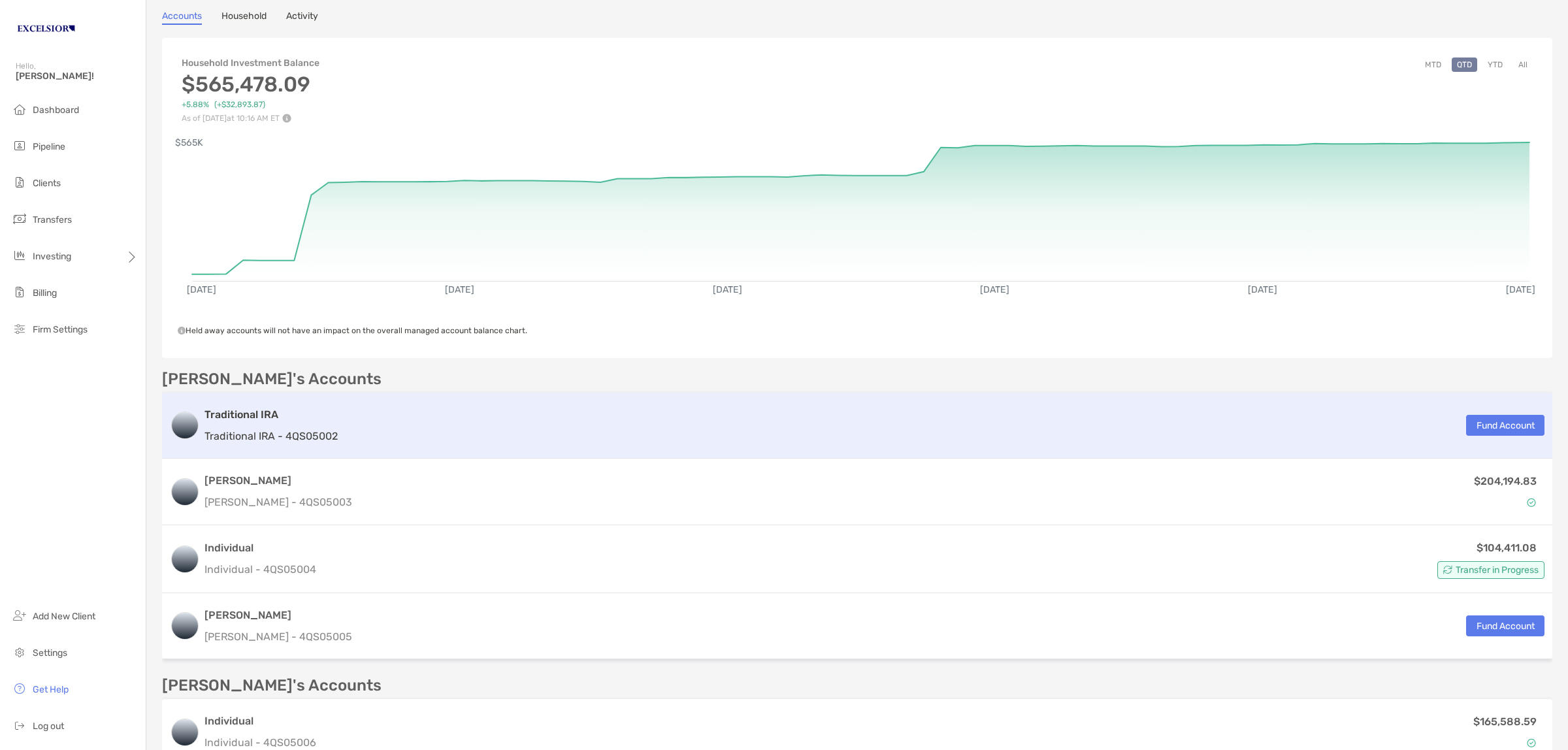
scroll to position [327, 0]
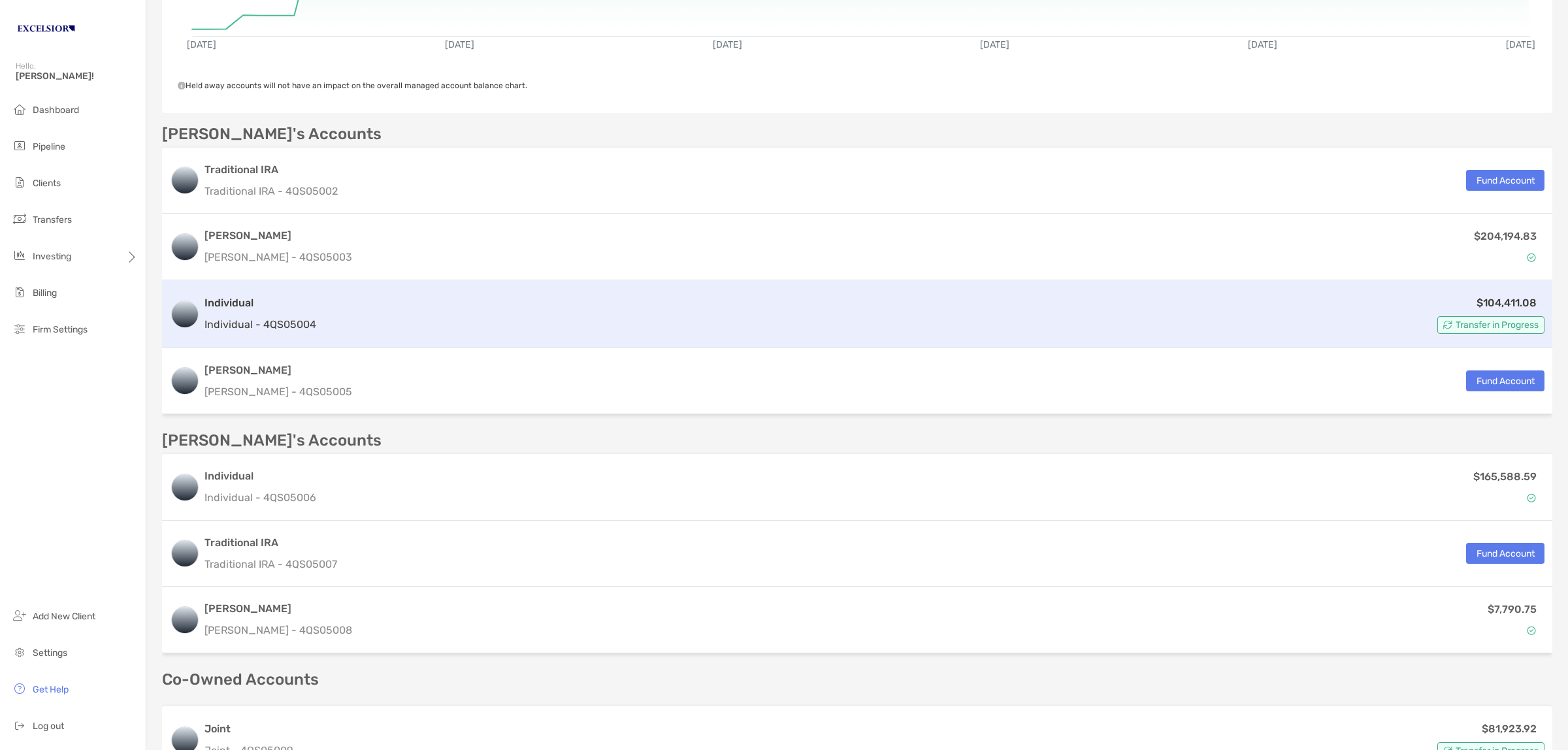
click at [314, 311] on div "Individual Individual - 4QS05004" at bounding box center [261, 314] width 112 height 37
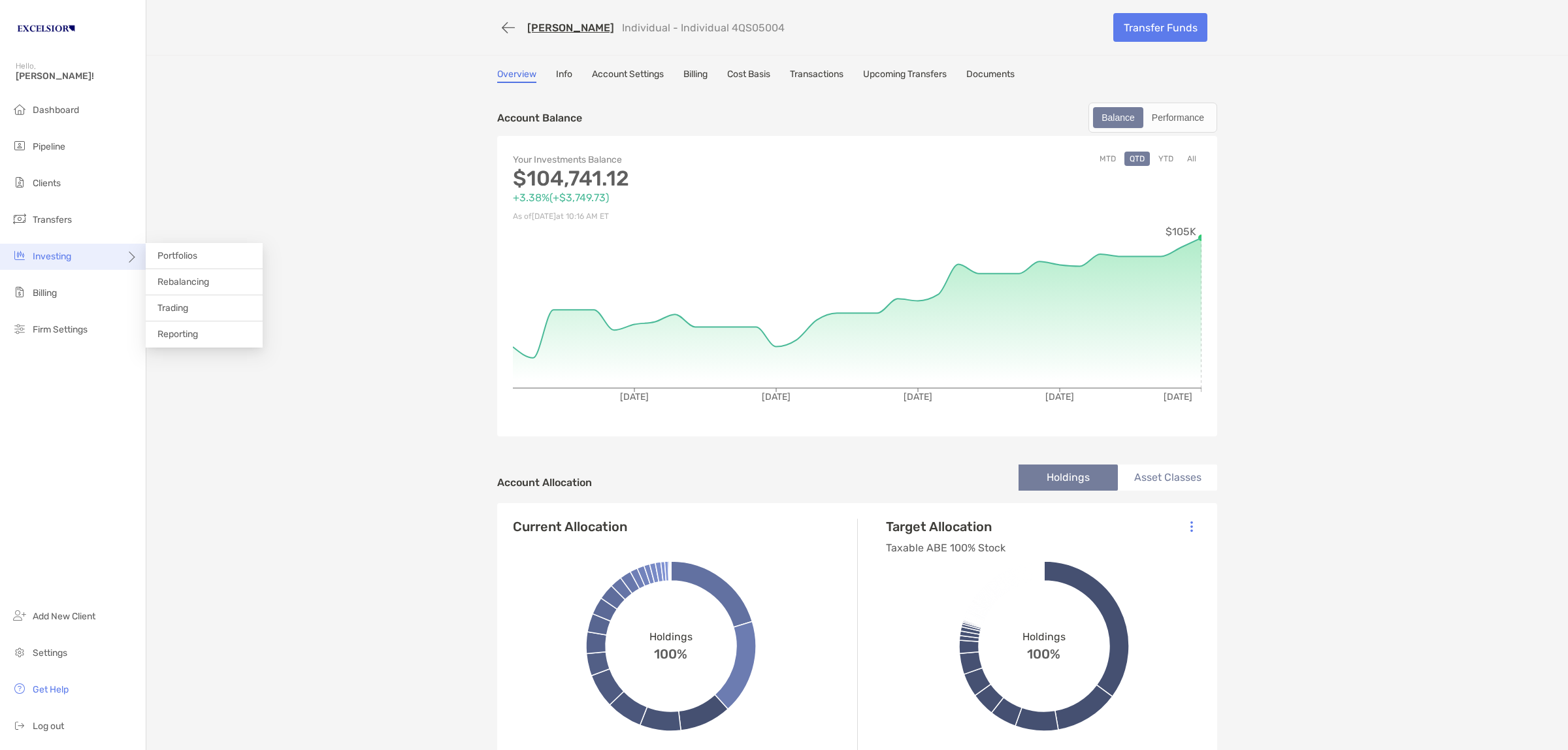
click at [104, 260] on div "Investing" at bounding box center [73, 256] width 146 height 26
click at [172, 279] on span "Rebalancing" at bounding box center [184, 282] width 52 height 11
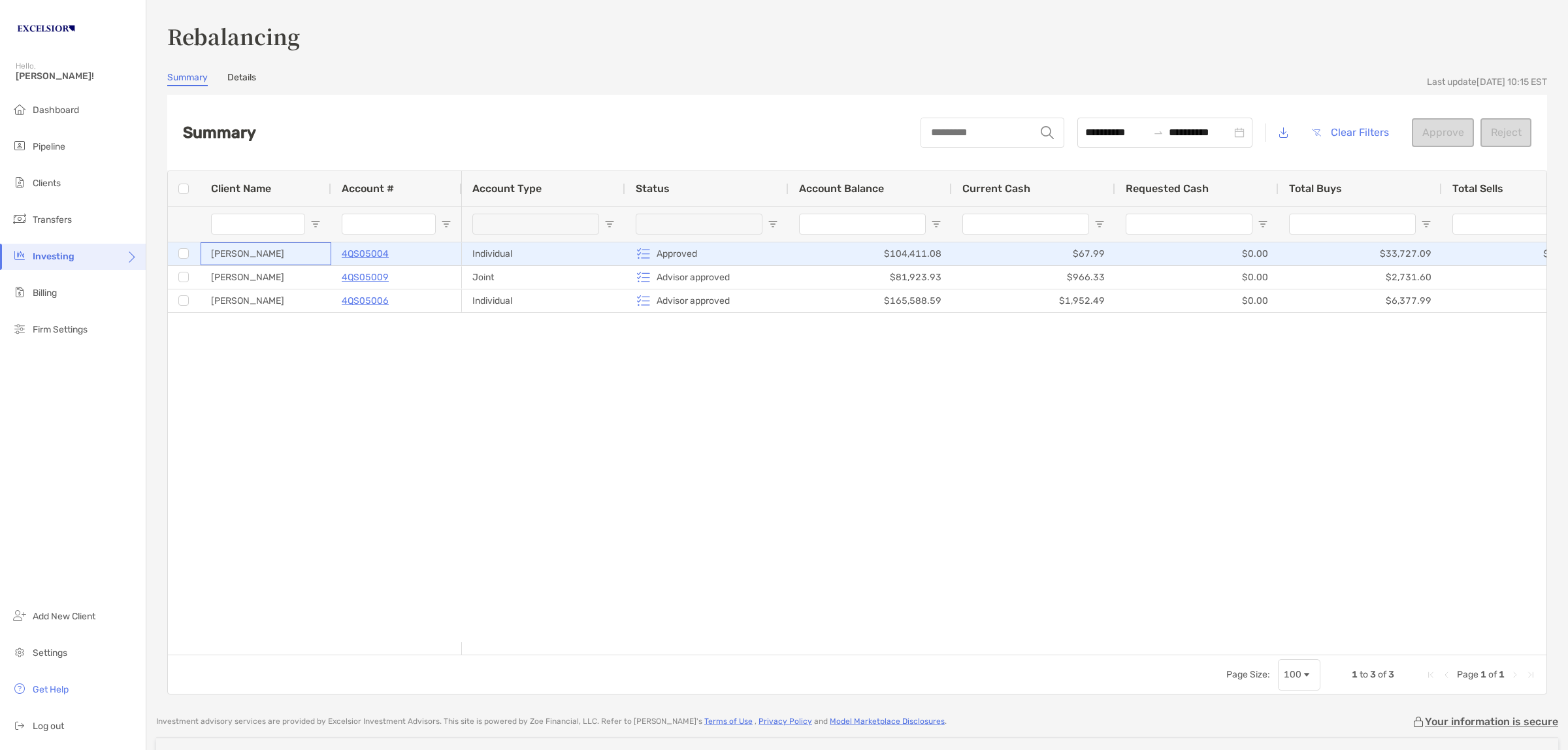
click at [263, 253] on div "[PERSON_NAME]" at bounding box center [266, 254] width 131 height 23
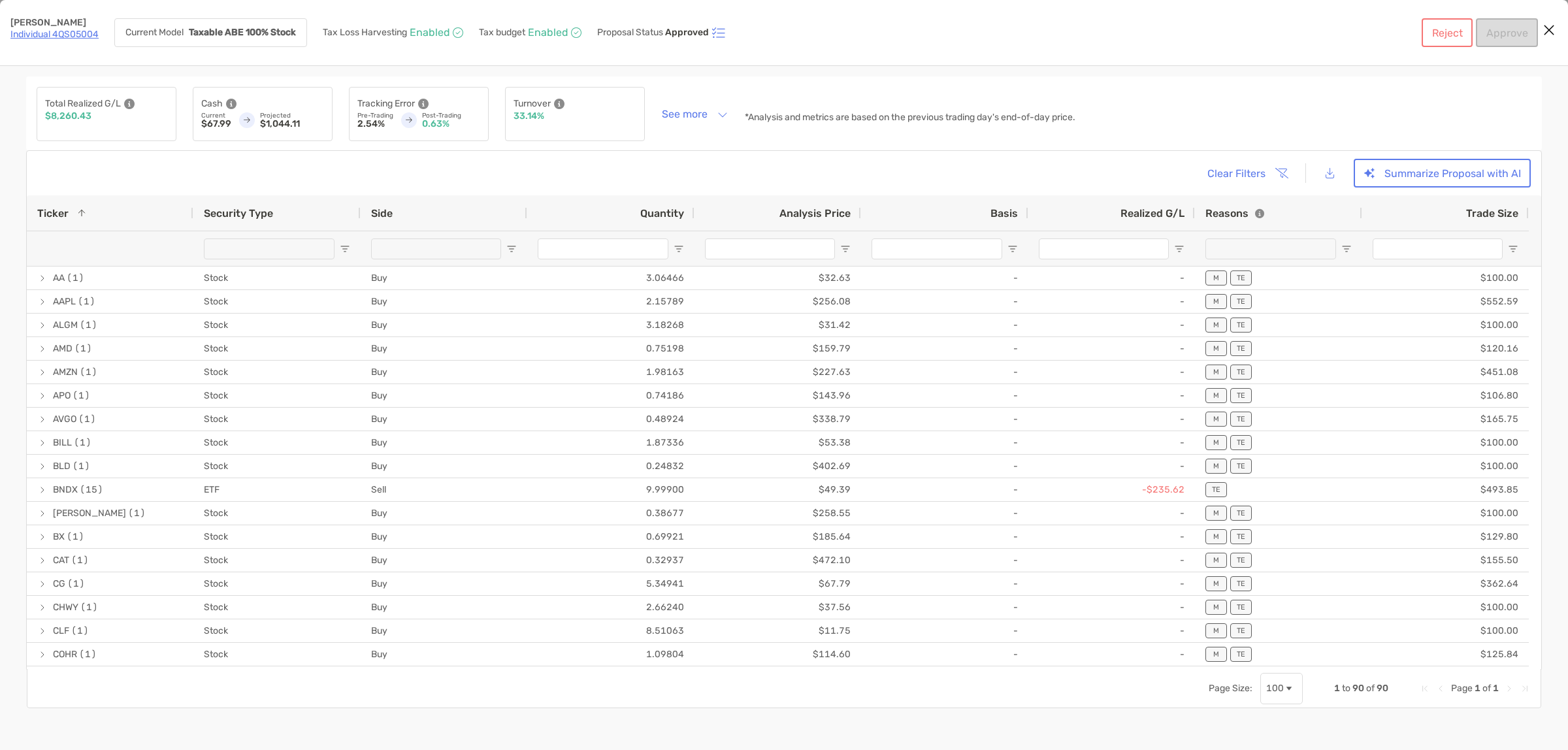
click at [1544, 30] on icon "Close modal" at bounding box center [1549, 29] width 12 height 15
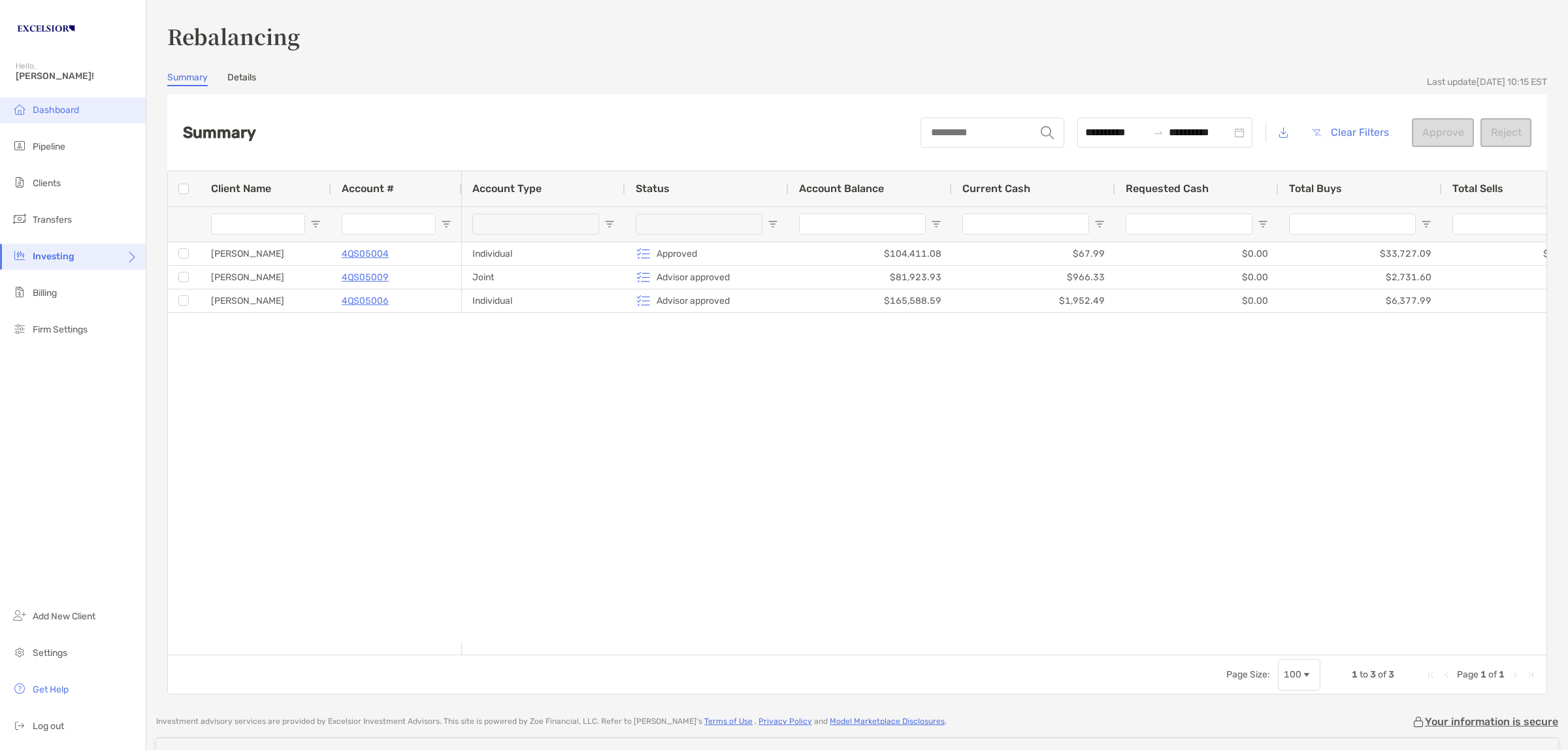
click at [49, 107] on span "Dashboard" at bounding box center [55, 110] width 46 height 11
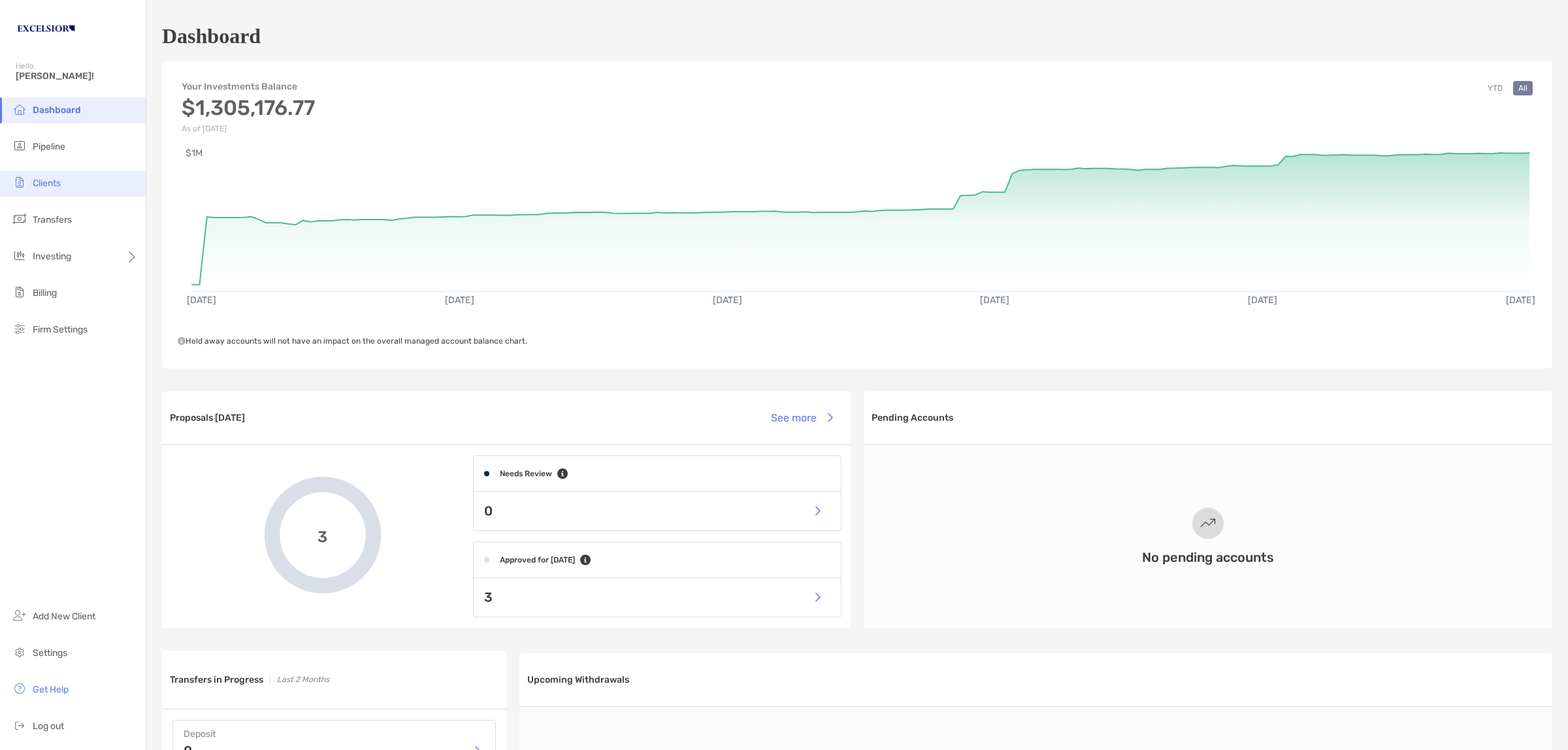
click at [83, 189] on li "Clients" at bounding box center [73, 184] width 146 height 26
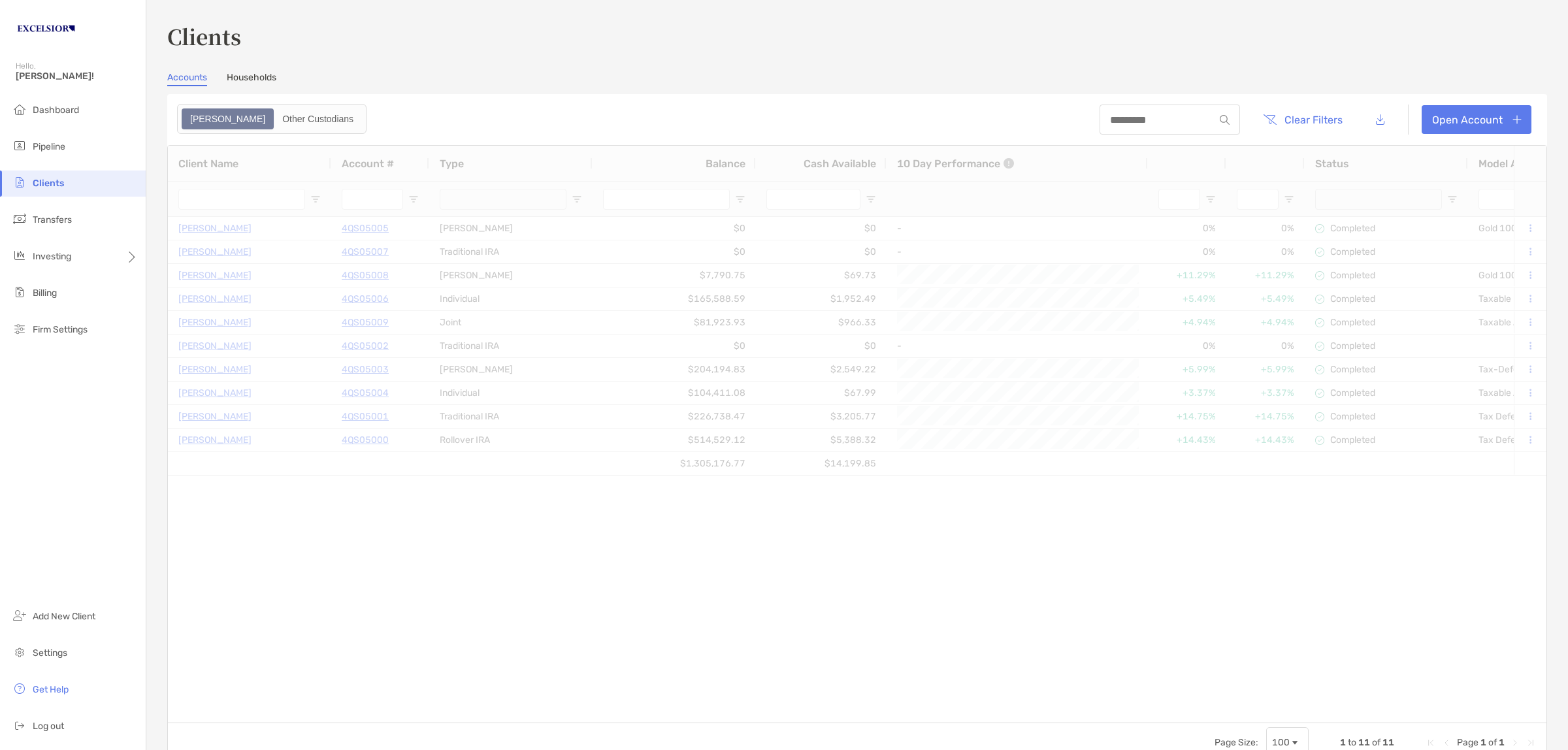
type input "**********"
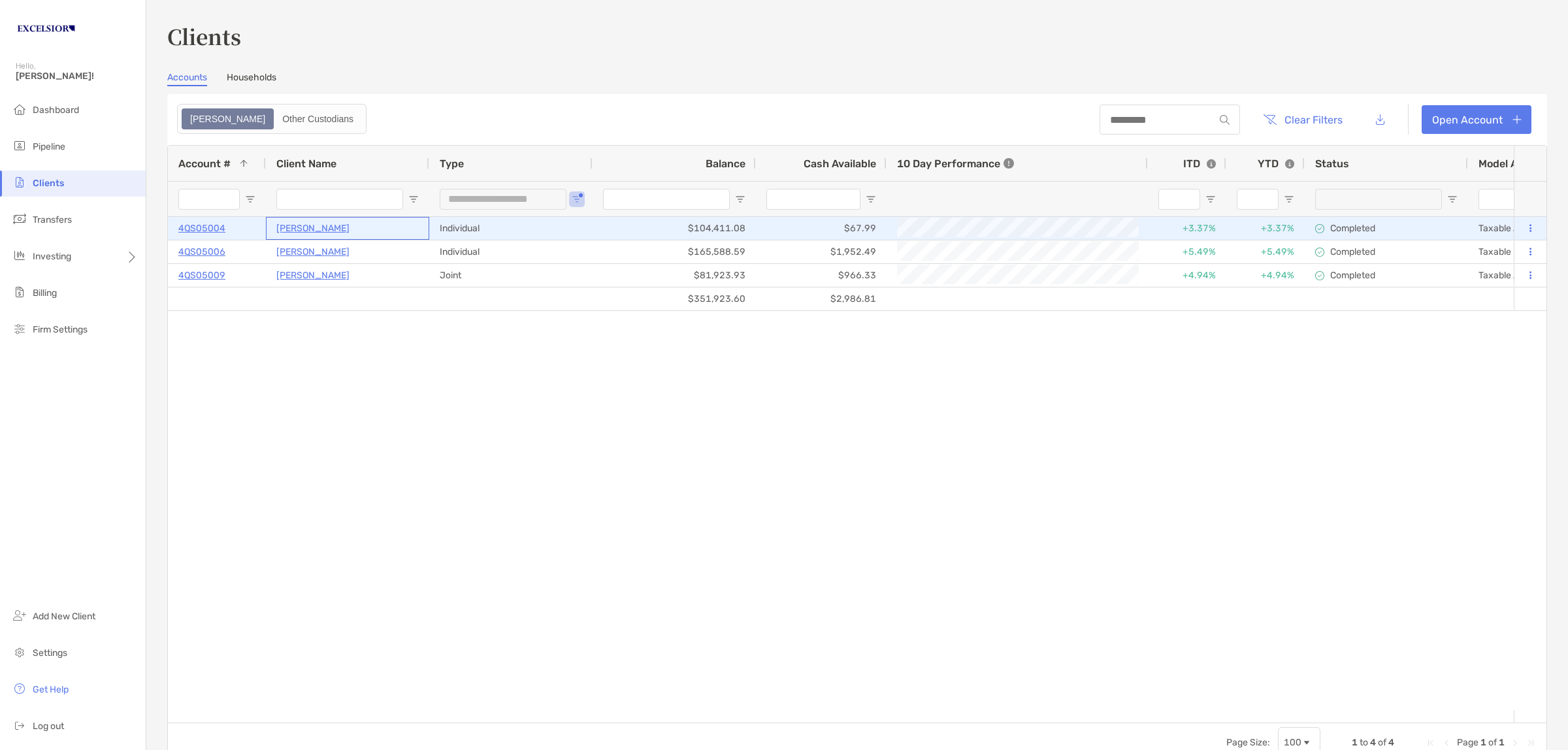
click at [331, 226] on p "[PERSON_NAME]" at bounding box center [313, 228] width 73 height 16
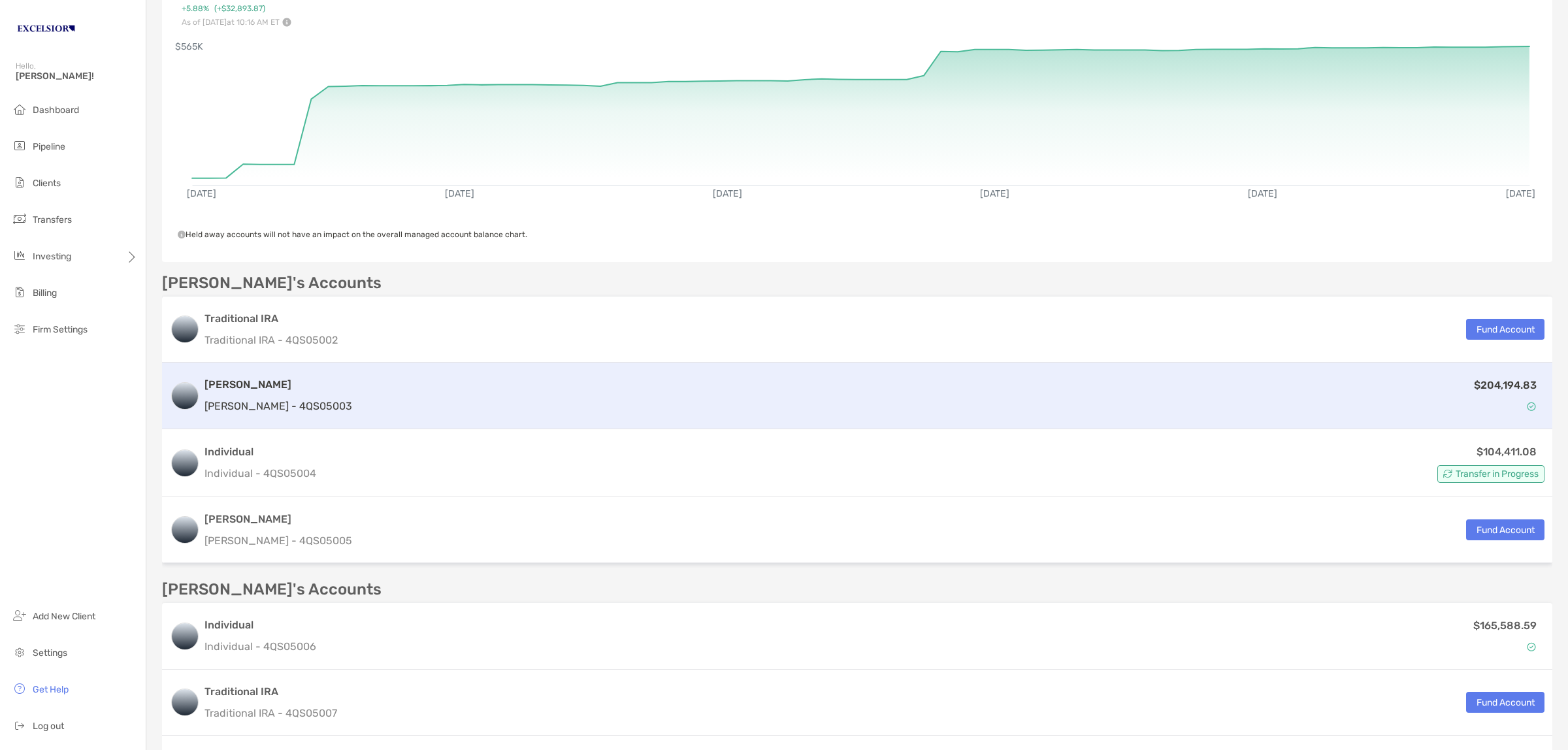
scroll to position [15, 0]
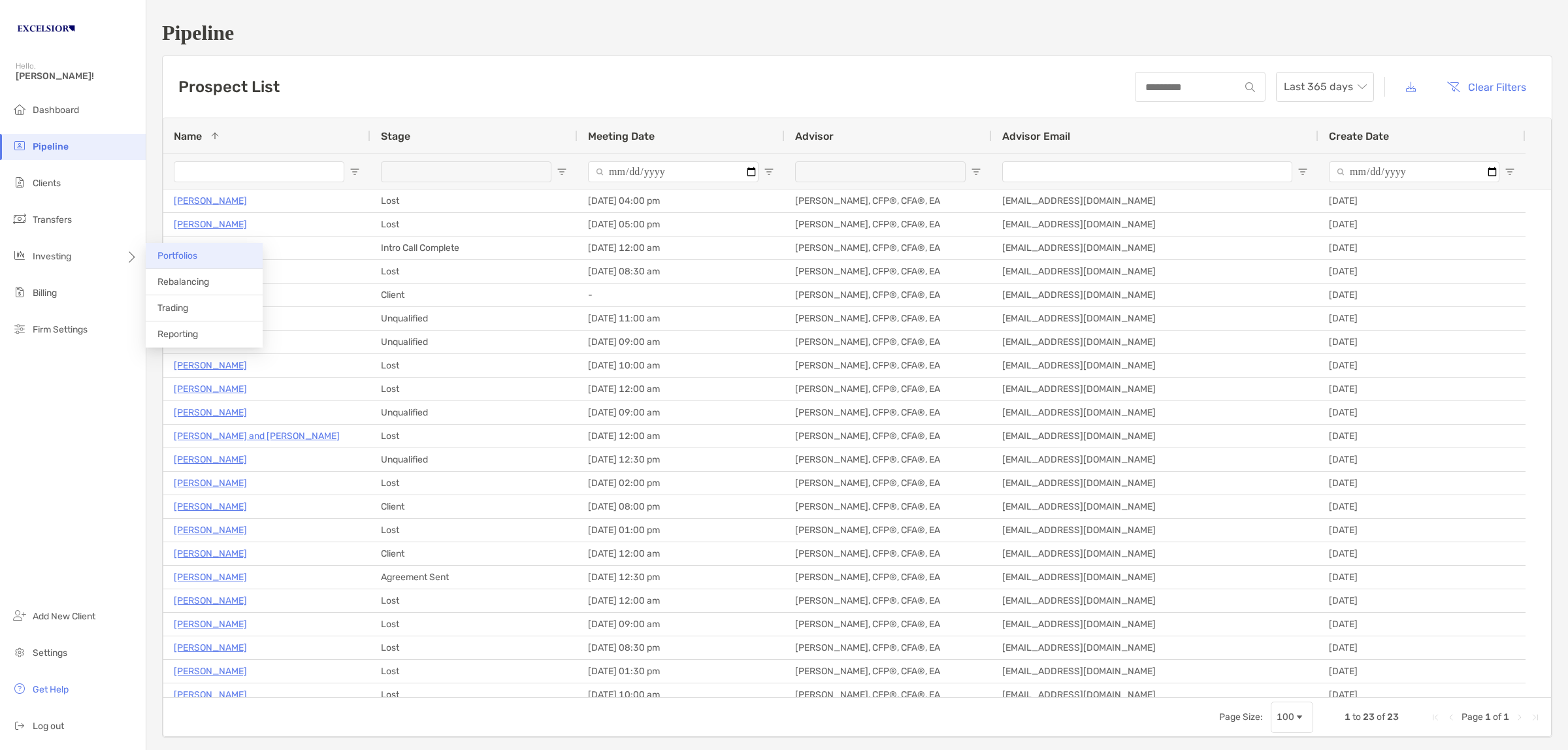
click at [172, 260] on span "Portfolios" at bounding box center [177, 256] width 40 height 11
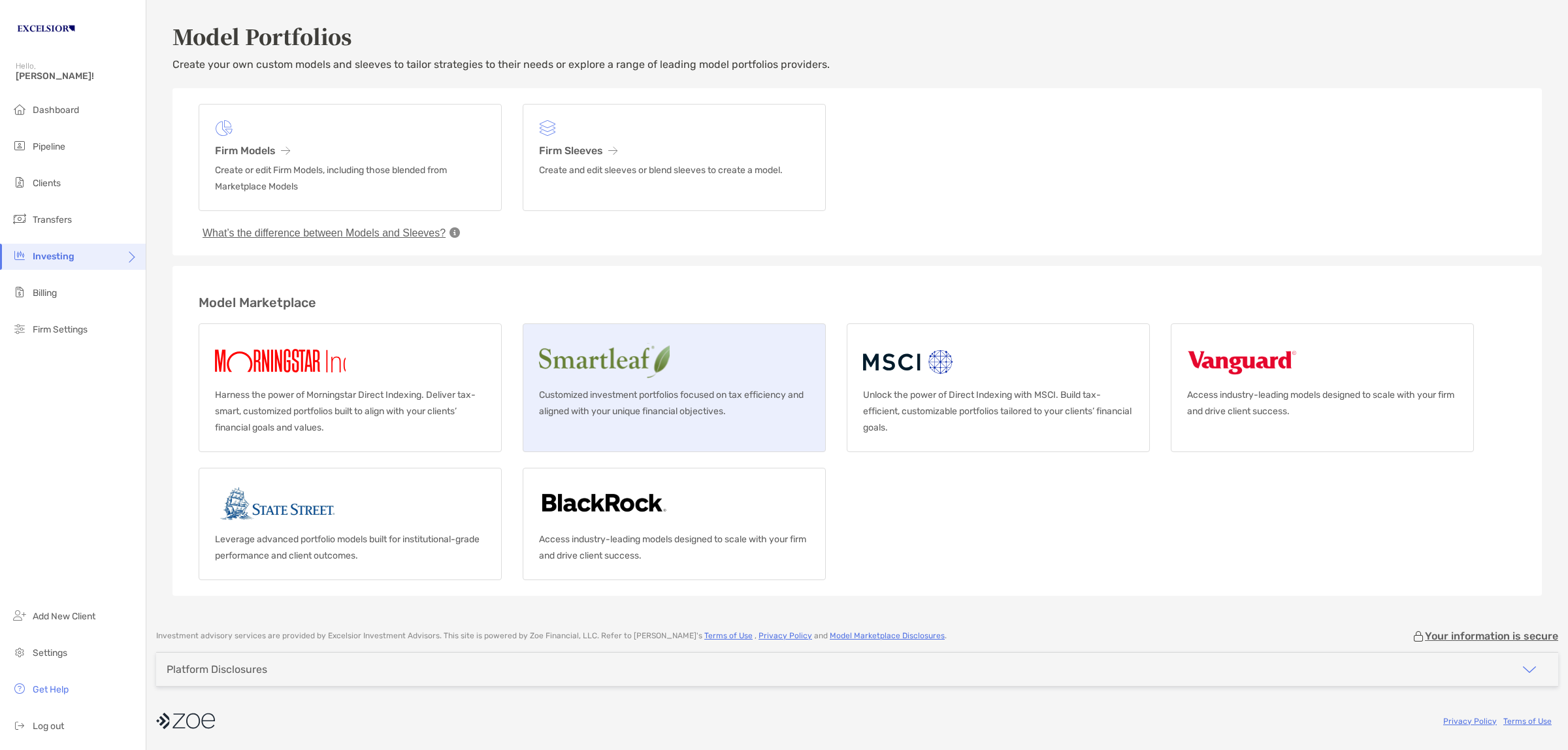
click at [625, 357] on img at bounding box center [659, 361] width 240 height 42
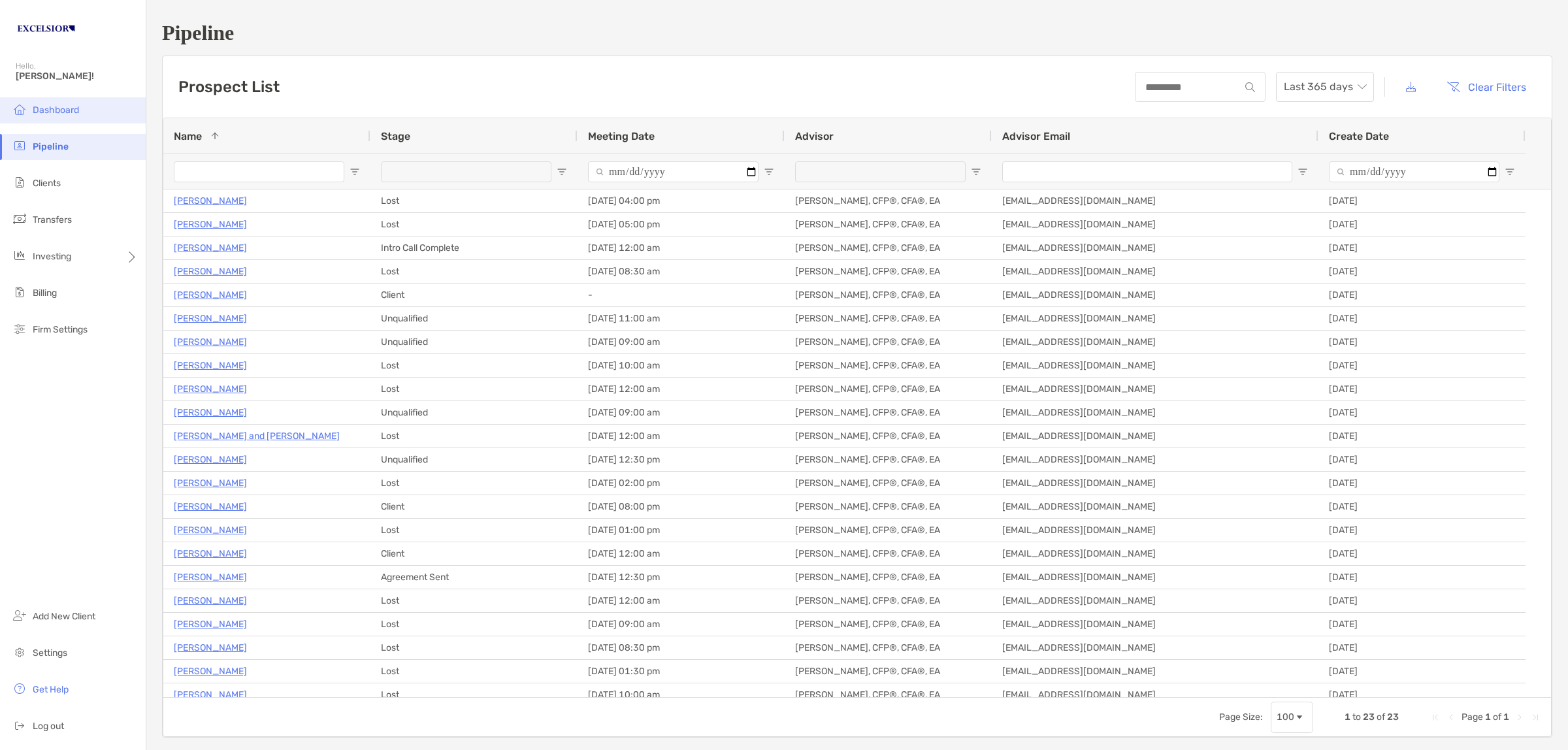
click at [80, 111] on li "Dashboard" at bounding box center [73, 110] width 146 height 26
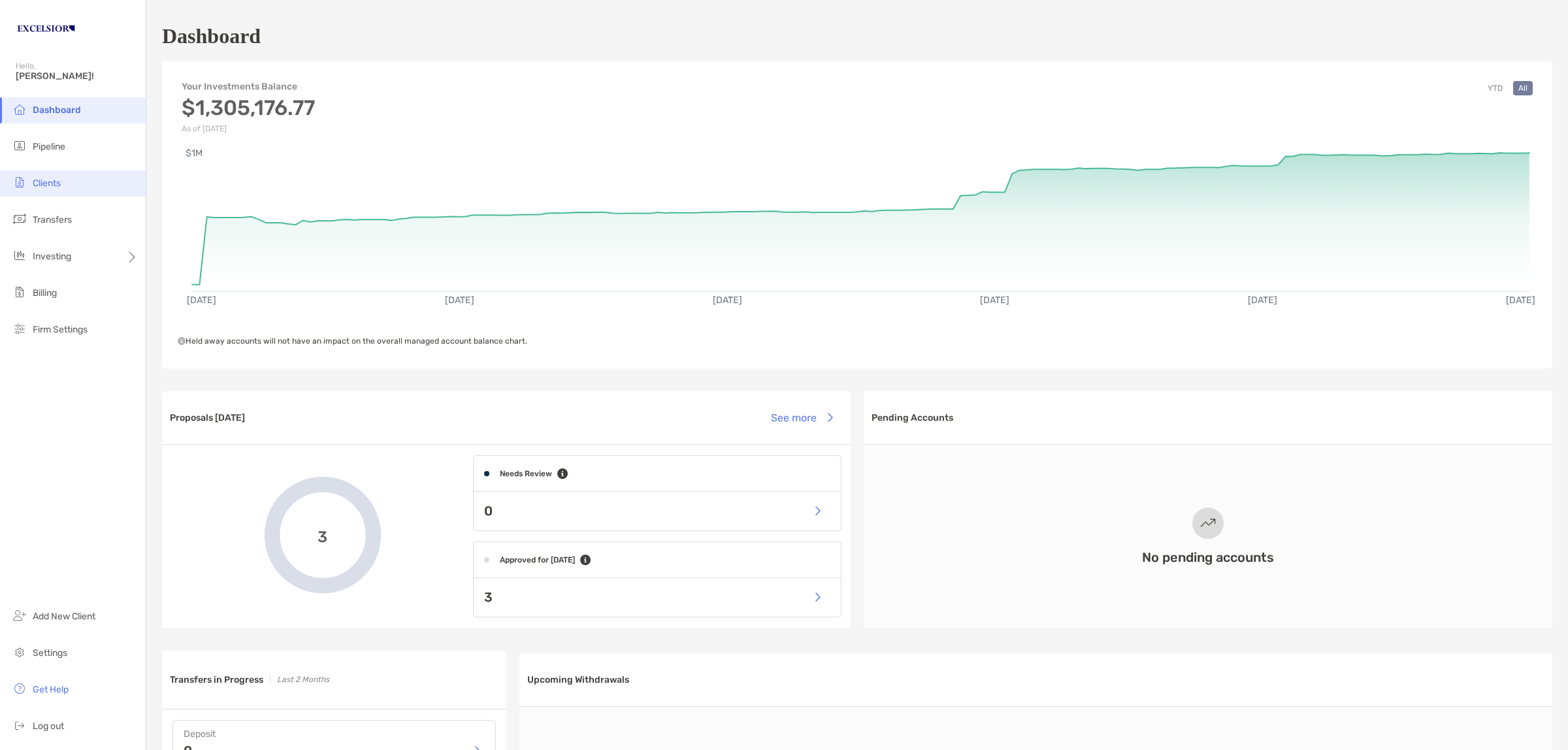
click at [70, 189] on li "Clients" at bounding box center [73, 184] width 146 height 26
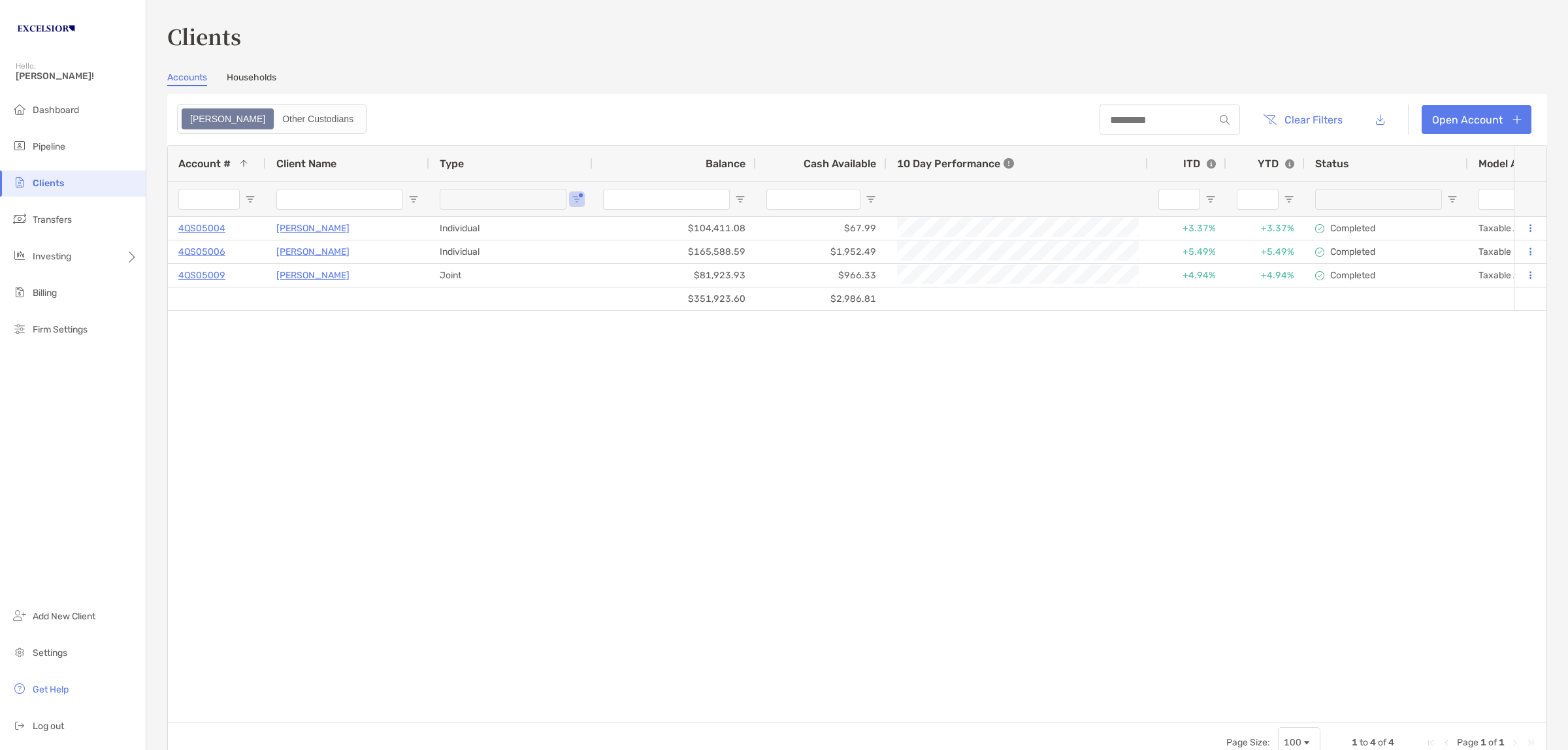
type input "**********"
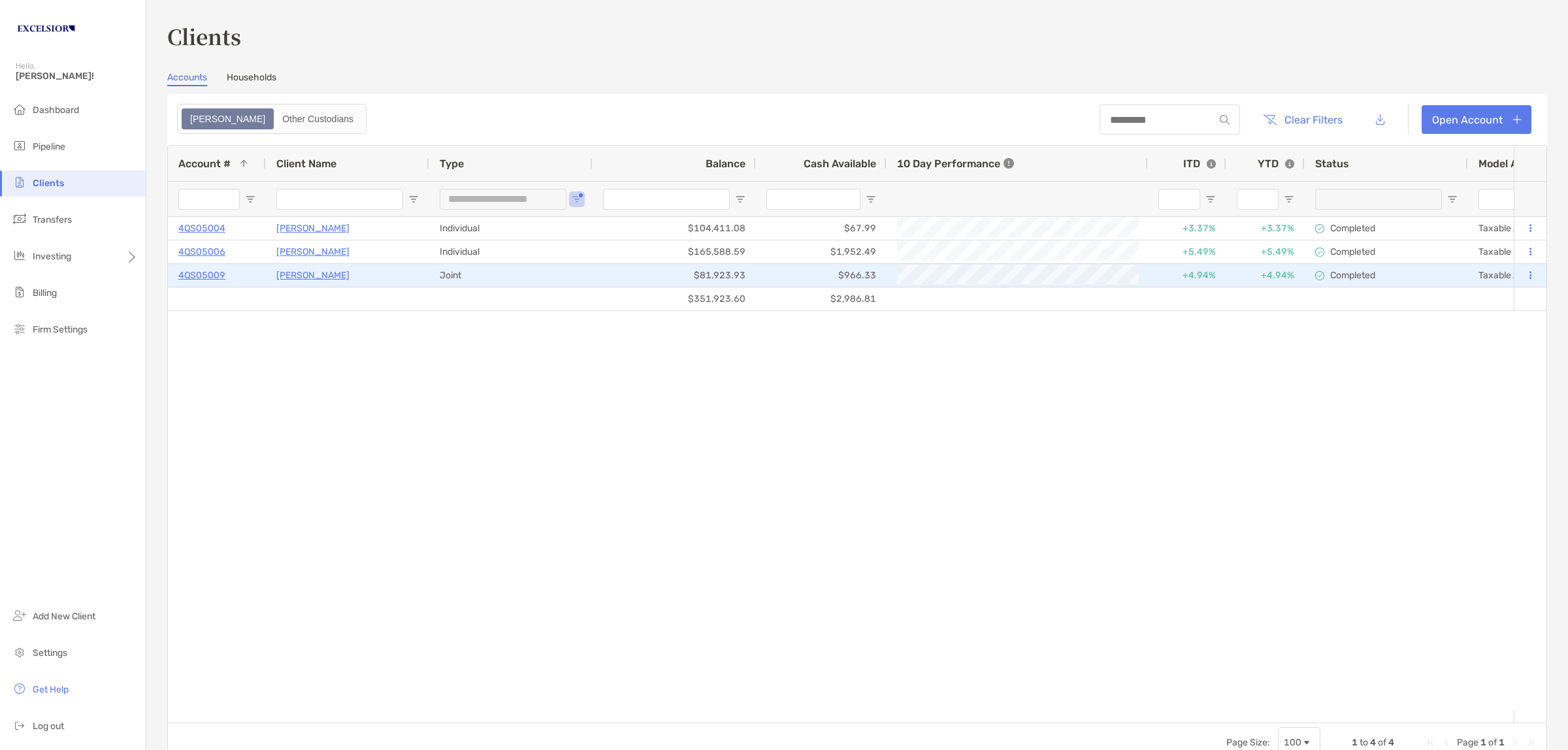
click at [305, 274] on p "[PERSON_NAME]" at bounding box center [313, 275] width 73 height 16
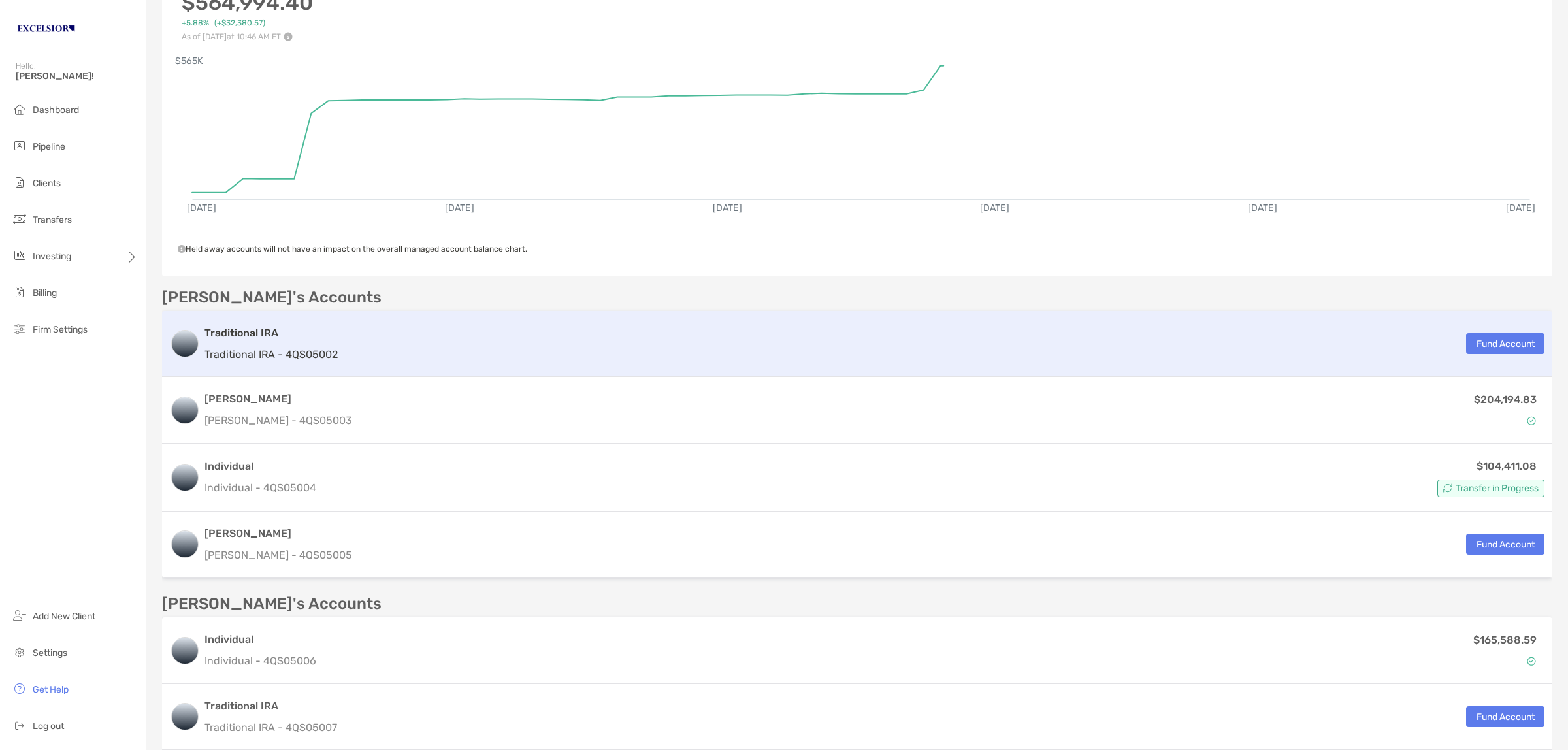
scroll to position [245, 0]
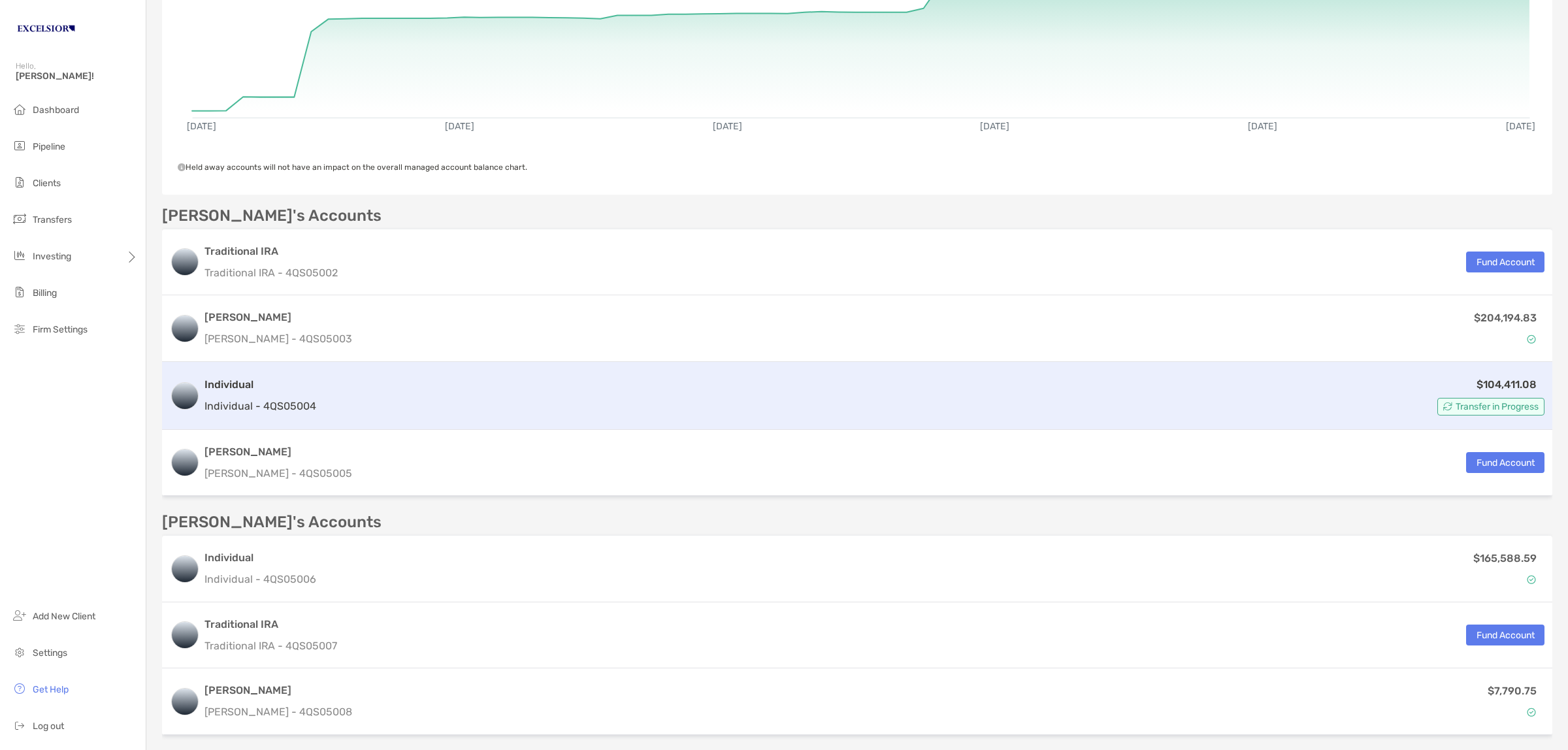
click at [269, 389] on h3 "Individual" at bounding box center [261, 384] width 112 height 15
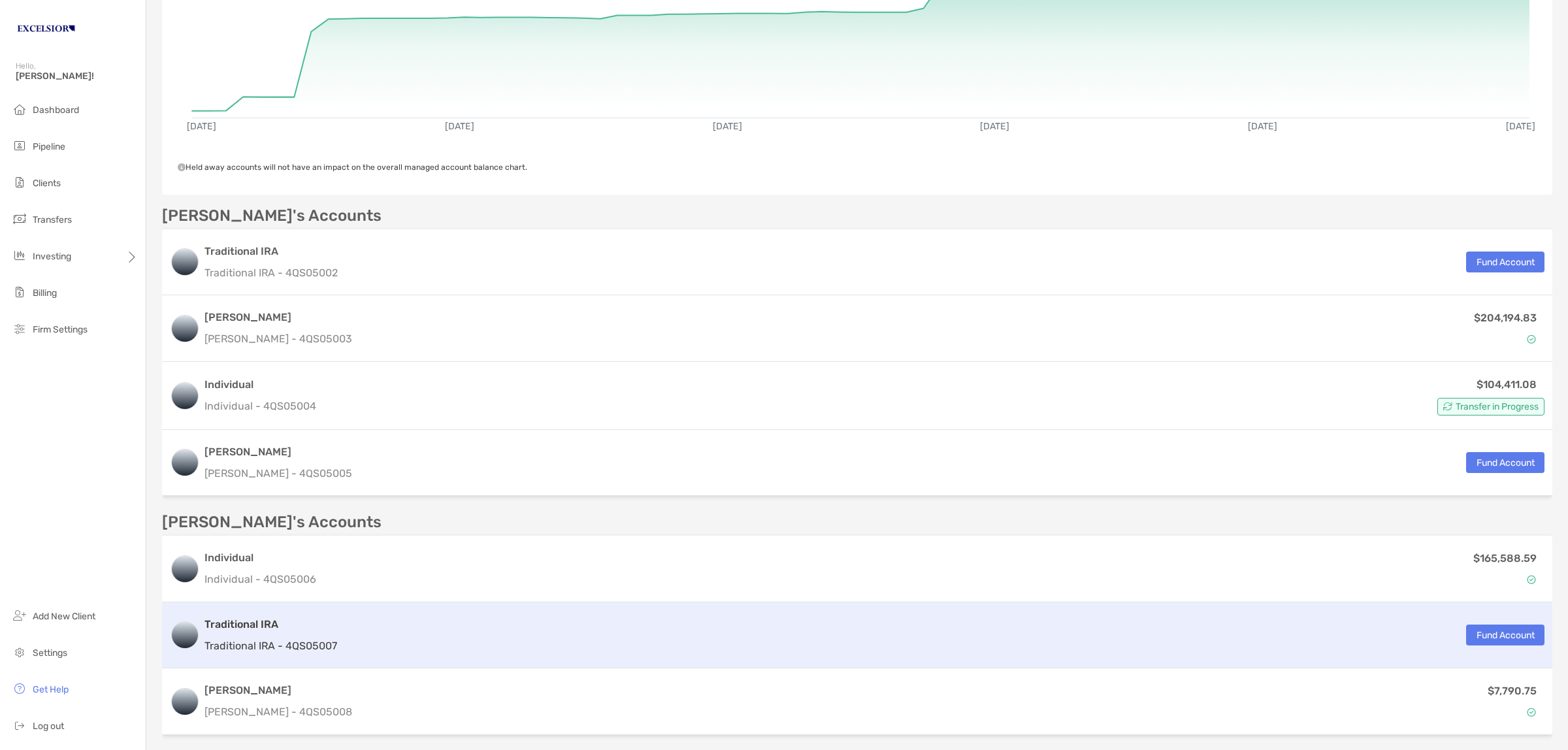
scroll to position [490, 0]
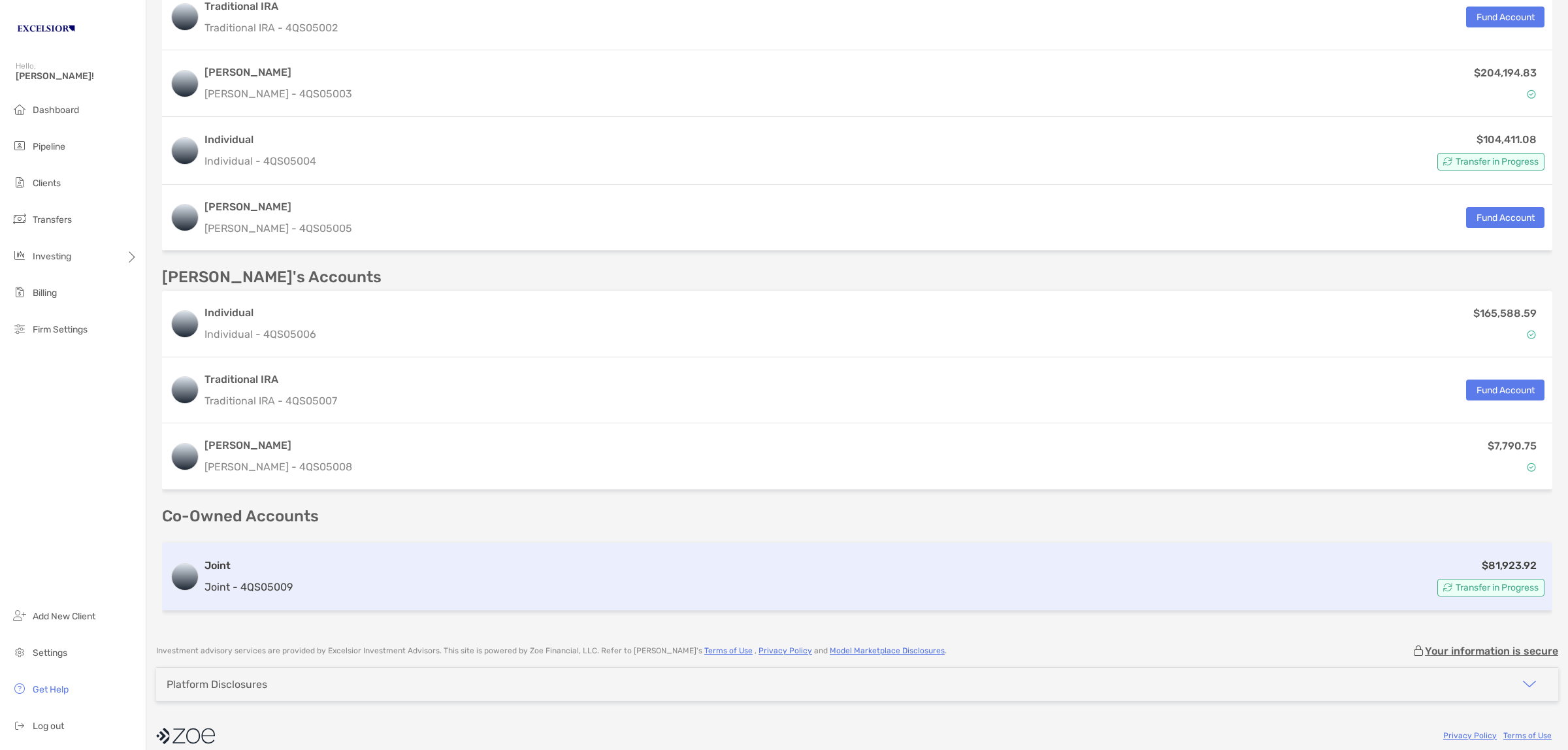
click at [287, 566] on h3 "Joint" at bounding box center [248, 566] width 88 height 15
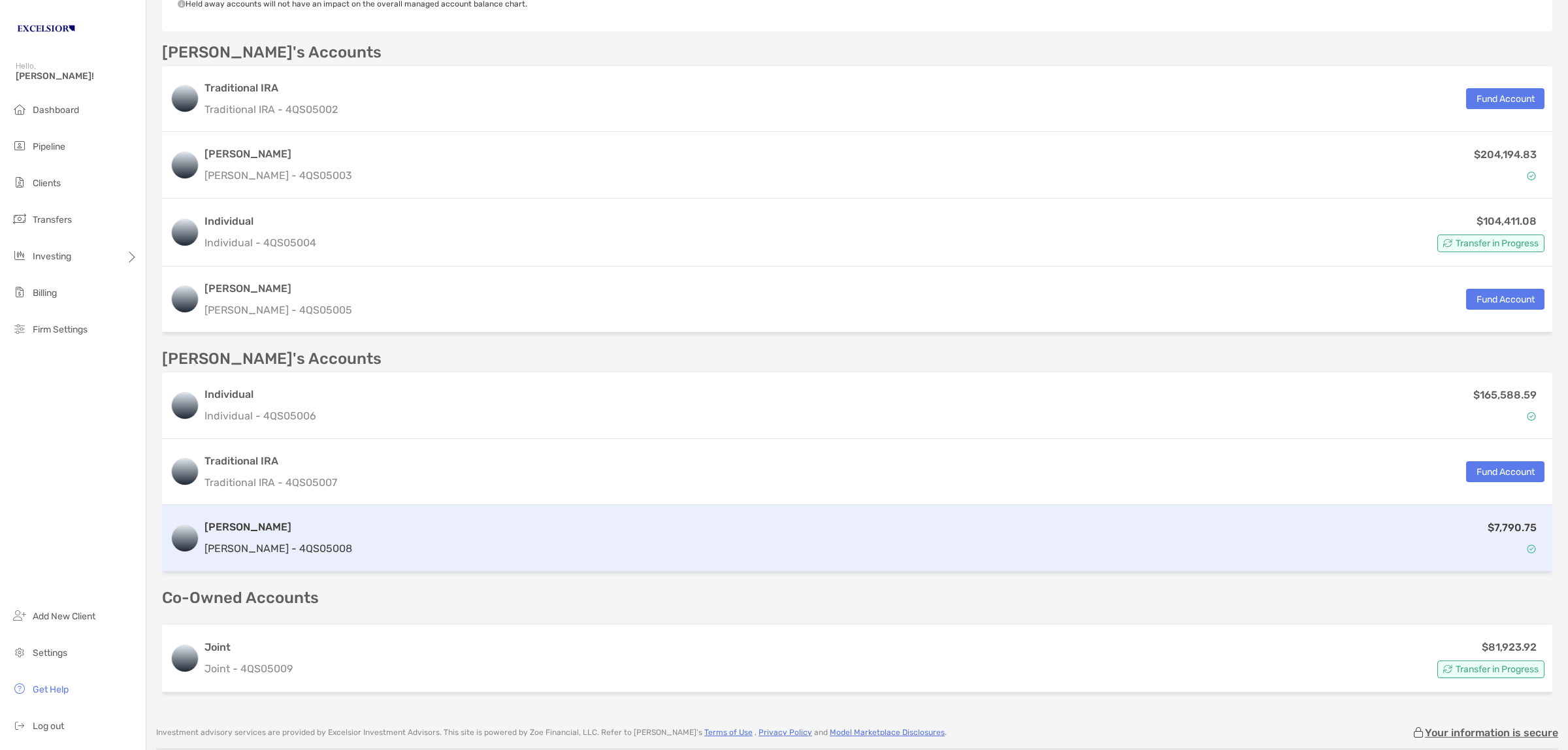
scroll to position [490, 0]
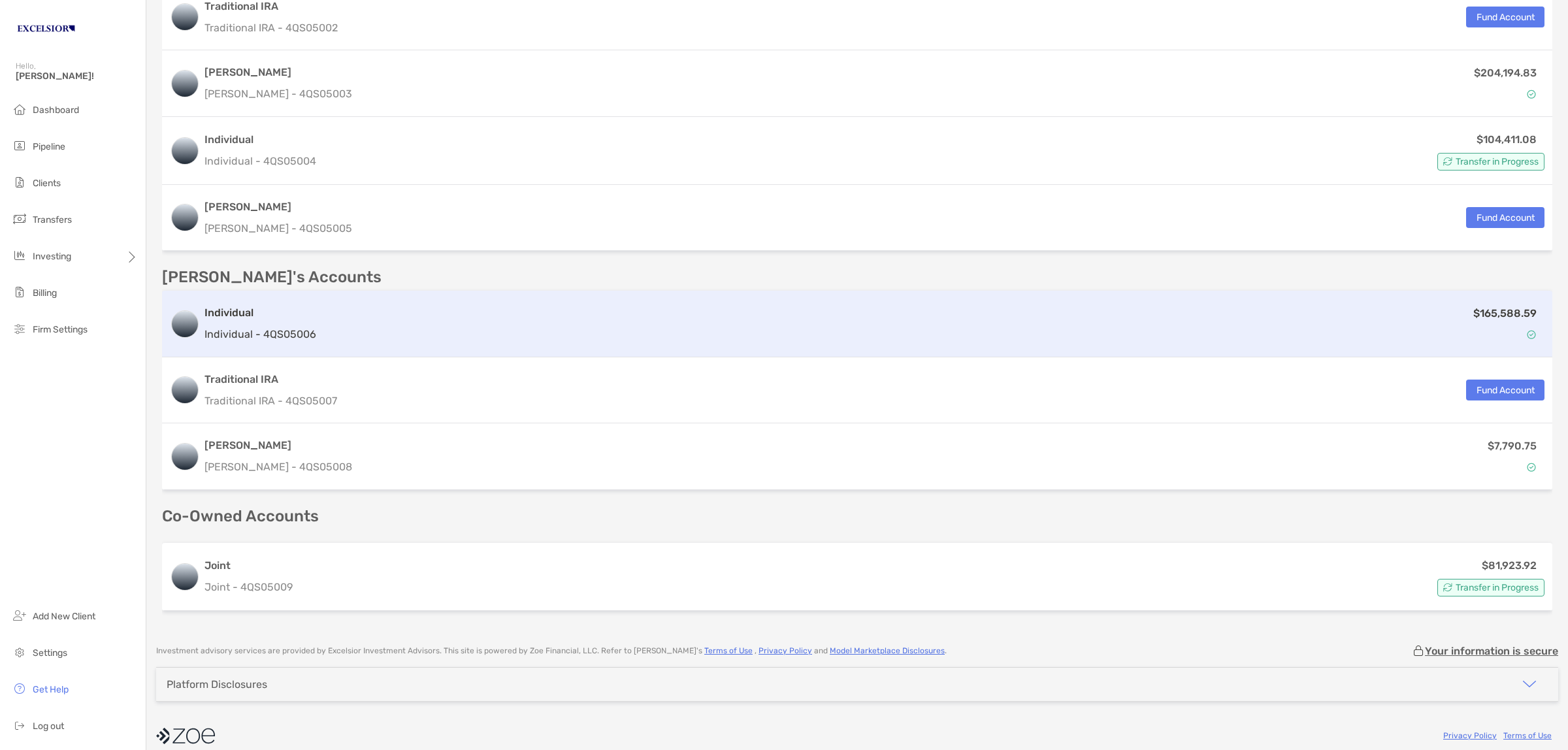
click at [280, 328] on p "Individual - 4QS05006" at bounding box center [261, 334] width 112 height 16
